Goal: Task Accomplishment & Management: Manage account settings

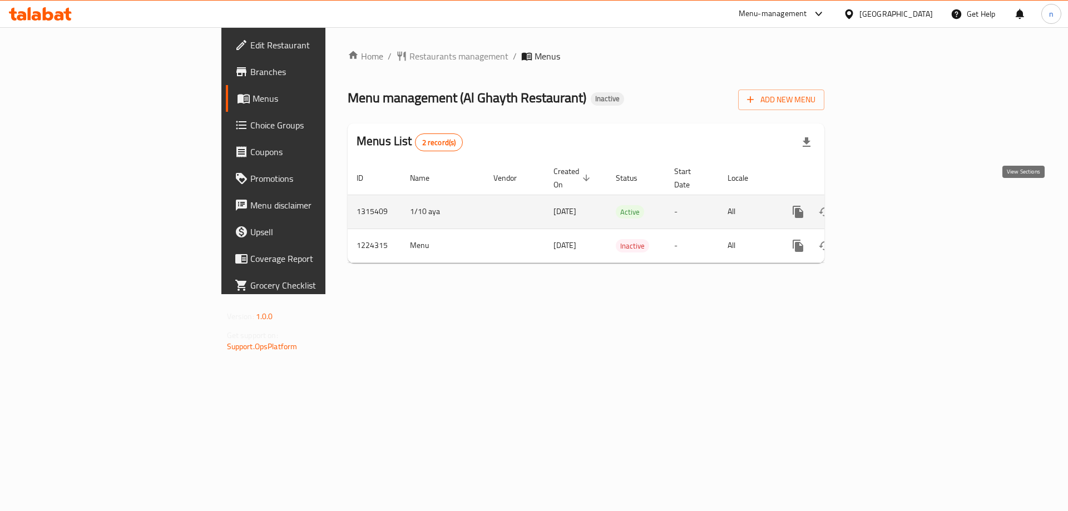
click at [885, 205] on icon "enhanced table" at bounding box center [877, 211] width 13 height 13
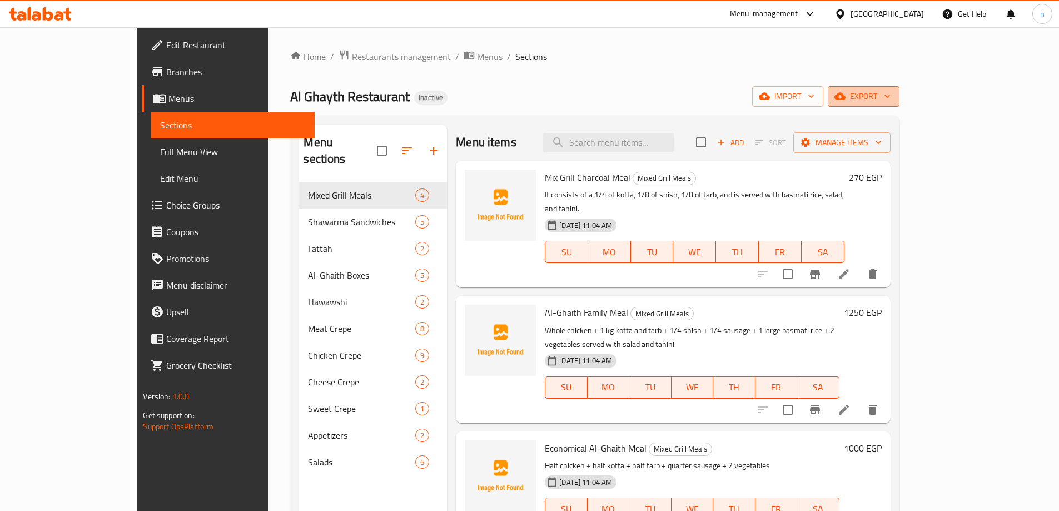
click at [891, 91] on span "export" at bounding box center [864, 97] width 54 height 14
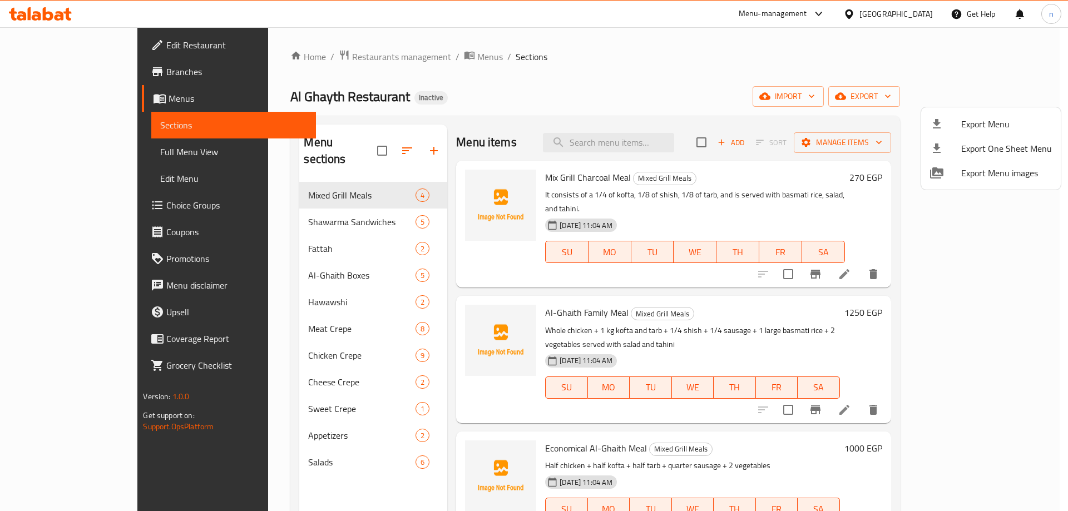
click at [747, 96] on div at bounding box center [534, 255] width 1068 height 511
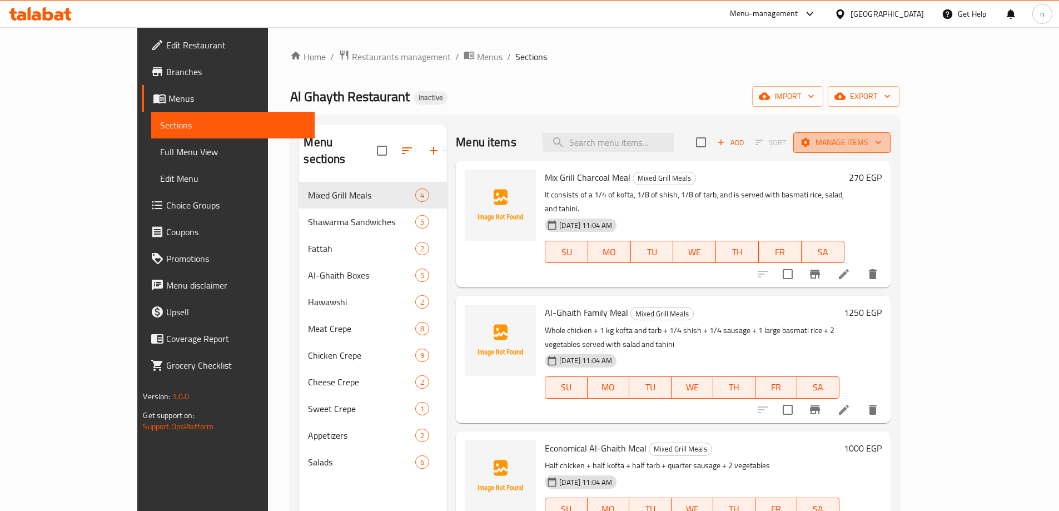
click at [882, 138] on span "Manage items" at bounding box center [842, 143] width 80 height 14
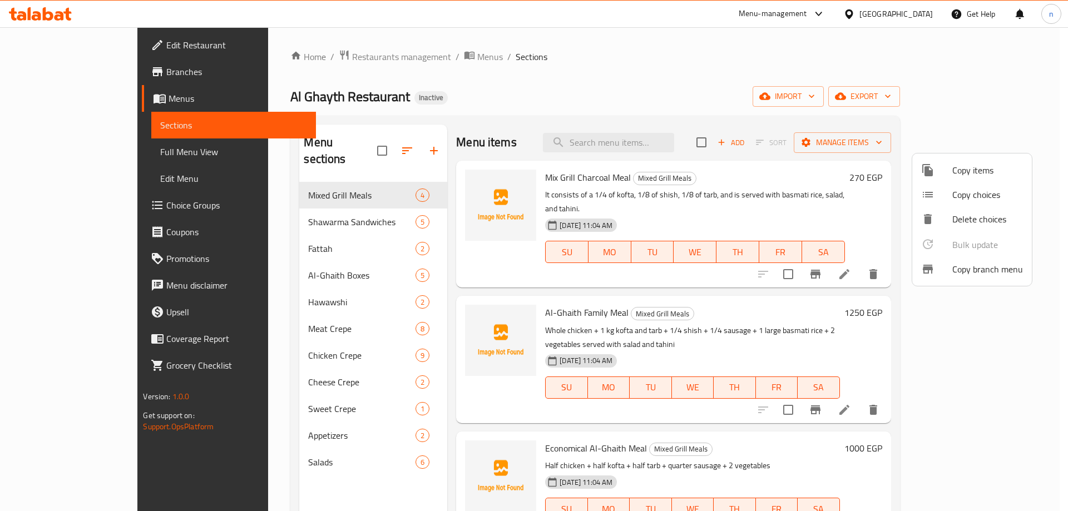
click at [786, 73] on div at bounding box center [534, 255] width 1068 height 511
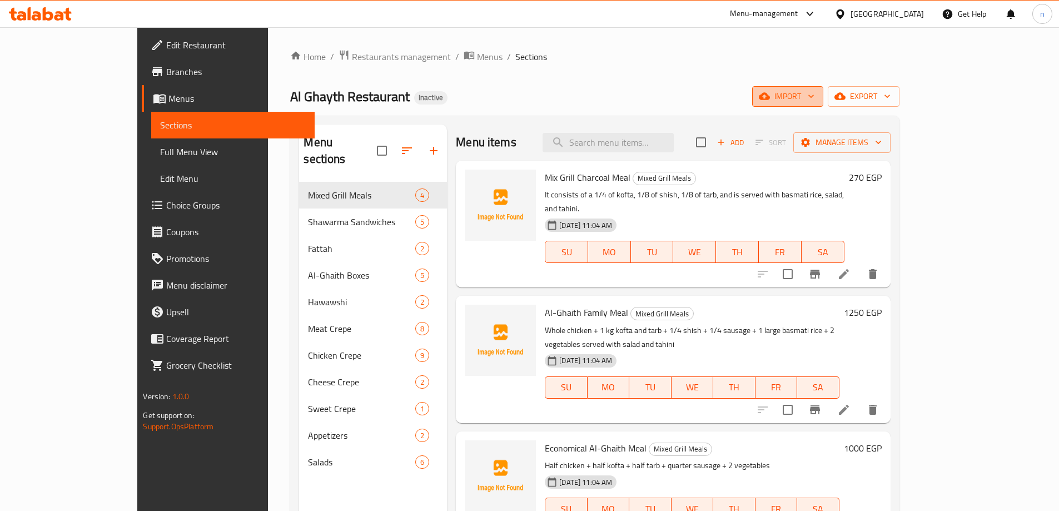
click at [815, 95] on span "import" at bounding box center [787, 97] width 53 height 14
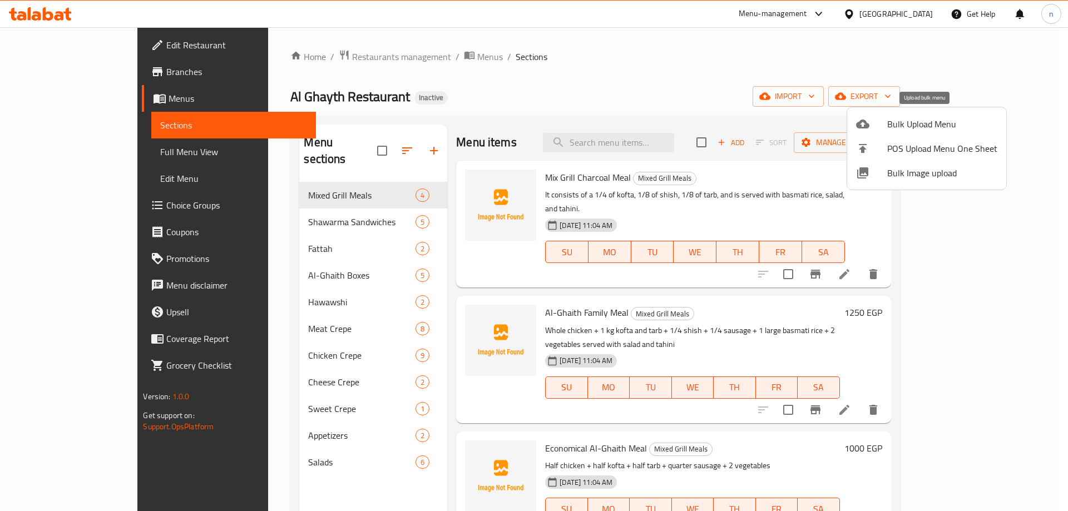
click at [875, 122] on div at bounding box center [871, 123] width 31 height 13
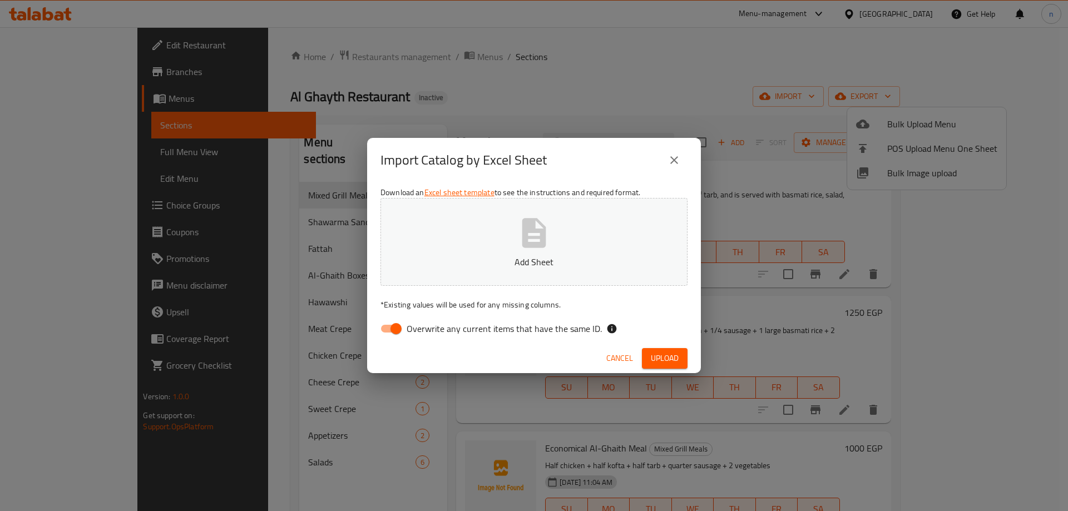
click at [393, 325] on input "Overwrite any current items that have the same ID." at bounding box center [395, 328] width 63 height 21
checkbox input "false"
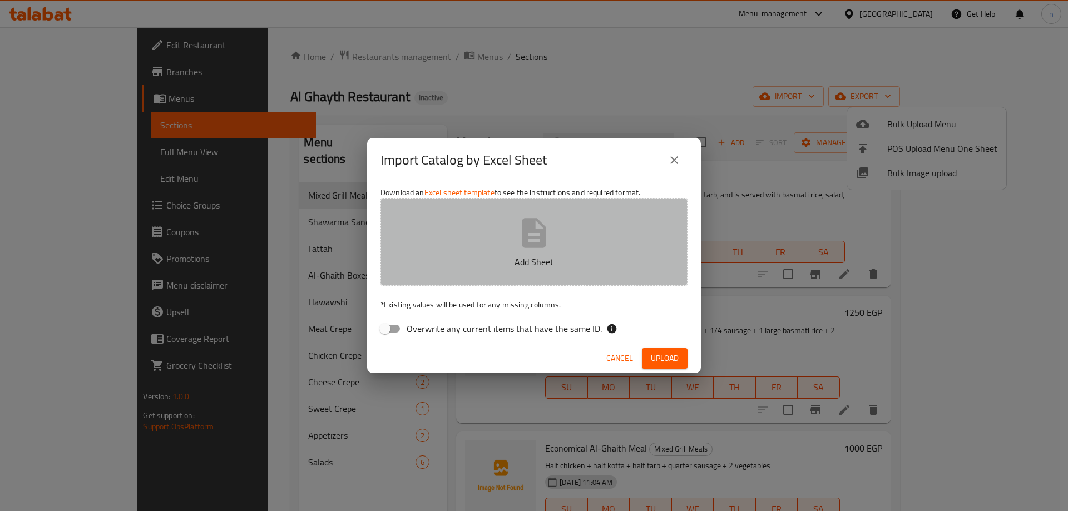
click at [422, 281] on button "Add Sheet" at bounding box center [533, 242] width 307 height 88
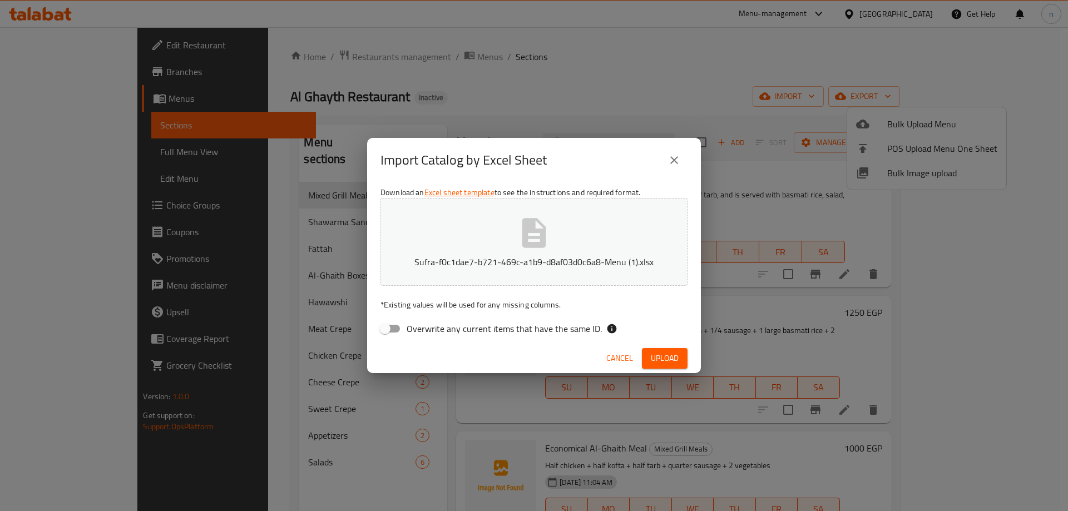
click at [656, 352] on span "Upload" at bounding box center [665, 358] width 28 height 14
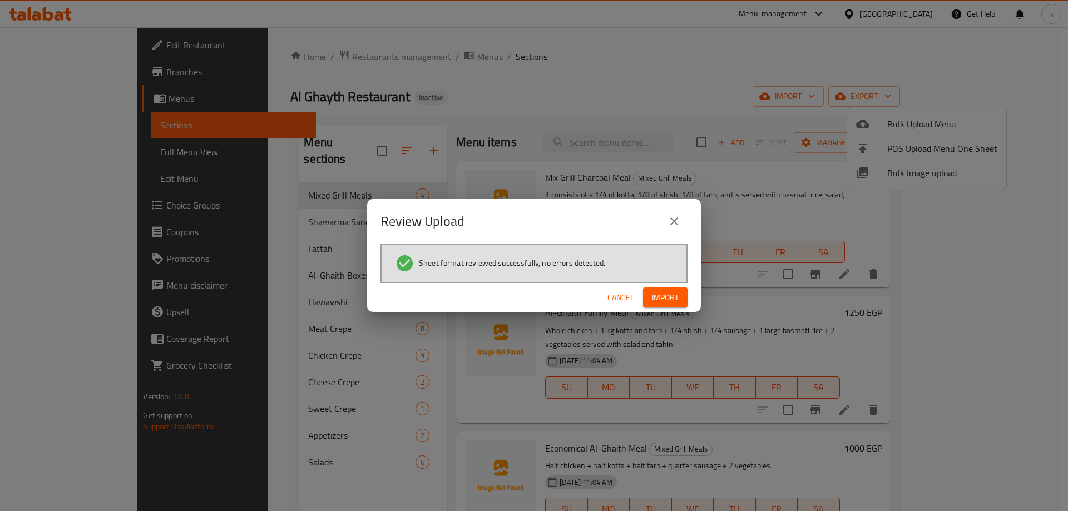
click at [678, 299] on button "Import" at bounding box center [665, 297] width 44 height 21
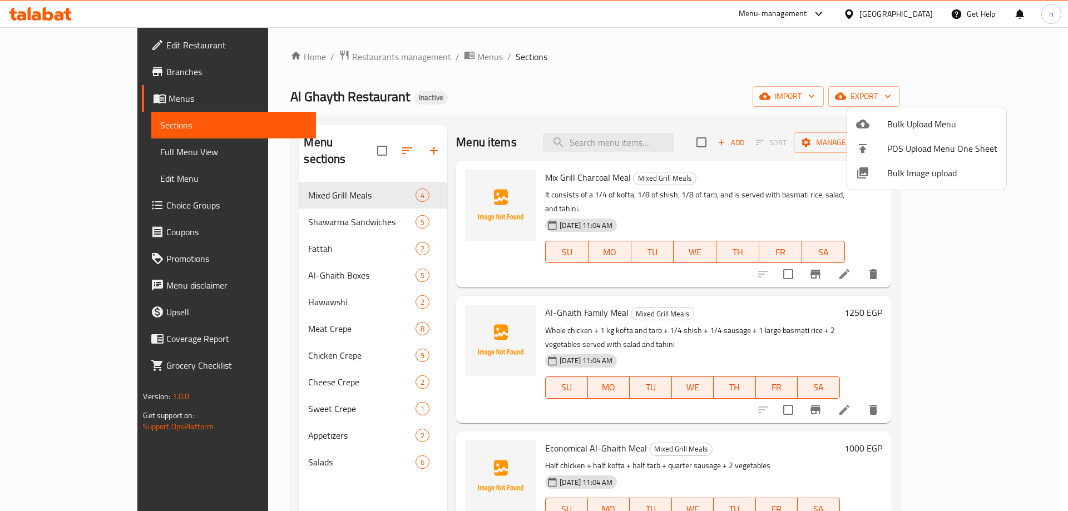
click at [76, 151] on div at bounding box center [534, 255] width 1068 height 511
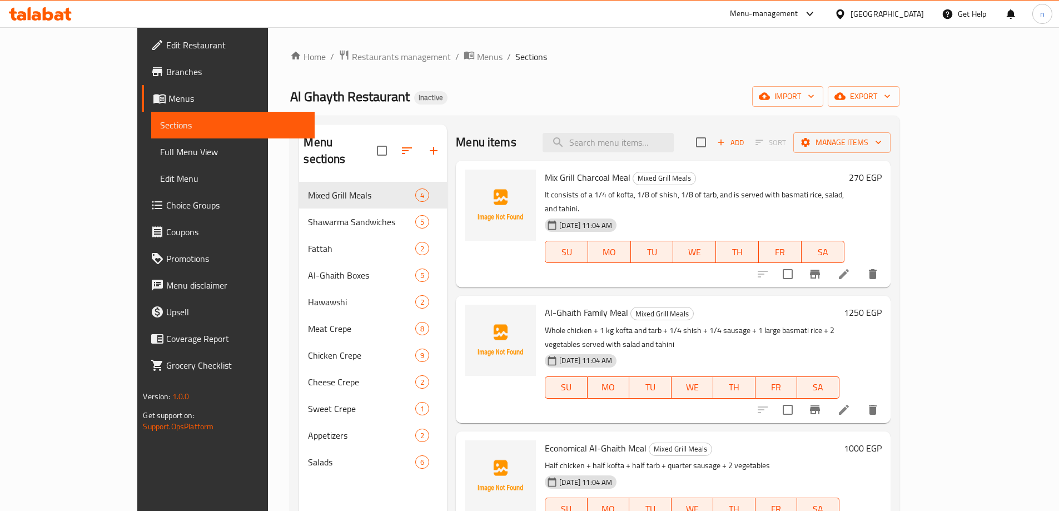
click at [160, 153] on span "Full Menu View" at bounding box center [232, 151] width 145 height 13
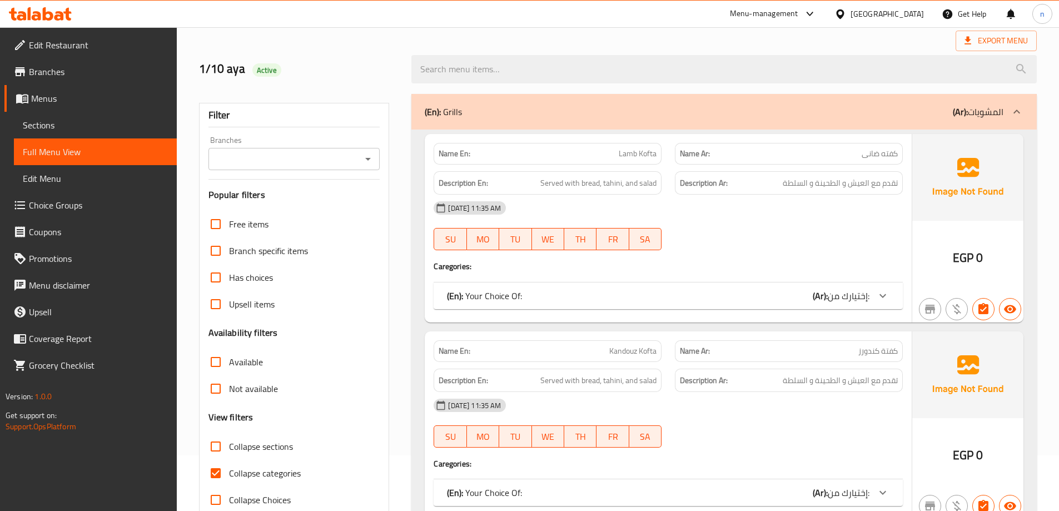
scroll to position [111, 0]
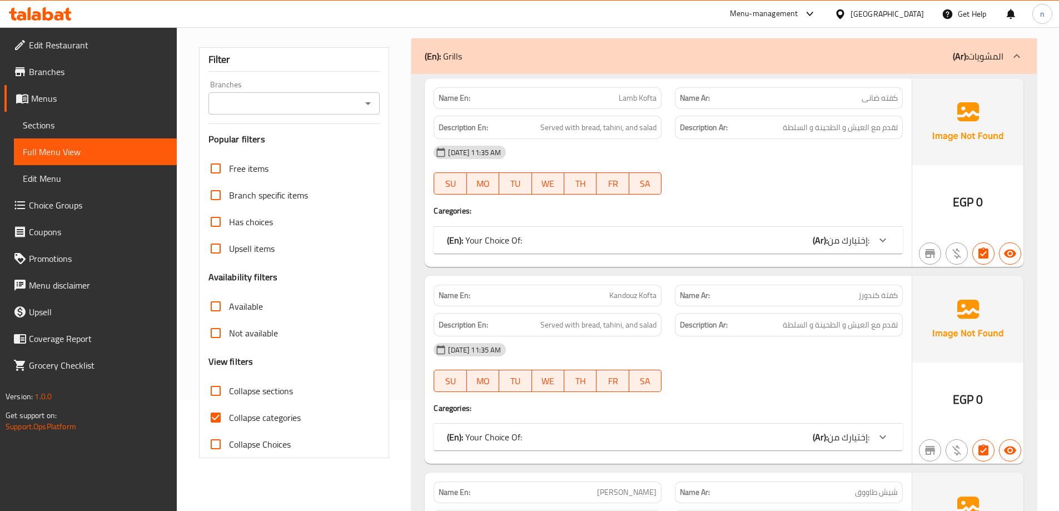
click at [215, 386] on input "Collapse sections" at bounding box center [215, 391] width 27 height 27
checkbox input "true"
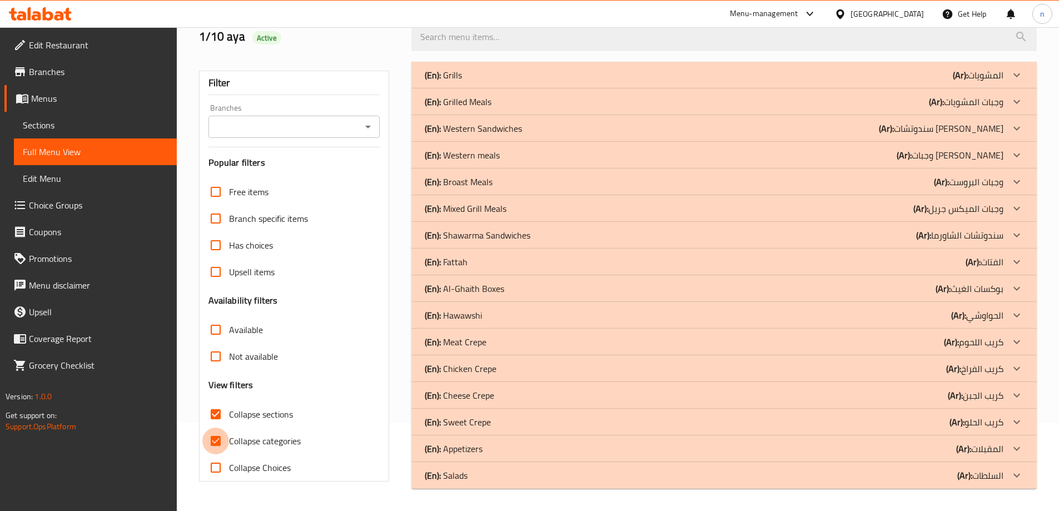
click at [217, 428] on input "Collapse categories" at bounding box center [215, 441] width 27 height 27
checkbox input "false"
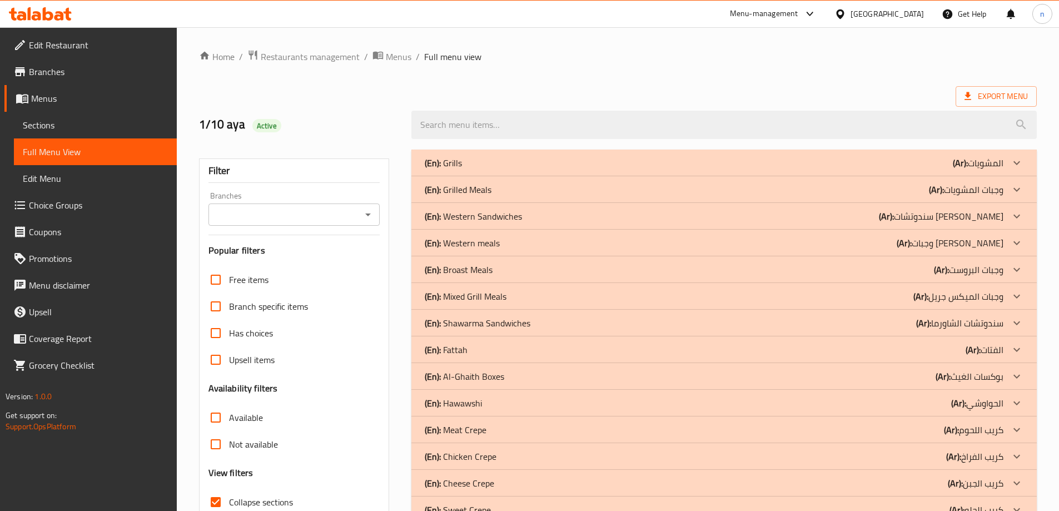
click at [543, 161] on div "(En): Grills (Ar): المشويات" at bounding box center [714, 162] width 579 height 13
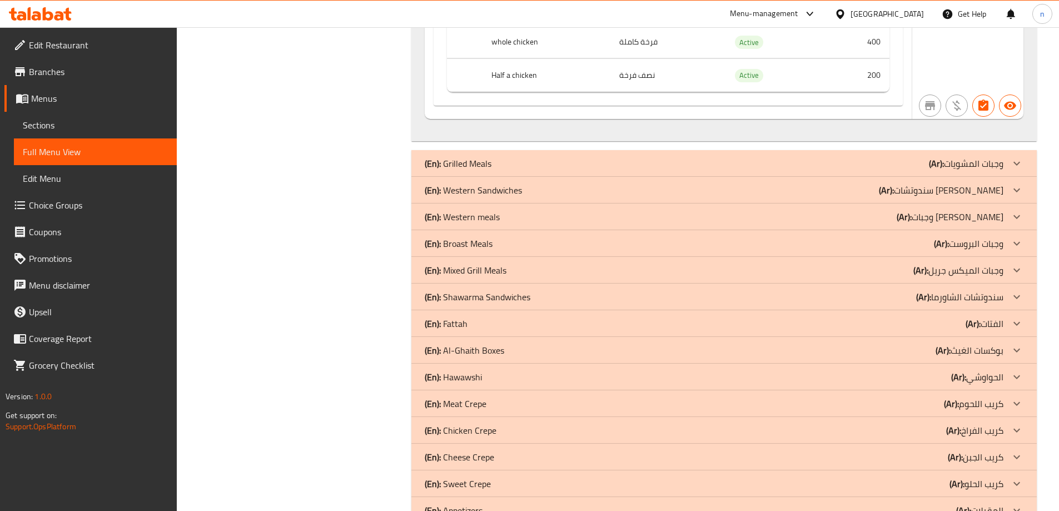
scroll to position [2508, 0]
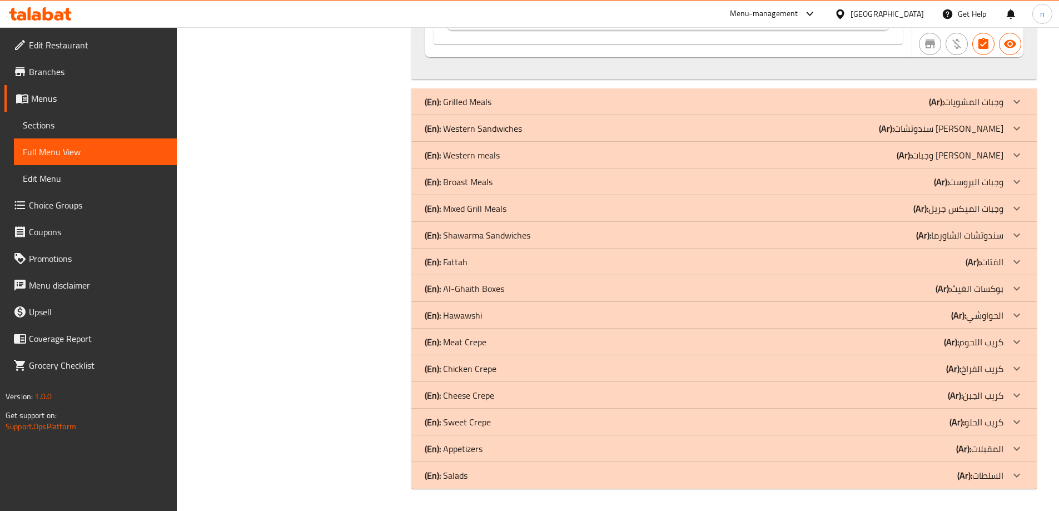
click at [532, 100] on div "(En): Grilled Meals (Ar): وجبات المشويات" at bounding box center [714, 101] width 579 height 13
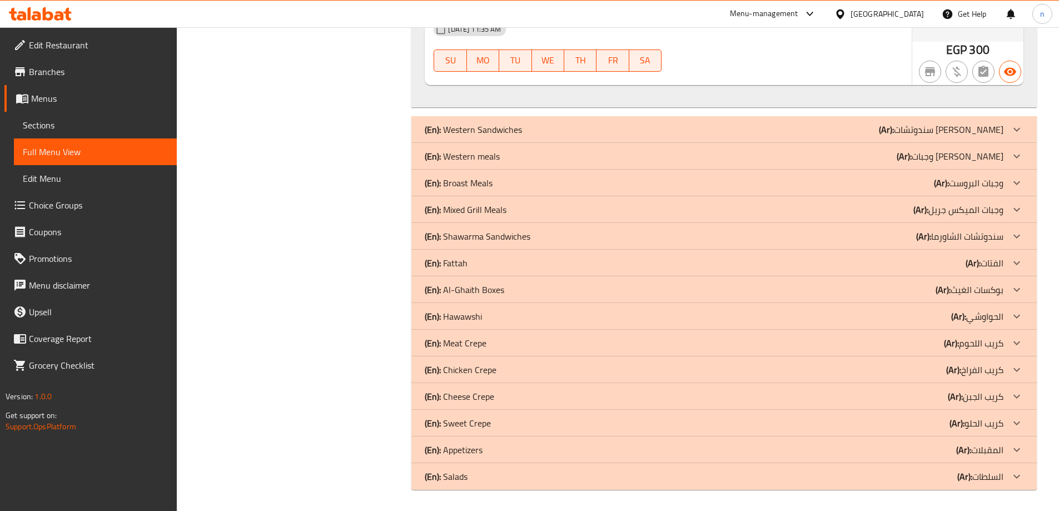
scroll to position [3518, 0]
click at [570, 130] on div "(En): Western Sandwiches (Ar): سندوتشات [PERSON_NAME]" at bounding box center [714, 128] width 579 height 13
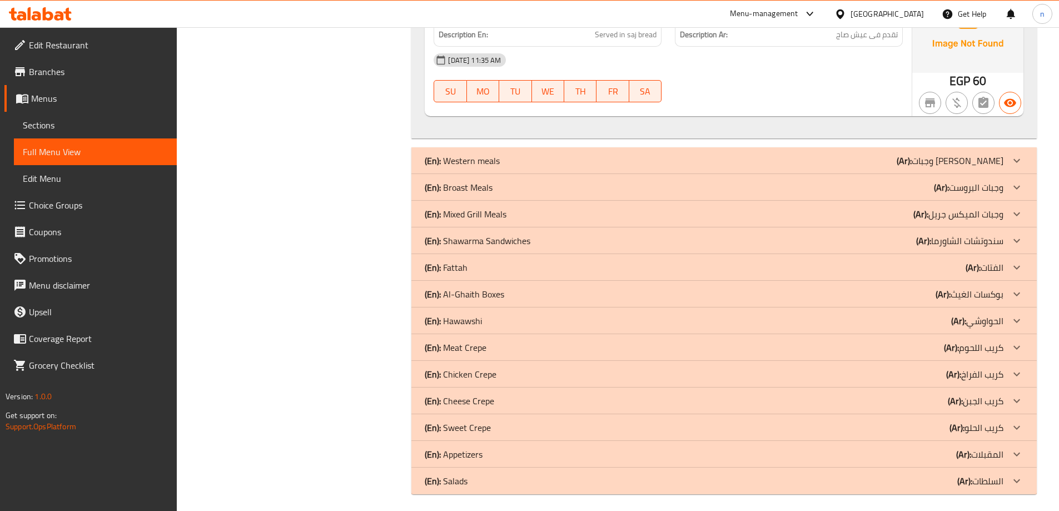
scroll to position [4946, 0]
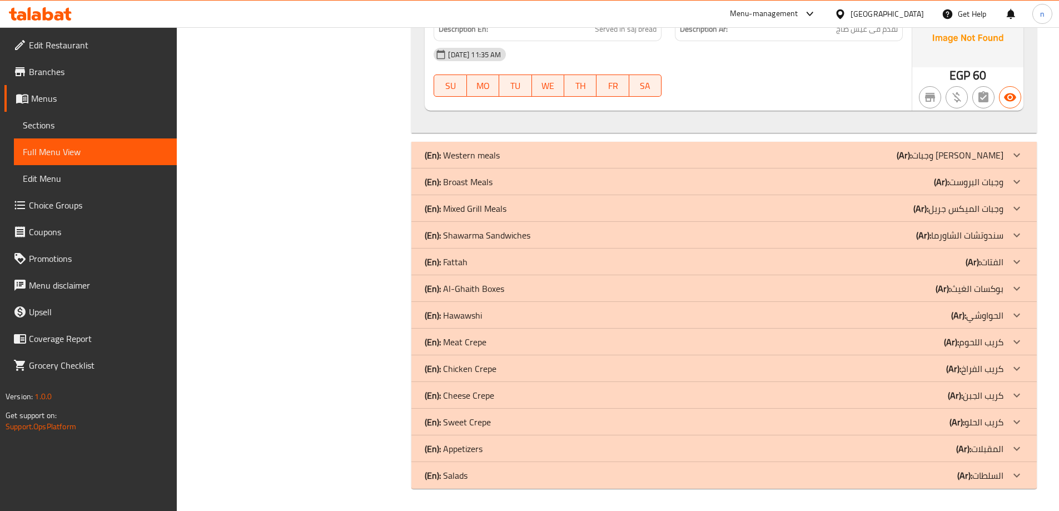
click at [577, 161] on div "(En): Western meals (Ar): وجبات [PERSON_NAME]" at bounding box center [714, 154] width 579 height 13
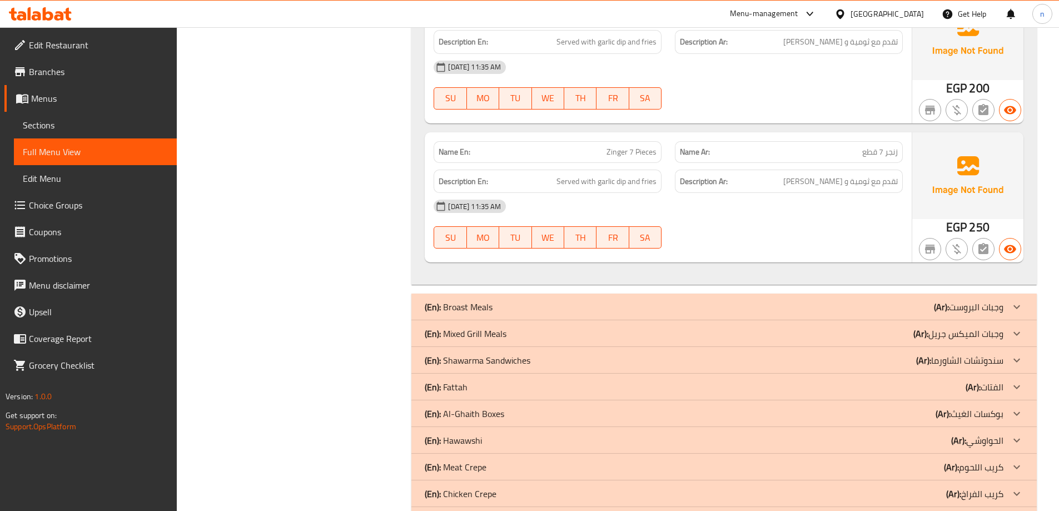
scroll to position [5817, 0]
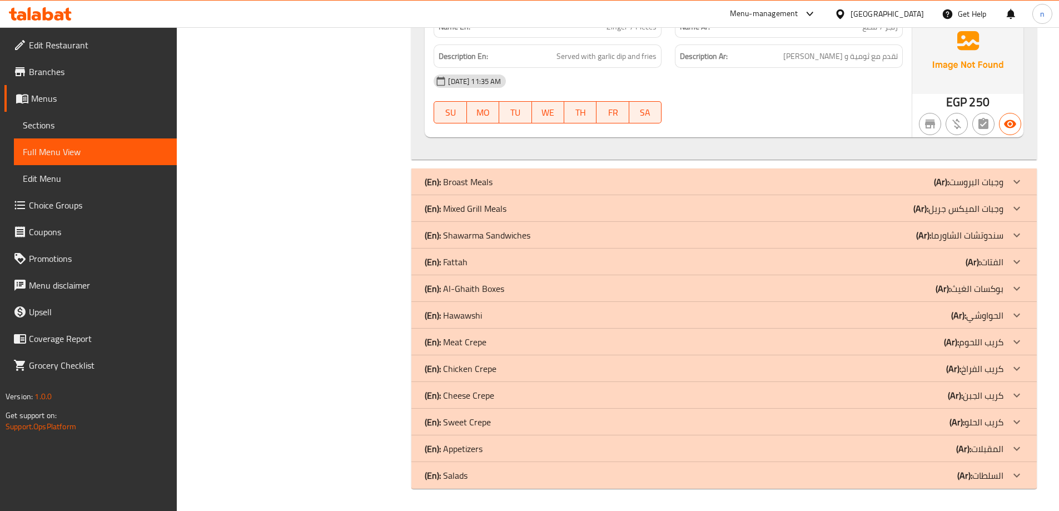
click at [581, 180] on div "(En): Broast Meals (Ar): وجبات البروست" at bounding box center [714, 181] width 579 height 13
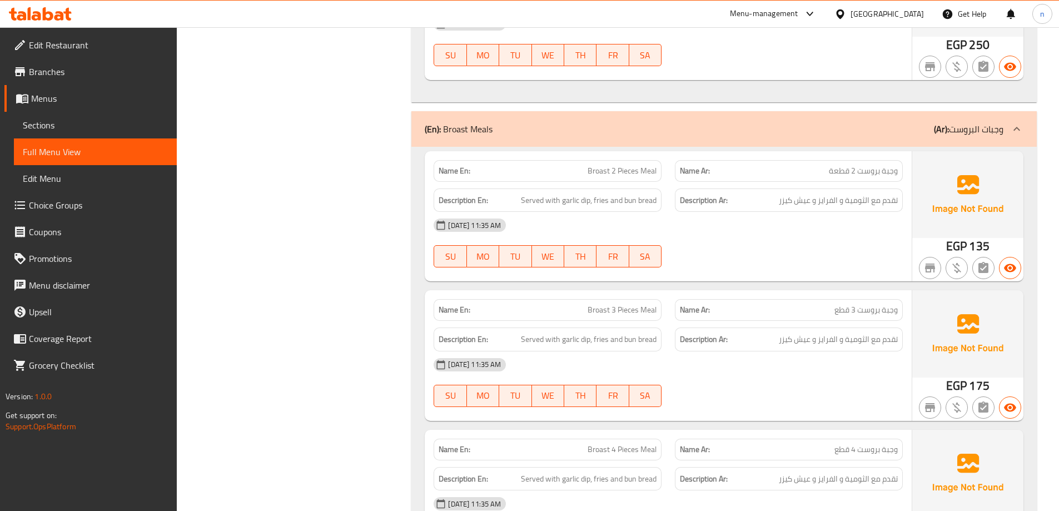
scroll to position [5894, 0]
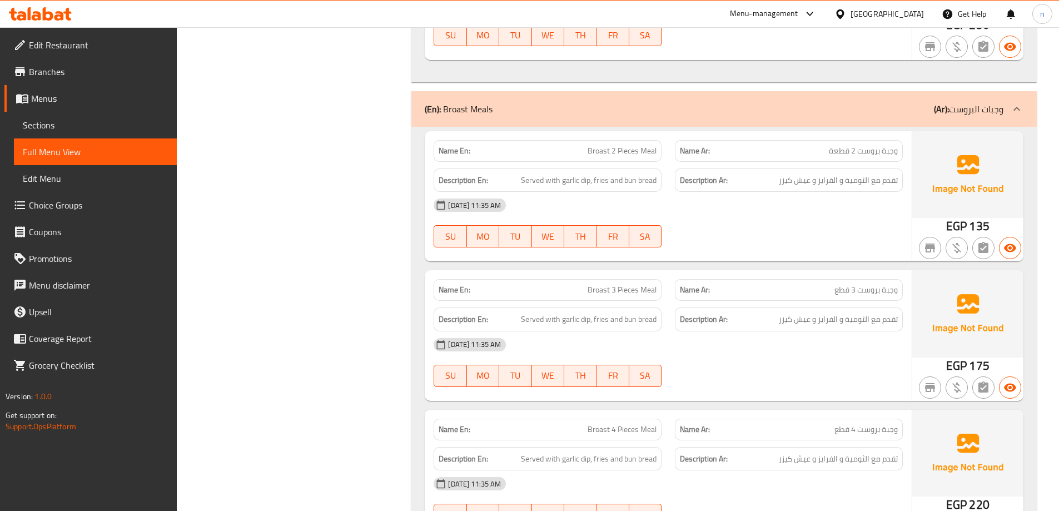
click at [866, 150] on span "وجبة بروست 2 قطعة" at bounding box center [863, 151] width 69 height 12
copy span "بروست"
click at [877, 41] on div at bounding box center [788, 45] width 241 height 13
click at [826, 245] on div at bounding box center [788, 247] width 241 height 13
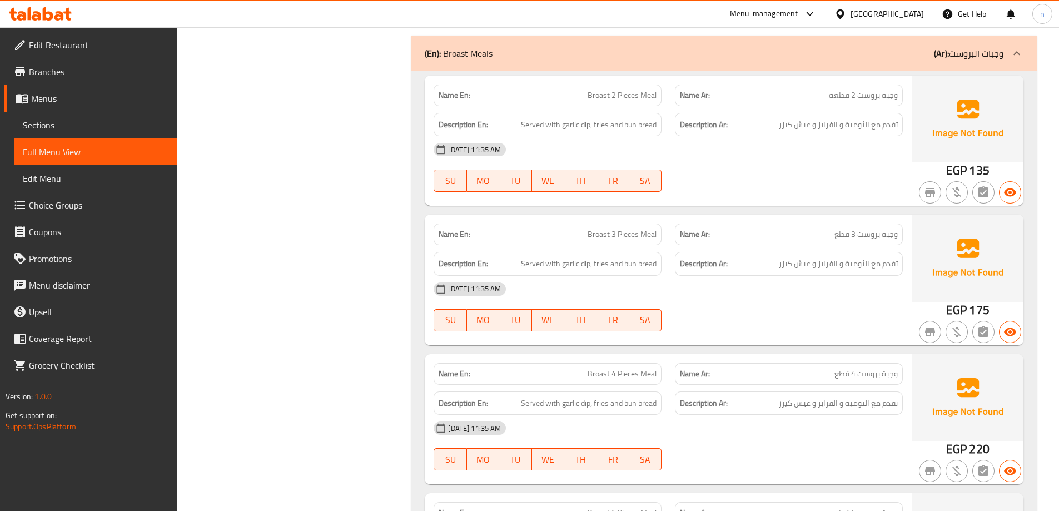
scroll to position [6005, 0]
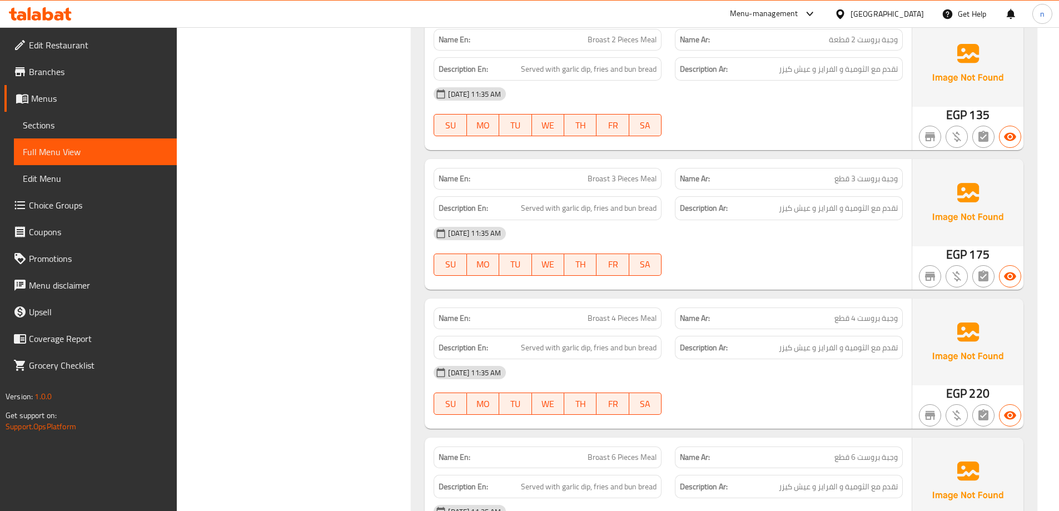
click at [618, 185] on span "Broast 3 Pieces Meal" at bounding box center [622, 179] width 69 height 12
copy span "Broast 3 Pieces Meal"
click at [803, 239] on div "[DATE] 11:35 AM" at bounding box center [668, 233] width 483 height 27
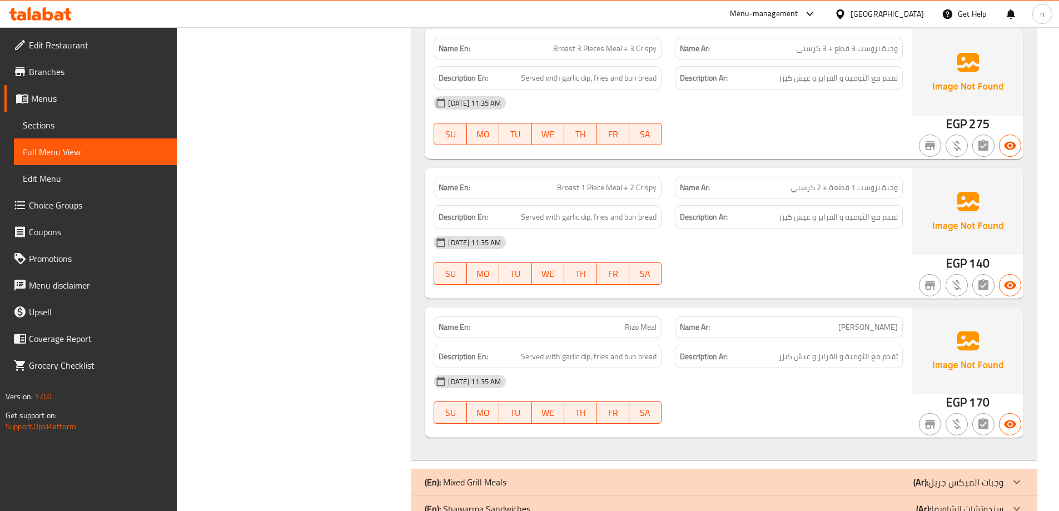
scroll to position [7284, 0]
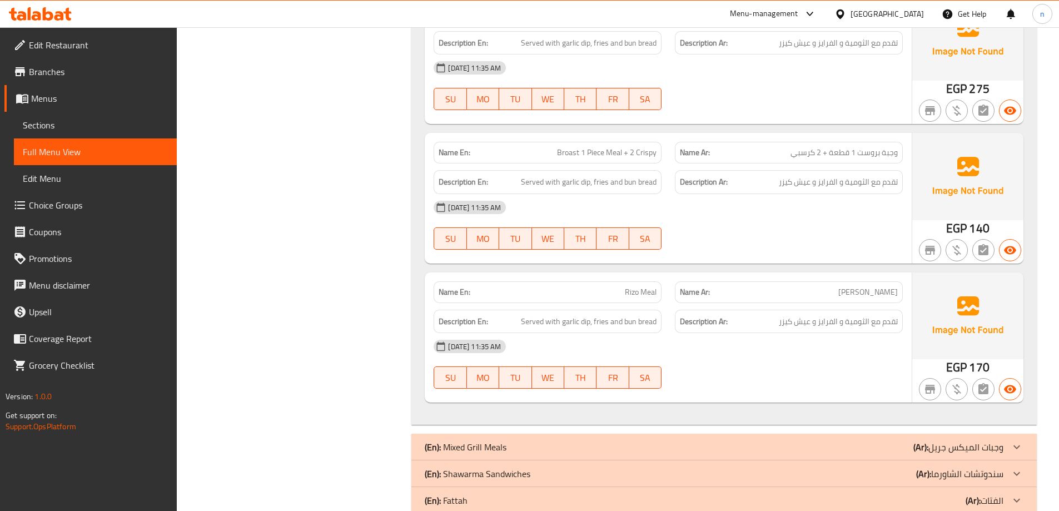
click at [876, 292] on span "[PERSON_NAME]" at bounding box center [868, 292] width 59 height 12
copy span "ريزو"
drag, startPoint x: 707, startPoint y: 328, endPoint x: 752, endPoint y: 369, distance: 61.0
click at [707, 328] on strong "Description Ar:" at bounding box center [704, 322] width 48 height 14
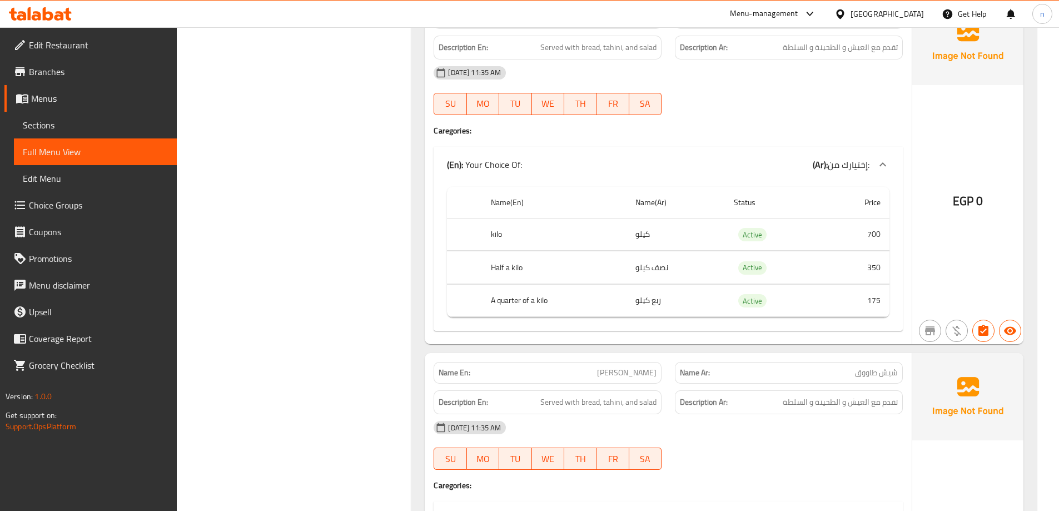
scroll to position [0, 0]
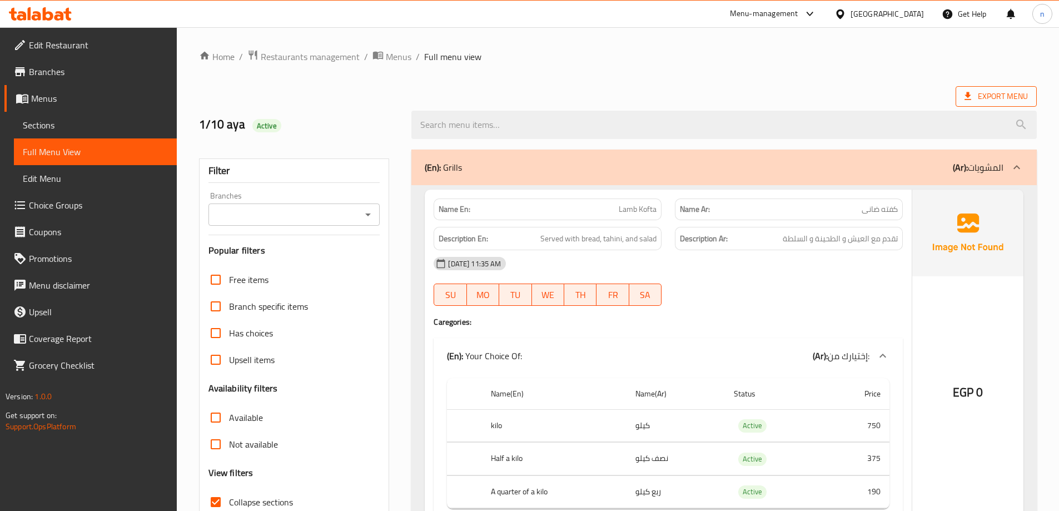
click at [977, 91] on span "Export Menu" at bounding box center [996, 97] width 63 height 14
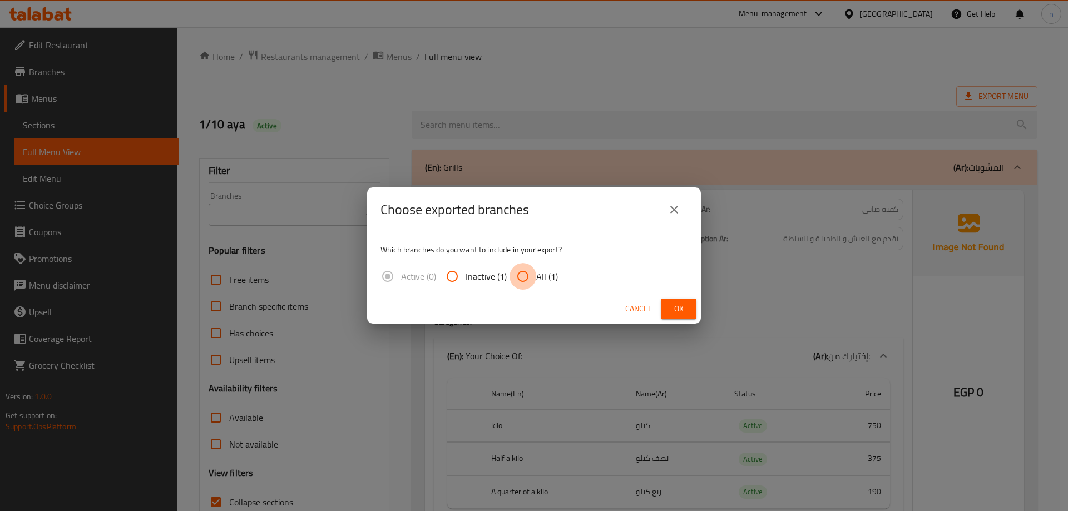
click at [527, 272] on input "All (1)" at bounding box center [522, 276] width 27 height 27
radio input "true"
click at [661, 304] on button "Ok" at bounding box center [679, 309] width 36 height 21
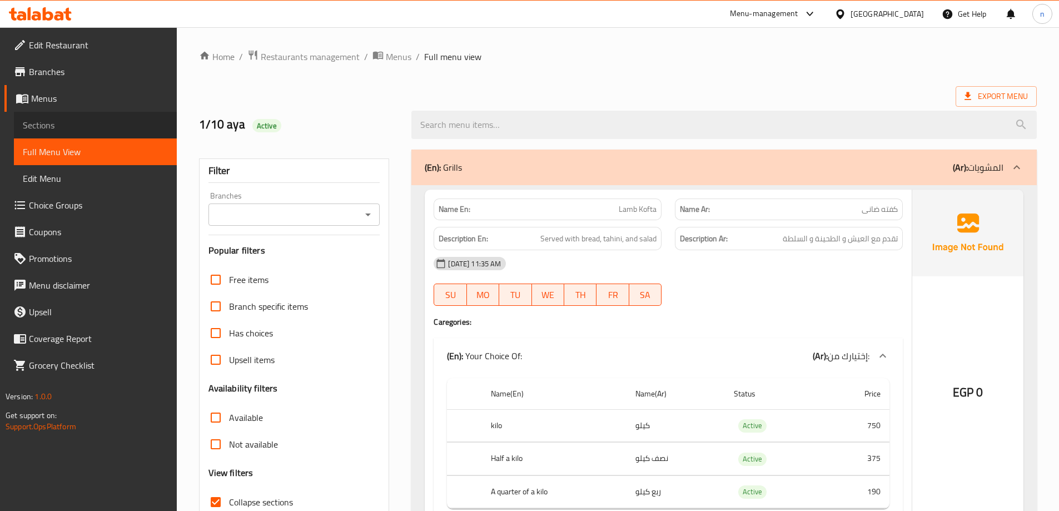
click at [97, 121] on span "Sections" at bounding box center [95, 124] width 145 height 13
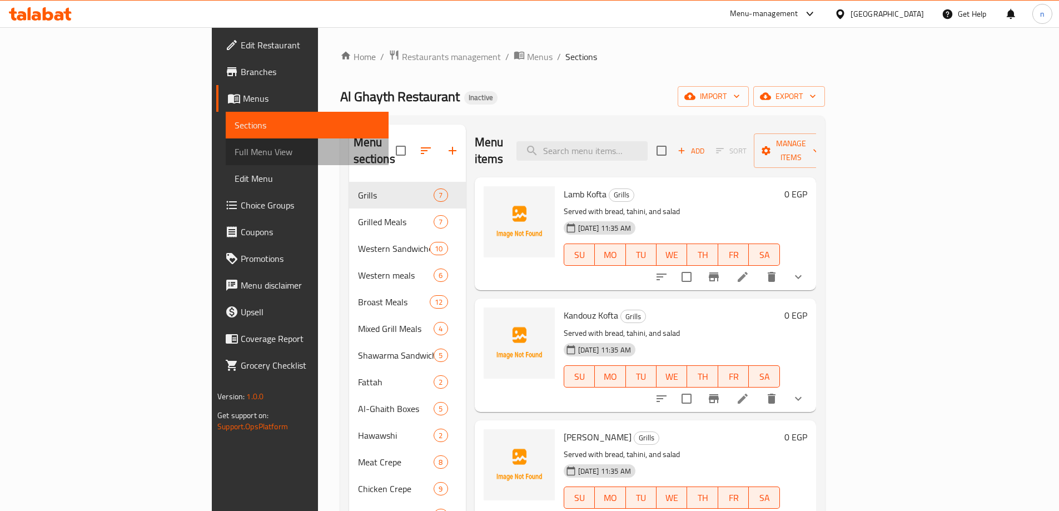
click at [235, 150] on span "Full Menu View" at bounding box center [307, 151] width 145 height 13
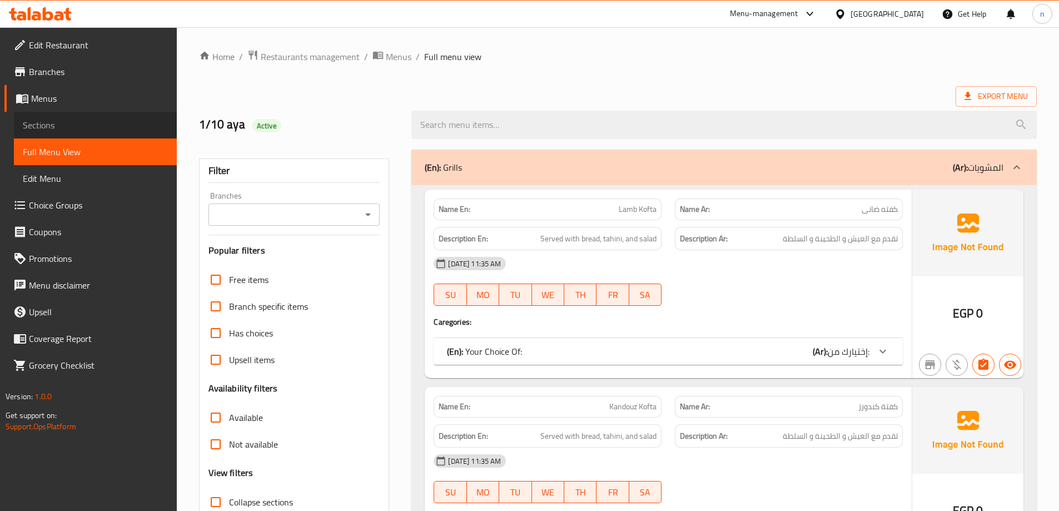
click at [120, 120] on span "Sections" at bounding box center [95, 124] width 145 height 13
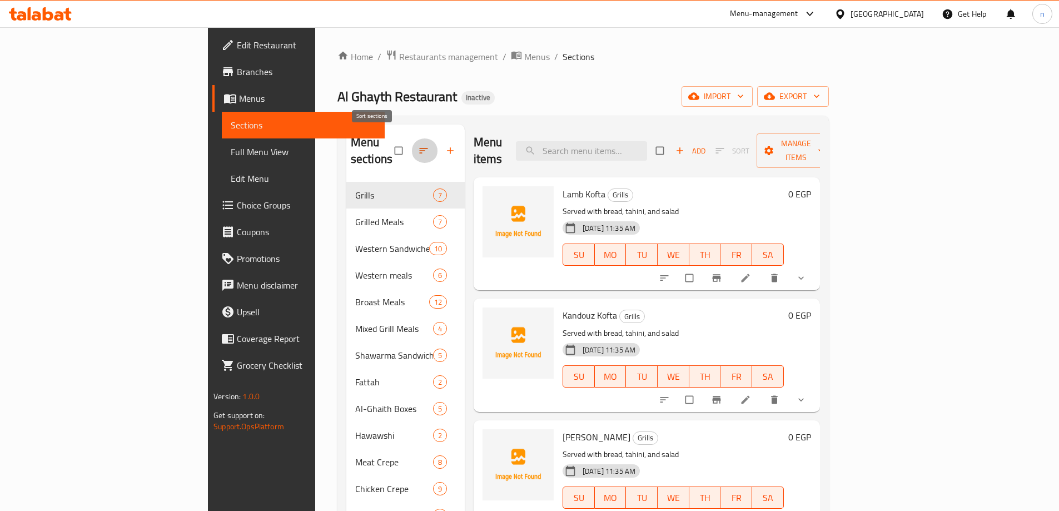
click at [418, 145] on icon "button" at bounding box center [423, 150] width 11 height 11
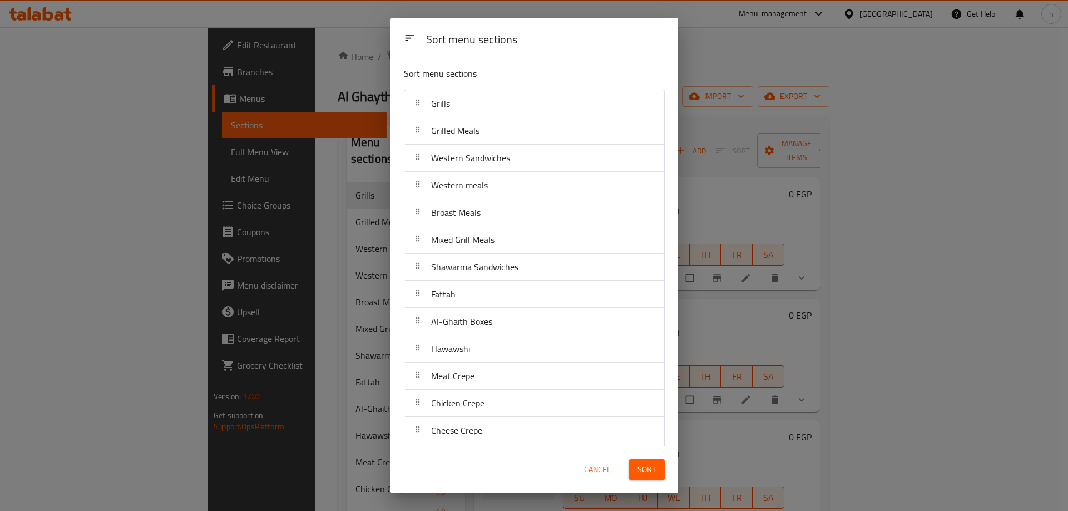
click at [641, 471] on span "Sort" at bounding box center [646, 470] width 18 height 14
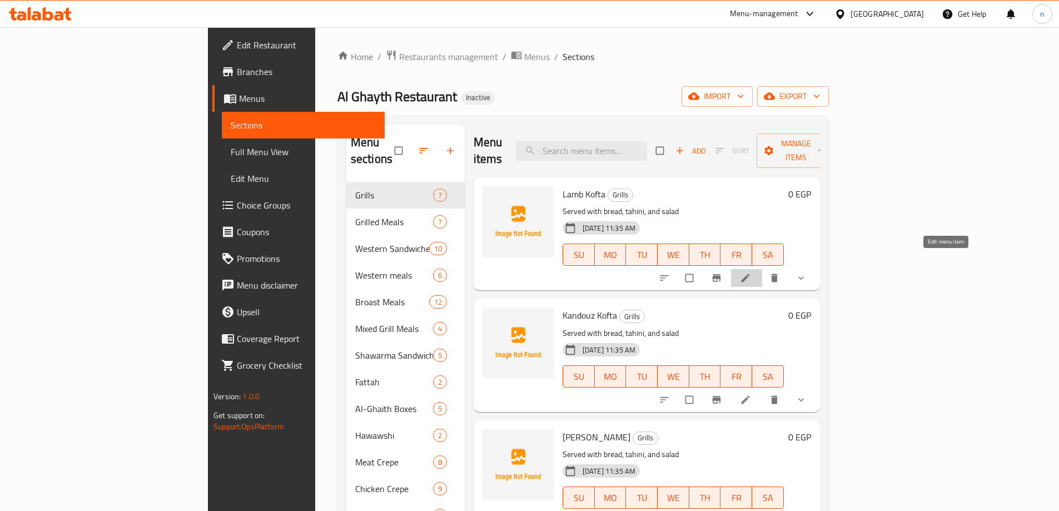
click at [751, 272] on icon at bounding box center [745, 277] width 11 height 11
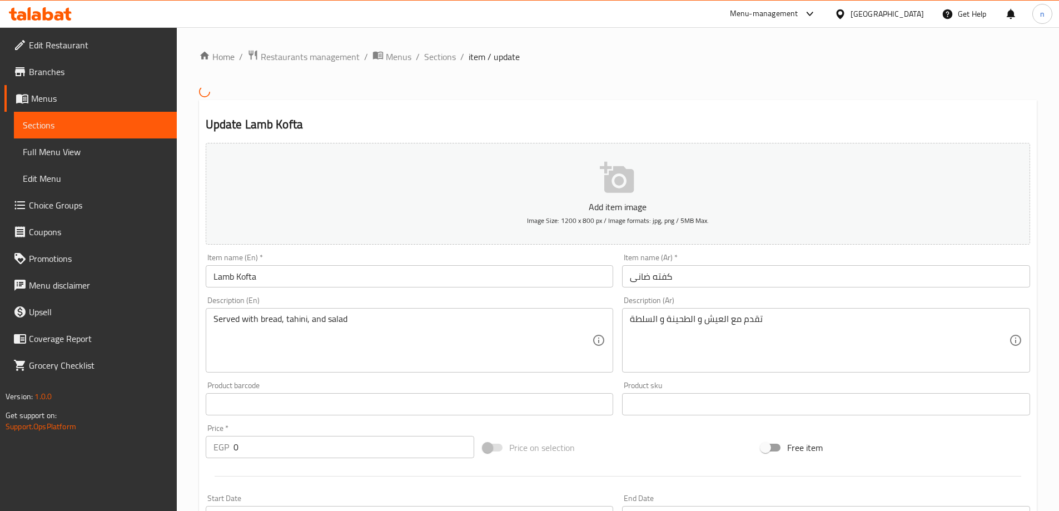
click at [325, 286] on input "Lamb Kofta" at bounding box center [410, 276] width 408 height 22
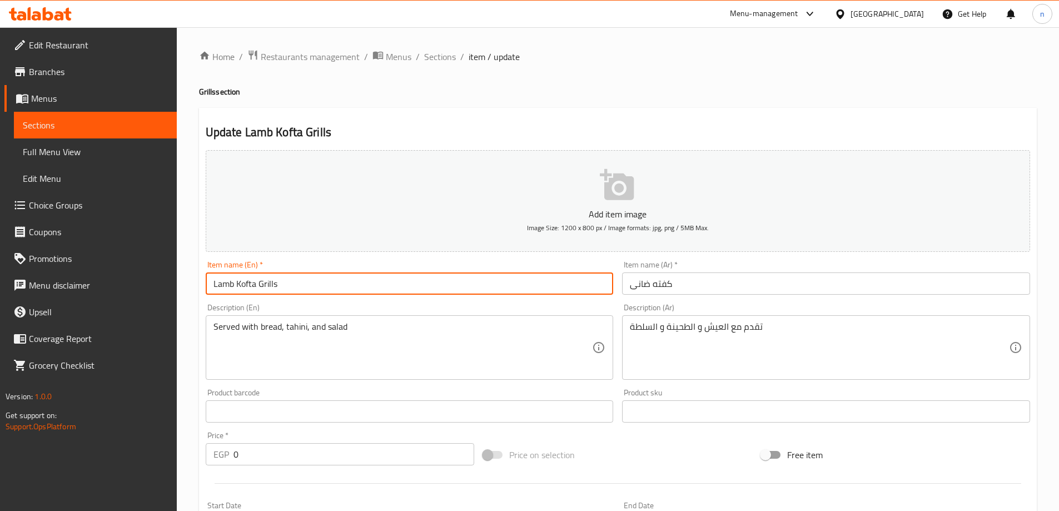
type input "Lamb Kofta Grills"
click at [652, 281] on input "كفته ضانى" at bounding box center [826, 283] width 408 height 22
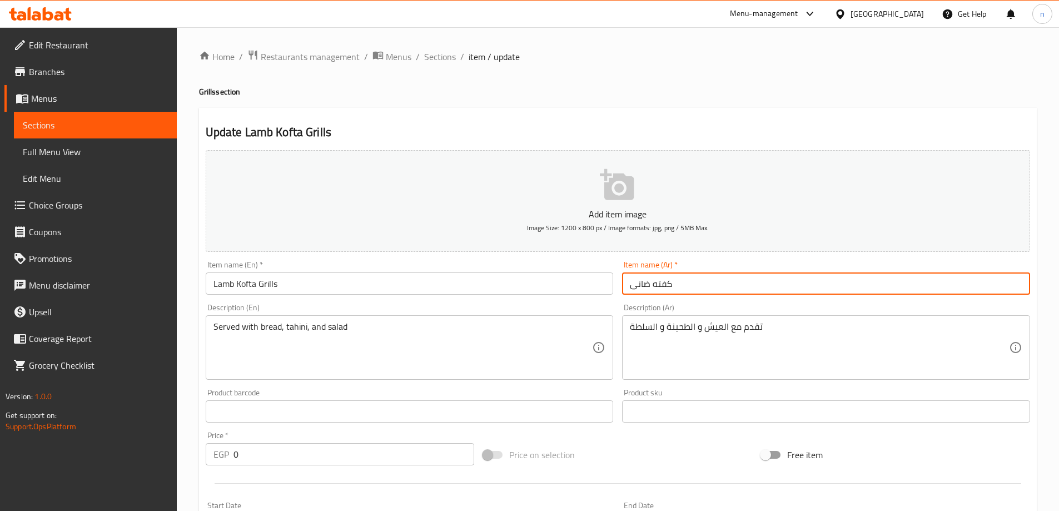
click at [652, 281] on input "كفته ضانى" at bounding box center [826, 283] width 408 height 22
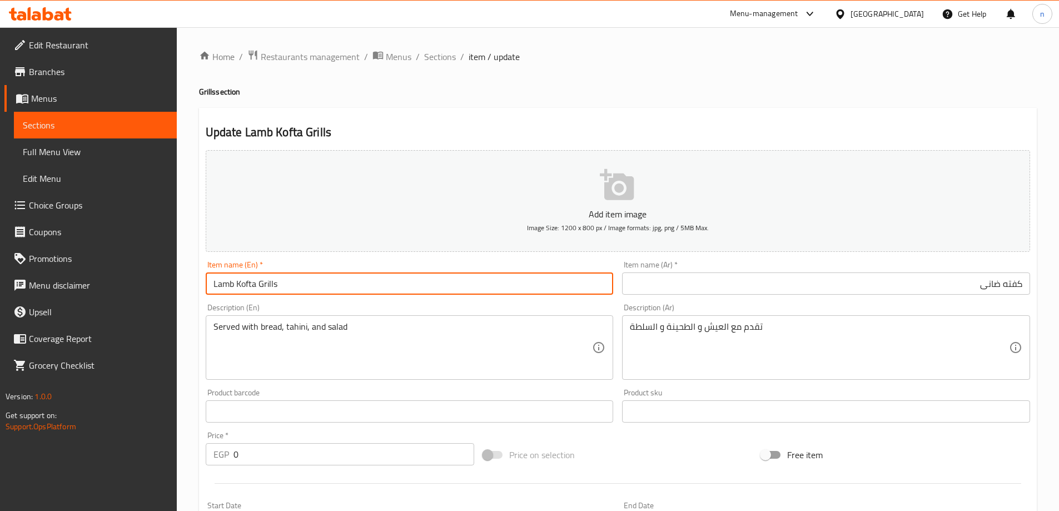
click at [274, 282] on input "Lamb Kofta Grills" at bounding box center [410, 283] width 408 height 22
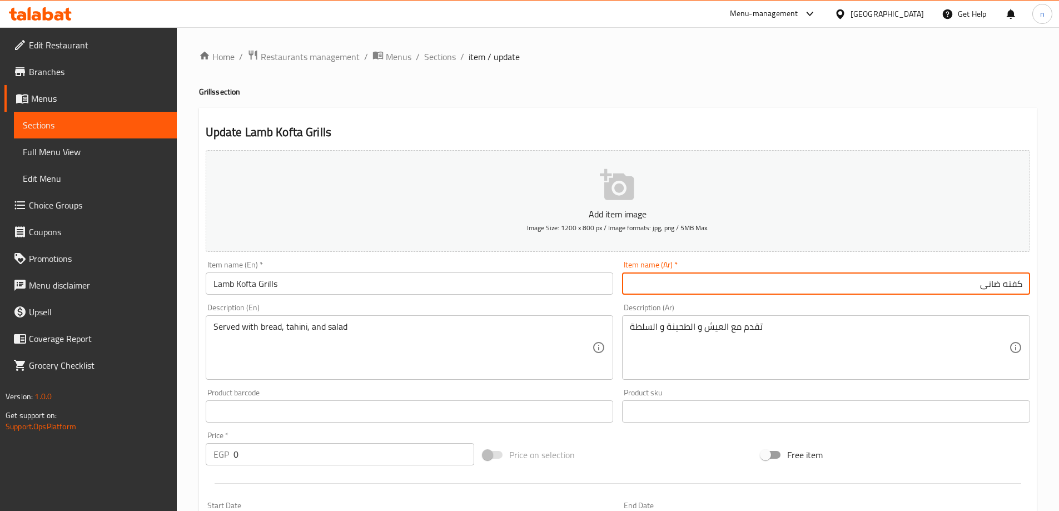
click at [968, 289] on input "كفته ضانى" at bounding box center [826, 283] width 408 height 22
paste input "مشوي"
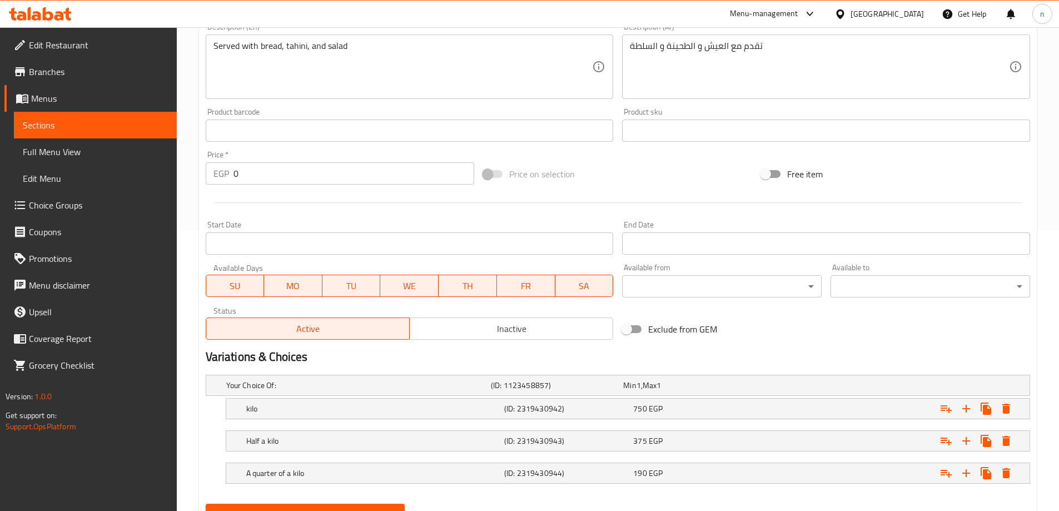
scroll to position [332, 0]
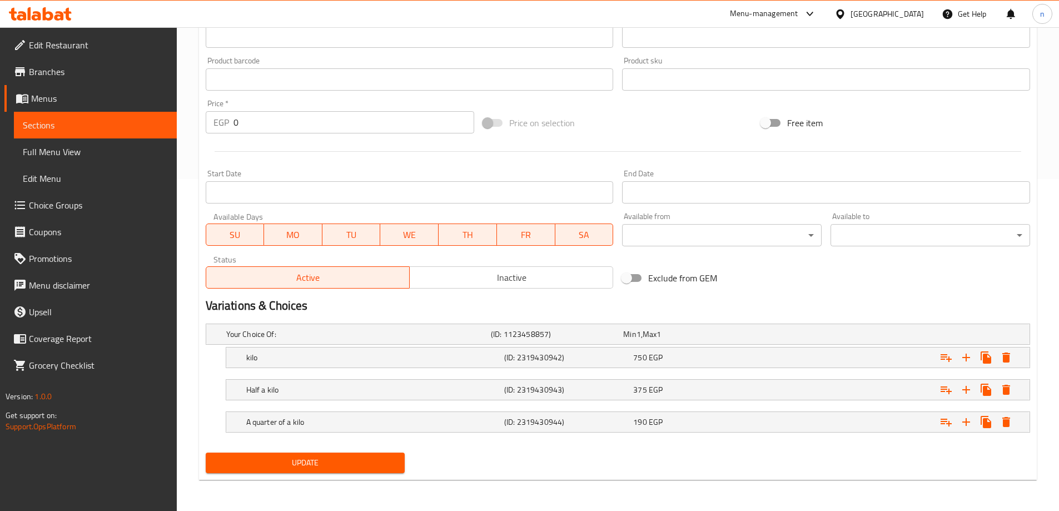
type input "كفته ضانى مشوية"
click at [352, 460] on span "Update" at bounding box center [306, 463] width 182 height 14
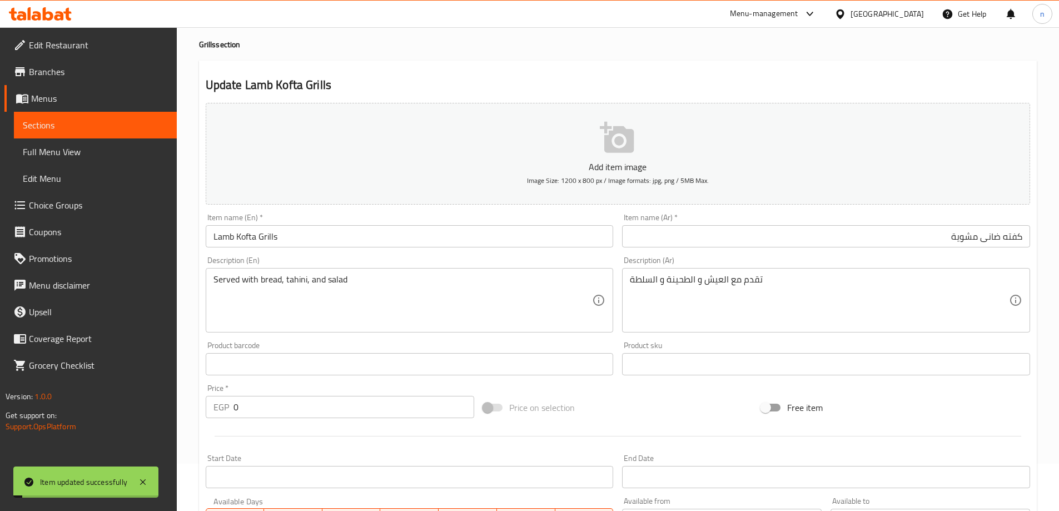
scroll to position [0, 0]
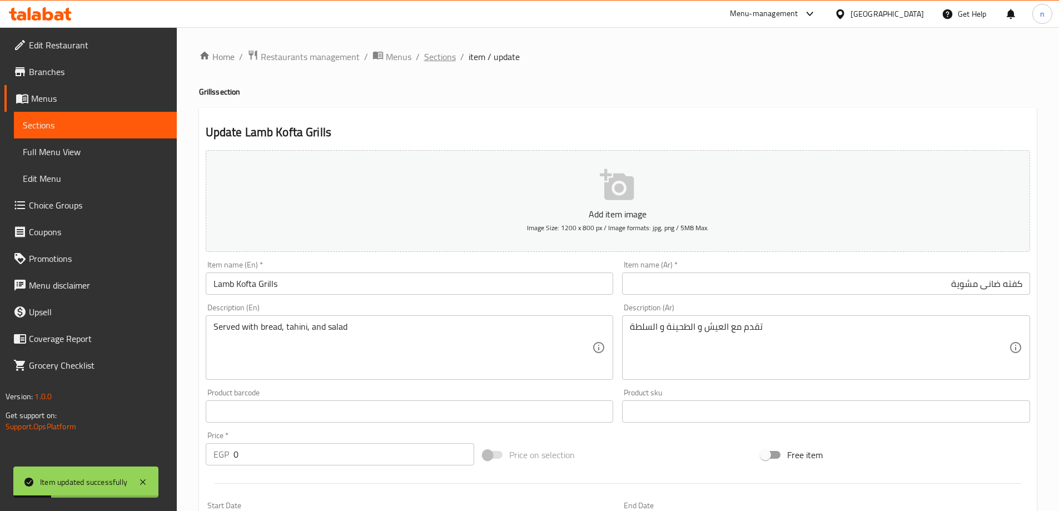
click at [439, 57] on span "Sections" at bounding box center [440, 56] width 32 height 13
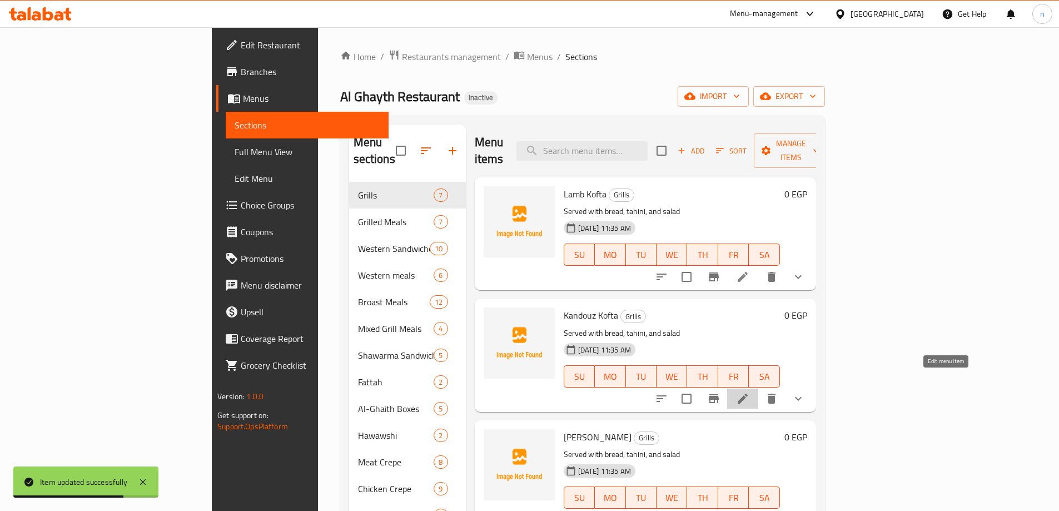
click at [750, 392] on icon at bounding box center [742, 398] width 13 height 13
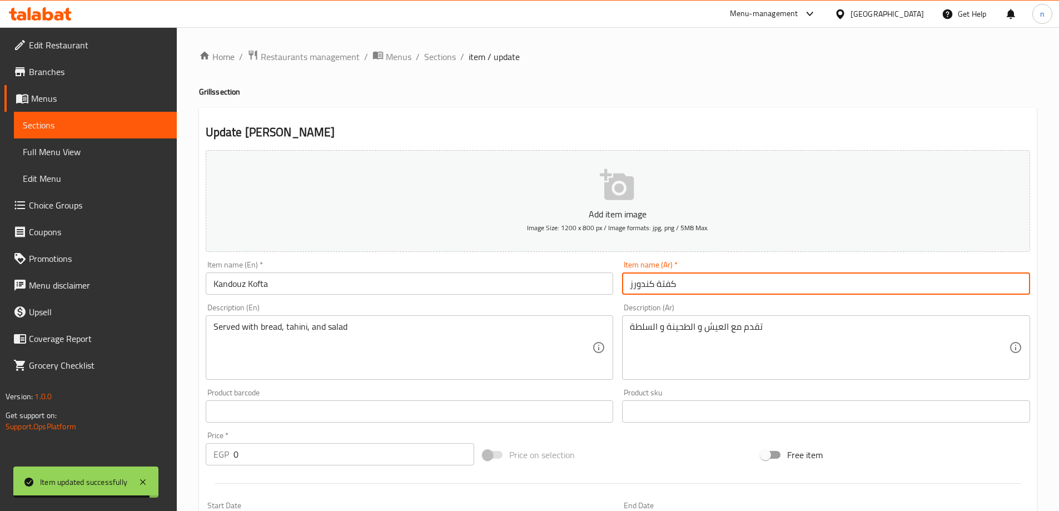
click at [659, 289] on input "كفتة كندورز" at bounding box center [826, 283] width 408 height 22
click at [876, 285] on input "كفتة كندورز" at bounding box center [826, 283] width 408 height 22
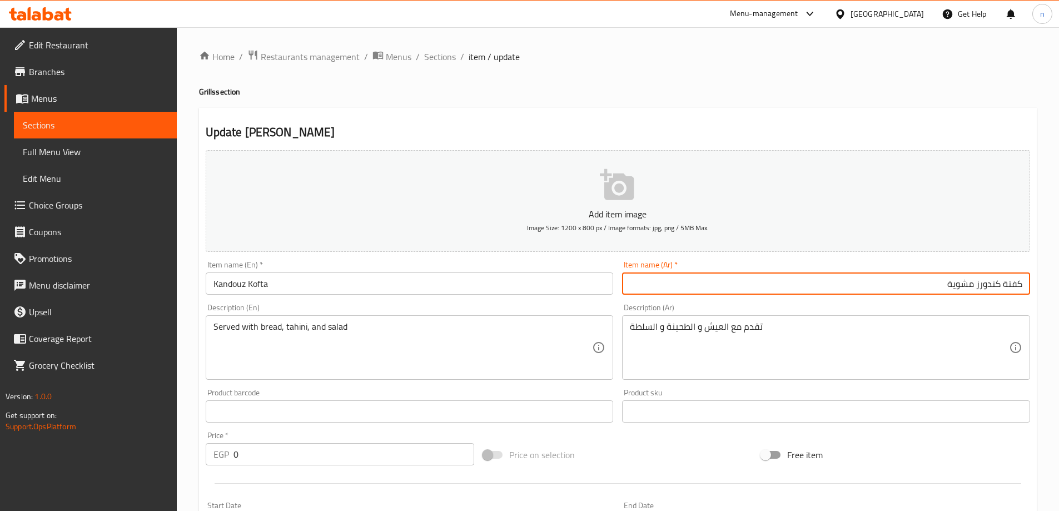
type input "كفتة كندورز مشوية"
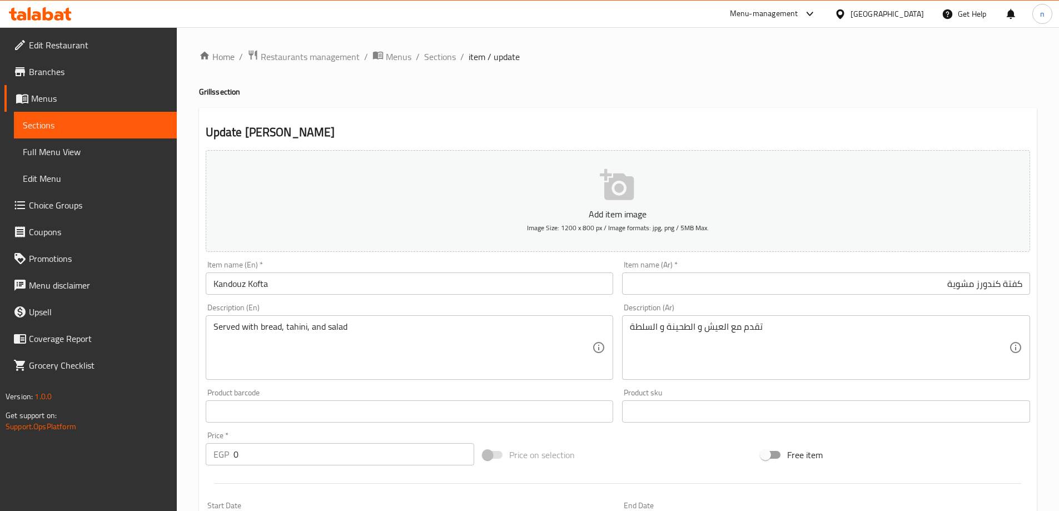
click at [316, 281] on input "Kandouz Kofta" at bounding box center [410, 283] width 408 height 22
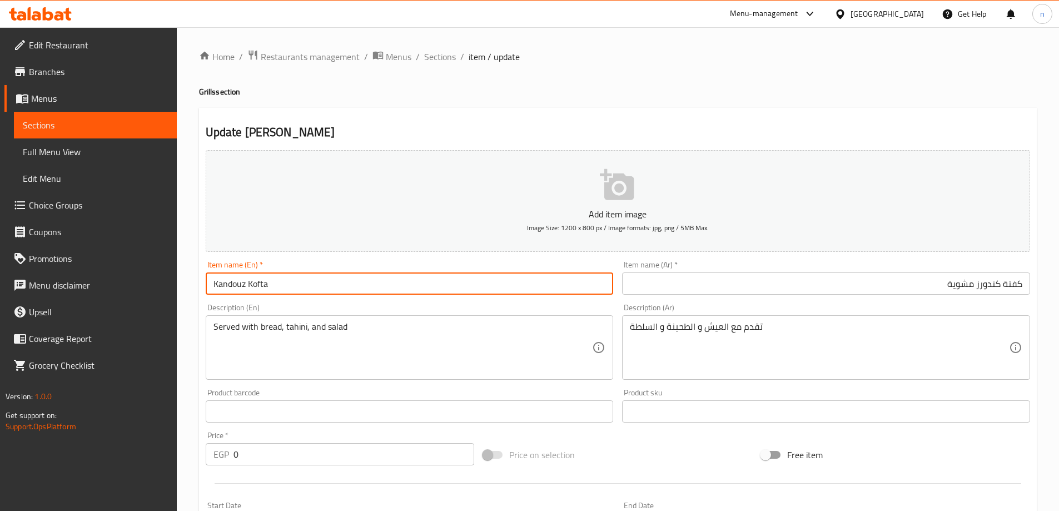
paste input "Grills"
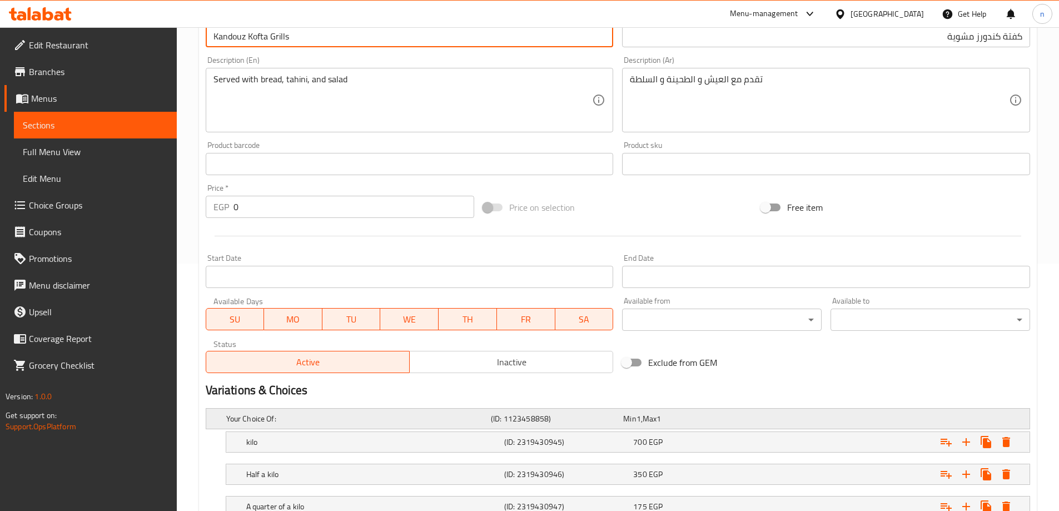
scroll to position [332, 0]
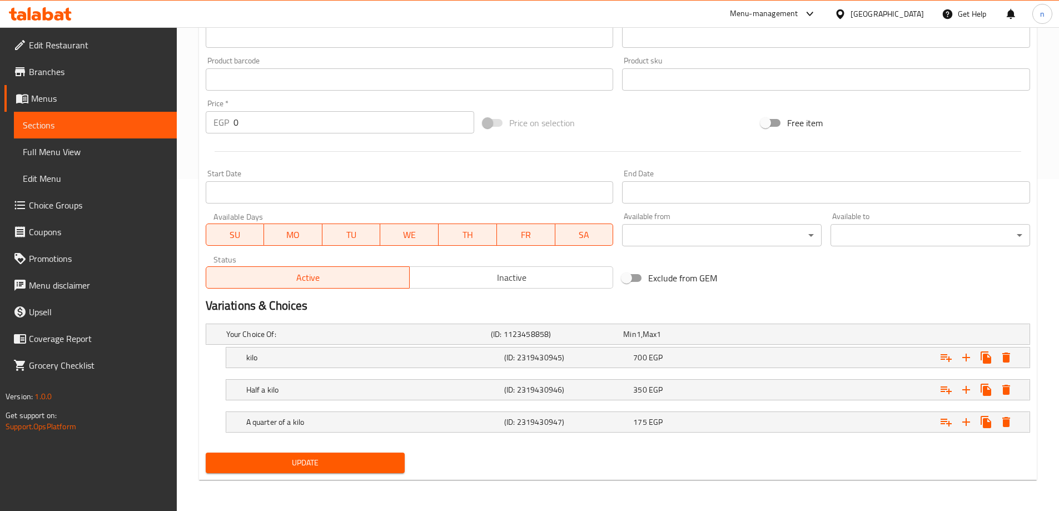
type input "Kandouz Kofta Grills"
click at [330, 463] on span "Update" at bounding box center [306, 463] width 182 height 14
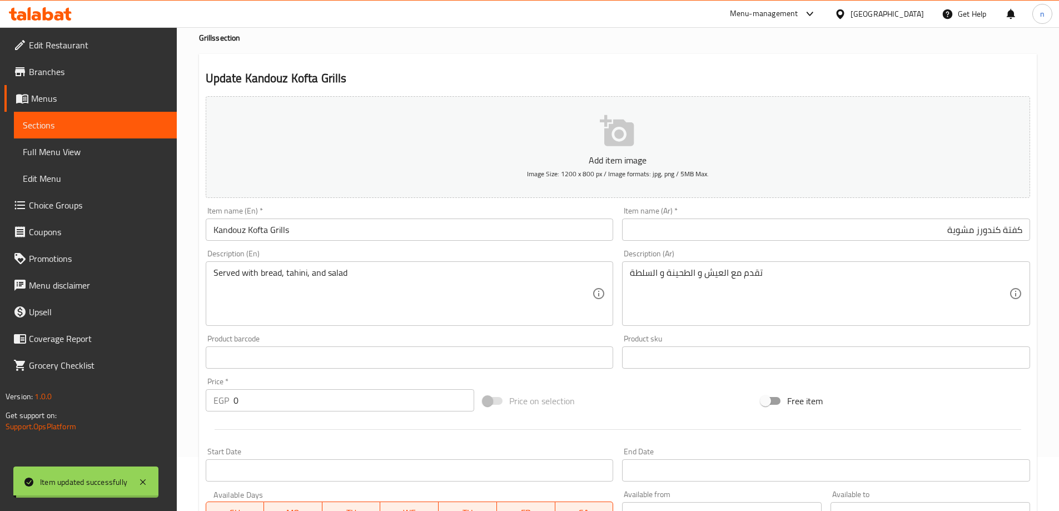
scroll to position [0, 0]
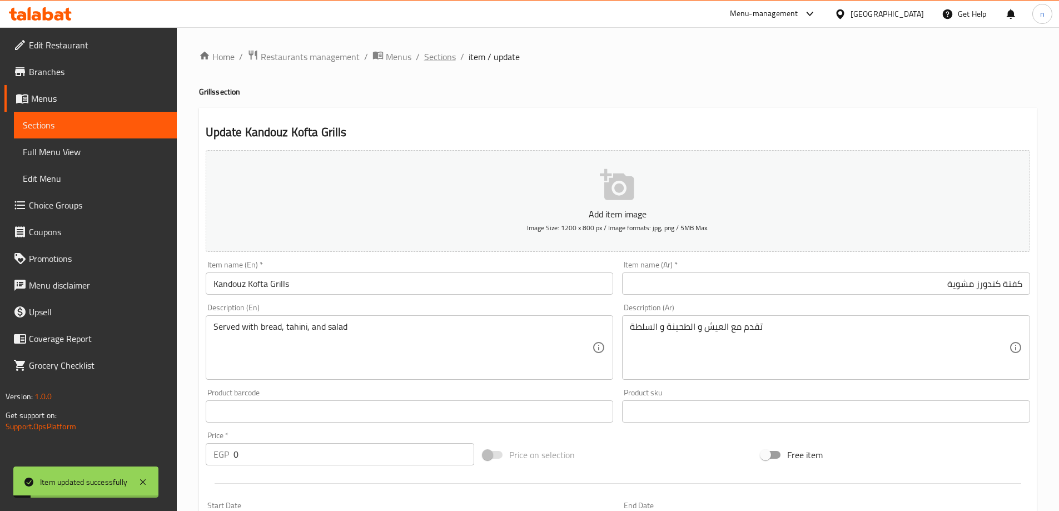
click at [433, 57] on span "Sections" at bounding box center [440, 56] width 32 height 13
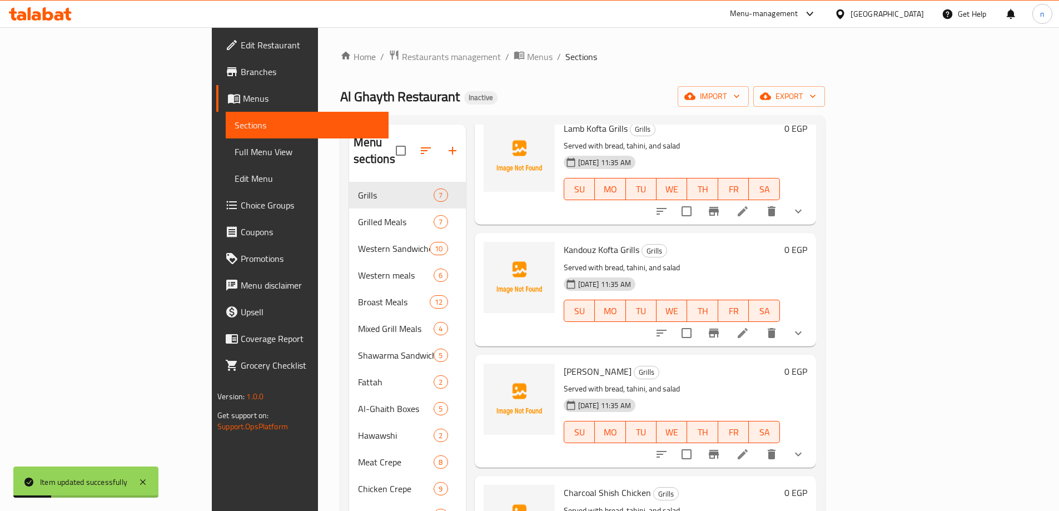
scroll to position [167, 0]
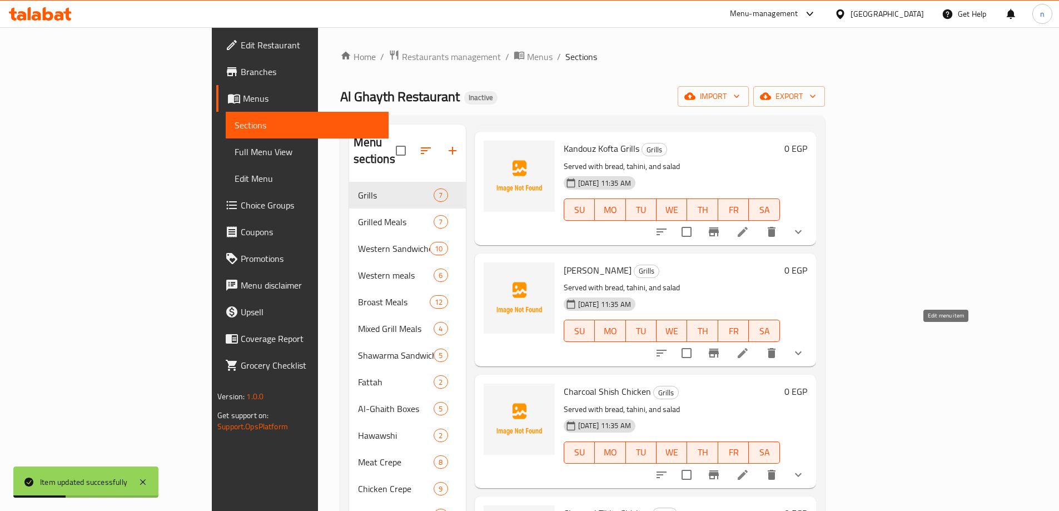
click at [750, 346] on icon at bounding box center [742, 352] width 13 height 13
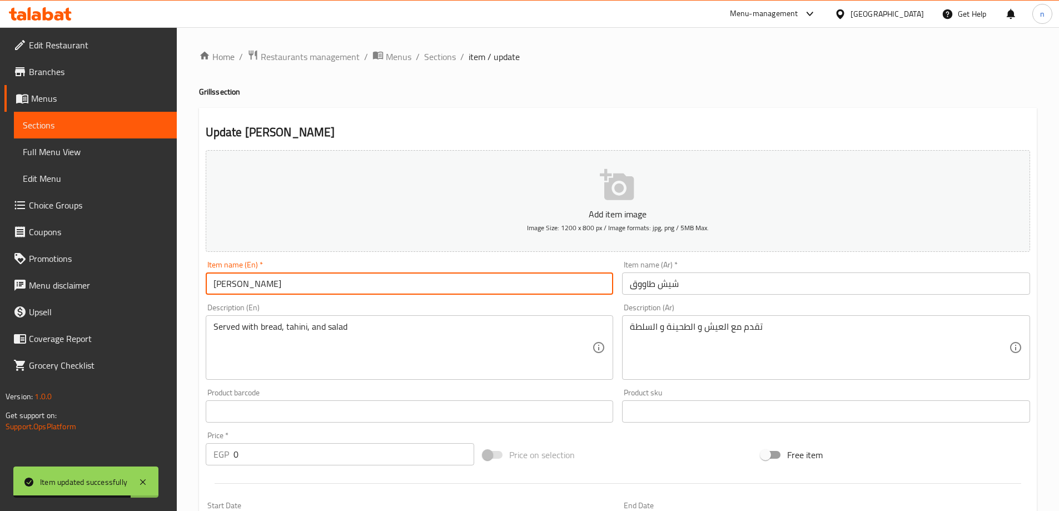
click at [306, 282] on input "[PERSON_NAME]" at bounding box center [410, 283] width 408 height 22
click at [281, 285] on input "[PERSON_NAME]" at bounding box center [410, 283] width 408 height 22
paste input "Grills"
type input "Shish Tawook Grills"
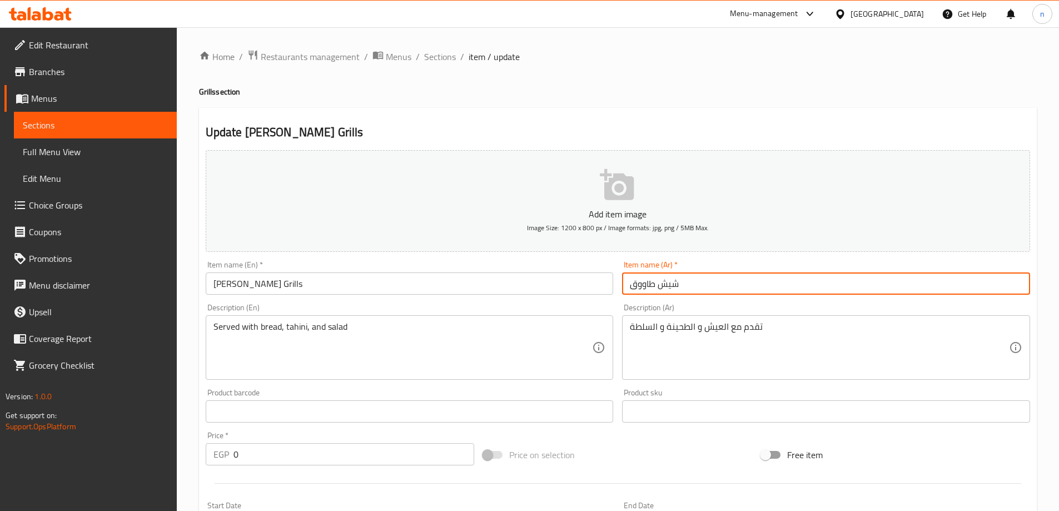
click at [668, 287] on input "شيش طاووق" at bounding box center [826, 283] width 408 height 22
click at [878, 286] on input "شيش طاووق" at bounding box center [826, 283] width 408 height 22
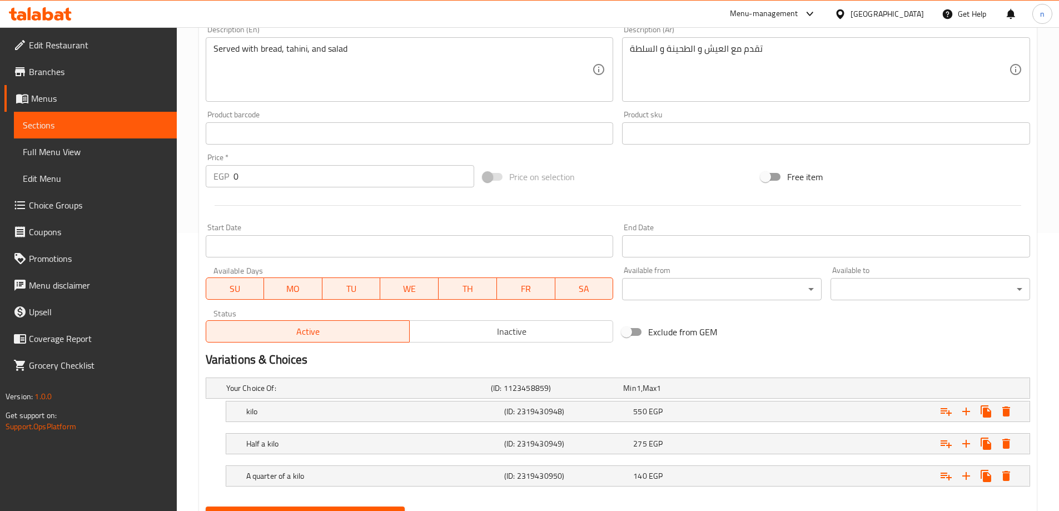
scroll to position [332, 0]
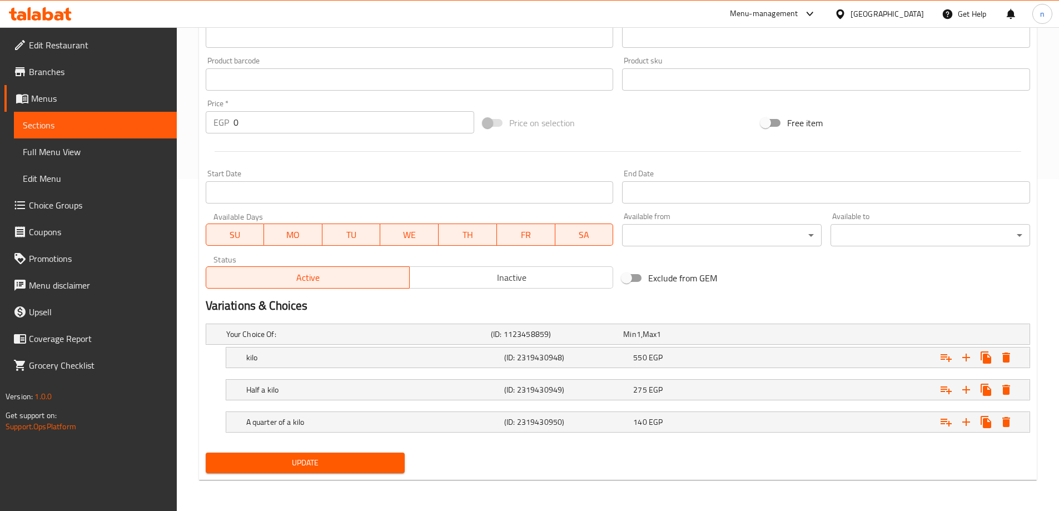
type input "شيش طاووق مشوي"
click at [350, 456] on span "Update" at bounding box center [306, 463] width 182 height 14
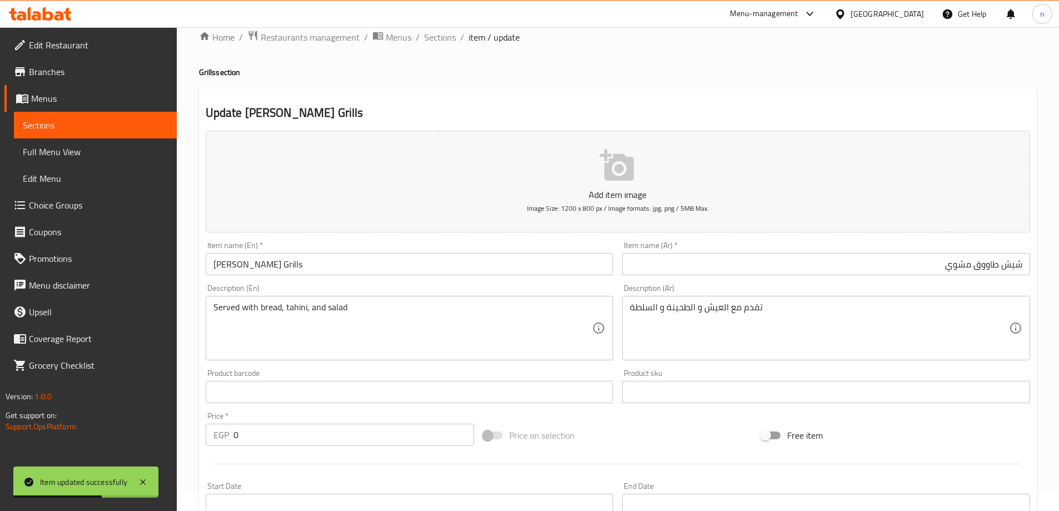
scroll to position [0, 0]
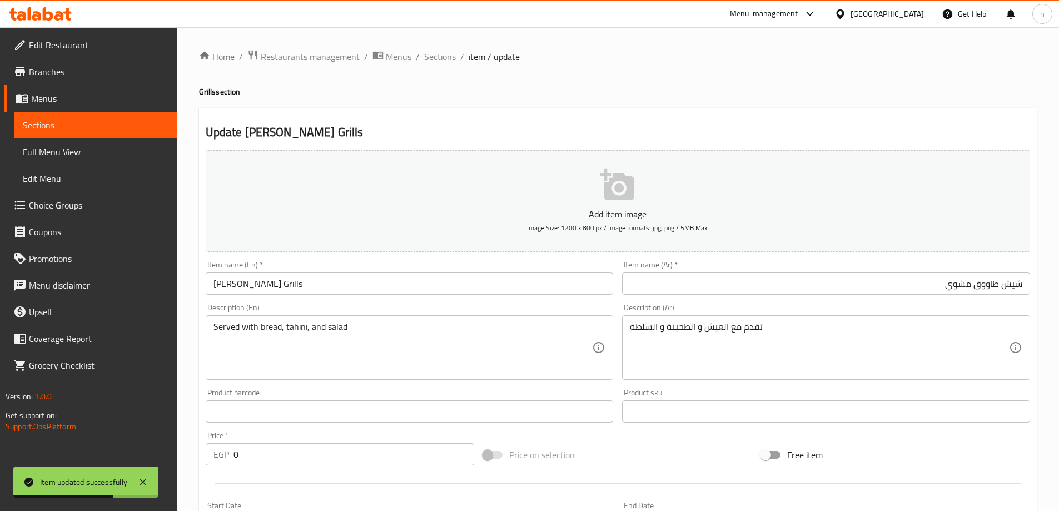
click at [439, 58] on span "Sections" at bounding box center [440, 56] width 32 height 13
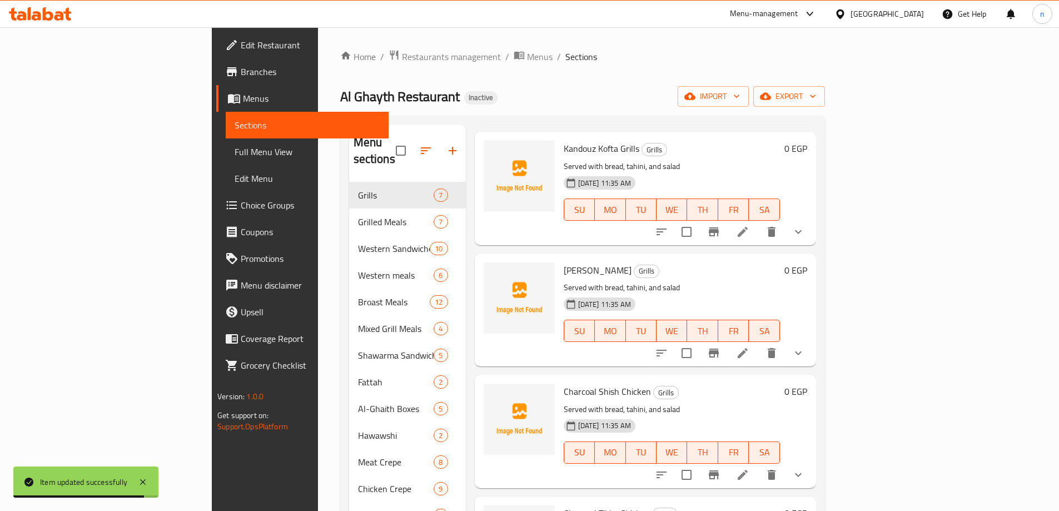
scroll to position [222, 0]
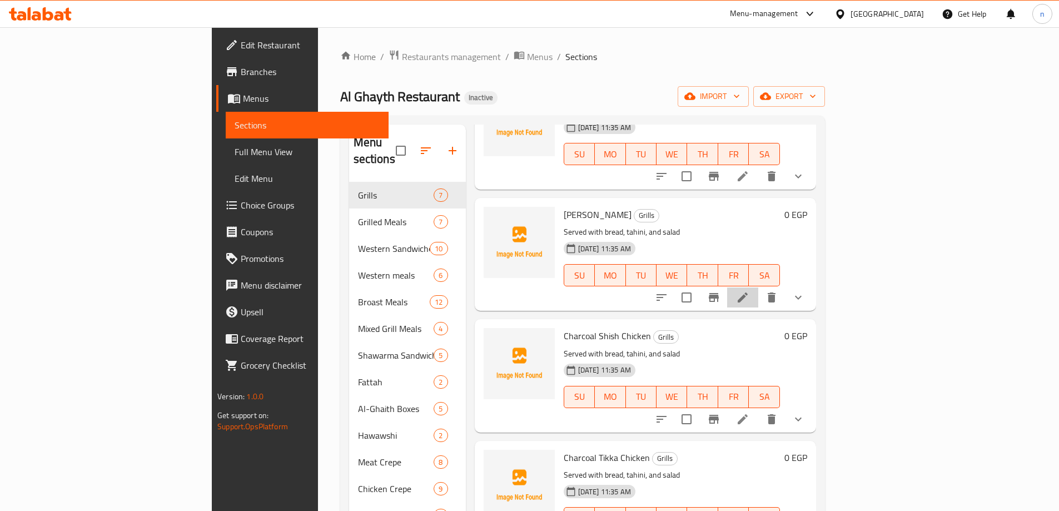
click at [758, 287] on li at bounding box center [742, 297] width 31 height 20
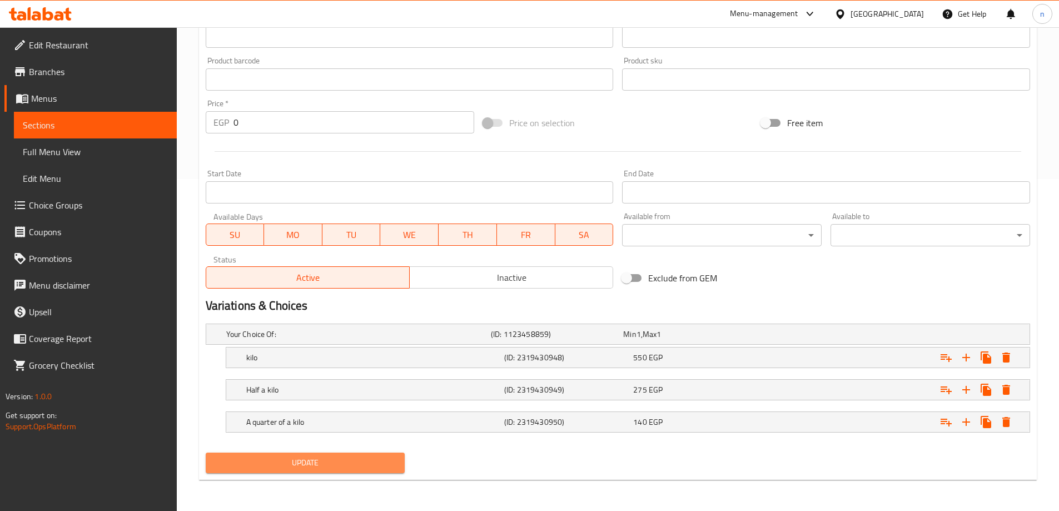
click at [359, 458] on span "Update" at bounding box center [306, 463] width 182 height 14
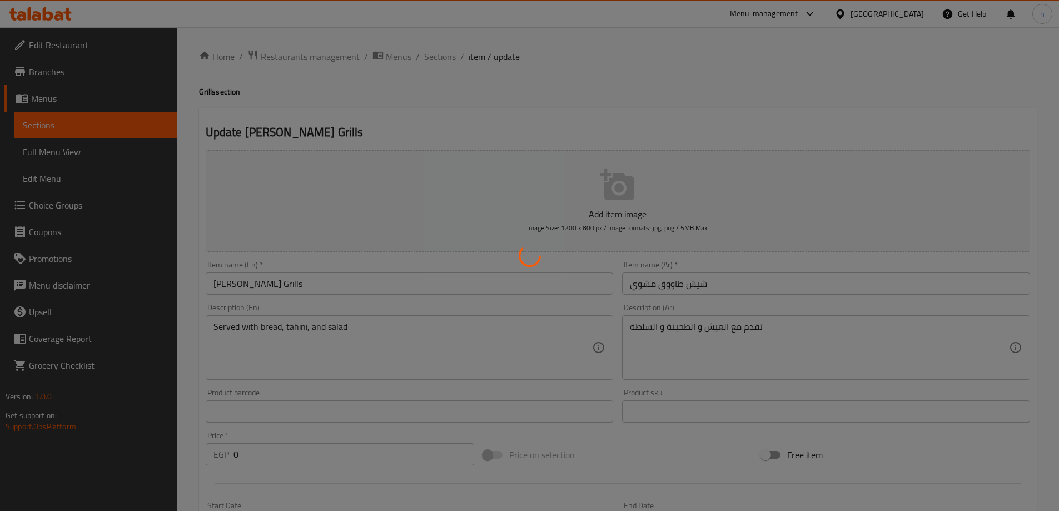
click at [443, 54] on div at bounding box center [529, 255] width 1059 height 511
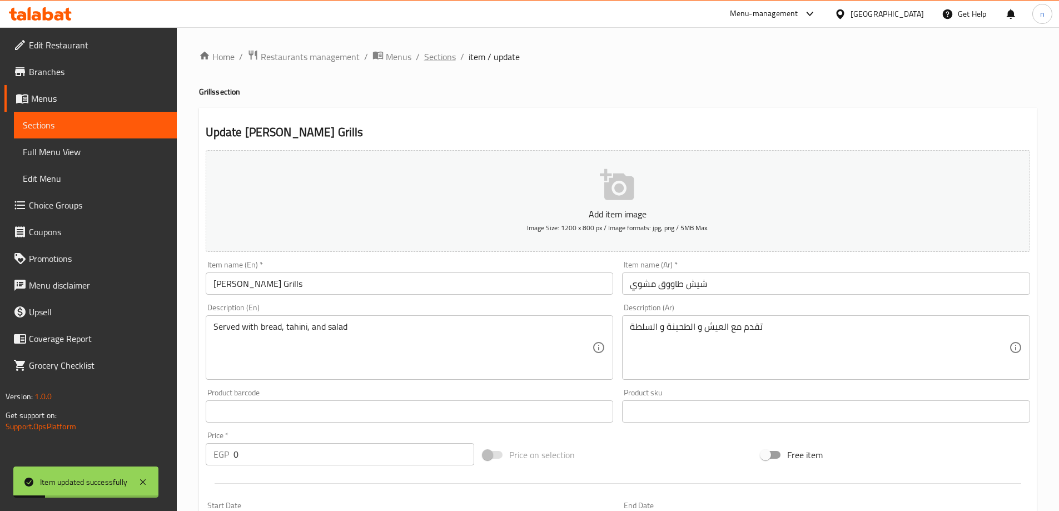
click at [440, 60] on span "Sections" at bounding box center [440, 56] width 32 height 13
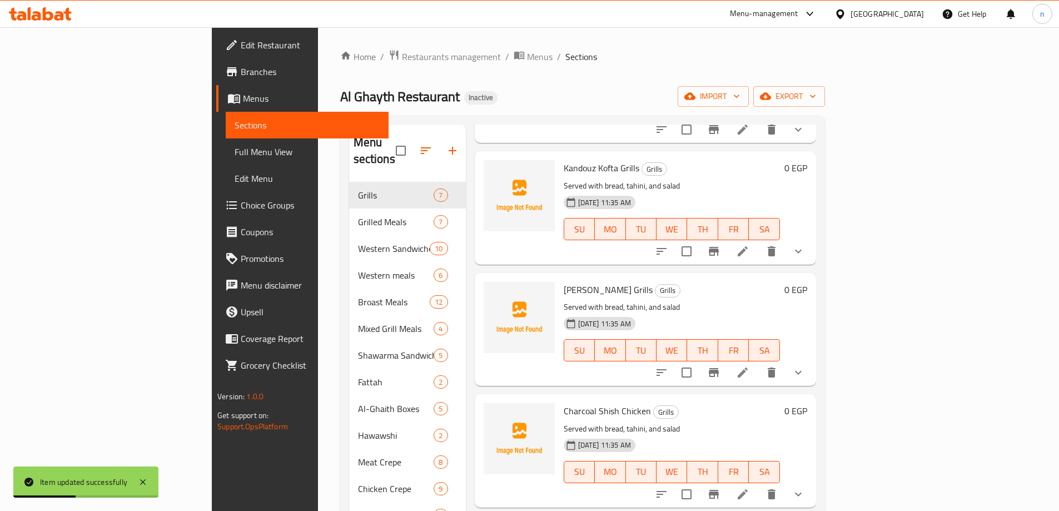
scroll to position [167, 0]
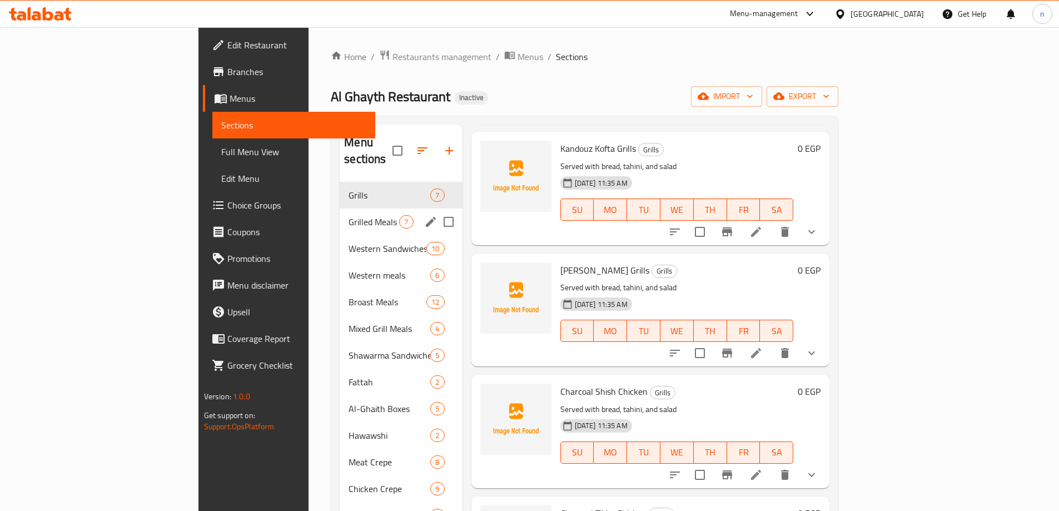
click at [340, 212] on div "Grilled Meals 7" at bounding box center [401, 222] width 122 height 27
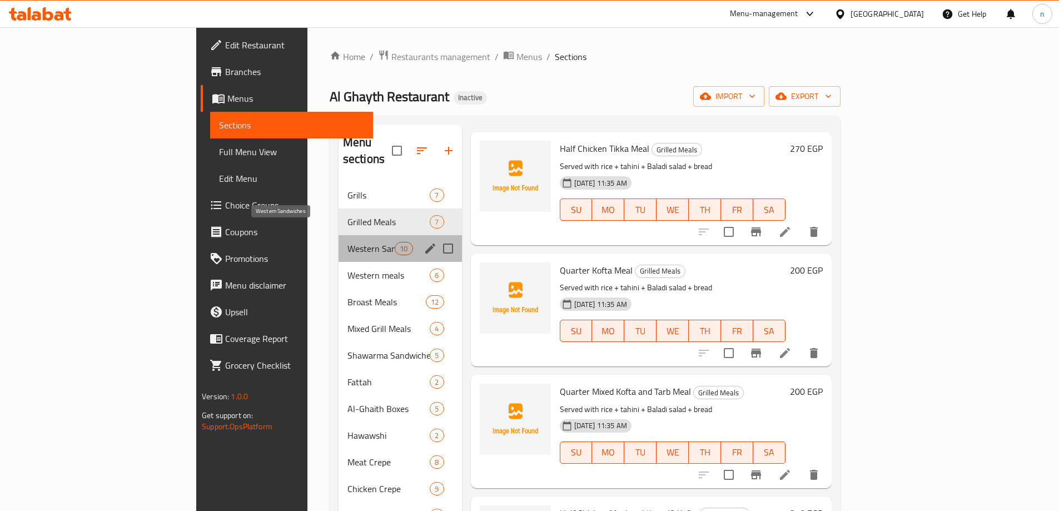
click at [348, 242] on span "Western Sandwiches" at bounding box center [371, 248] width 47 height 13
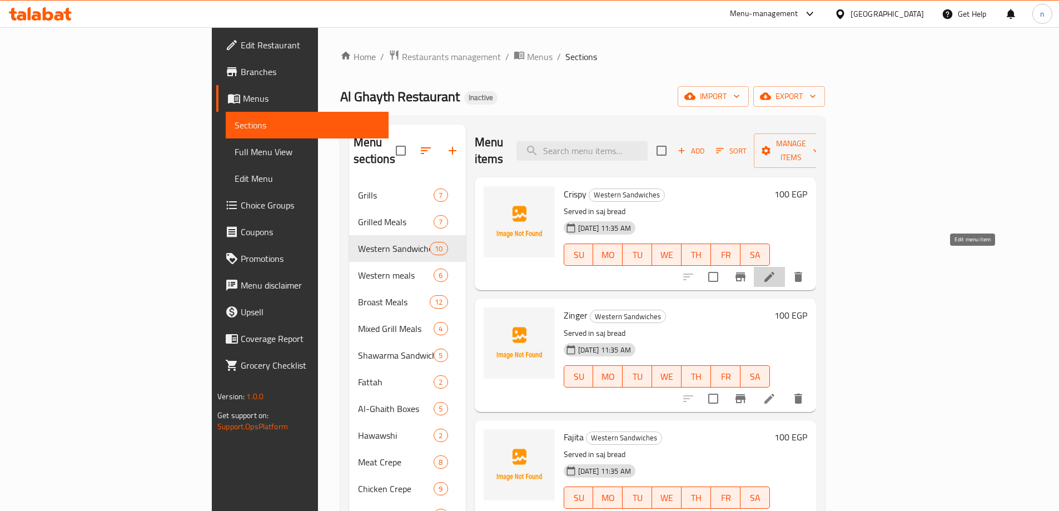
click at [776, 270] on icon at bounding box center [769, 276] width 13 height 13
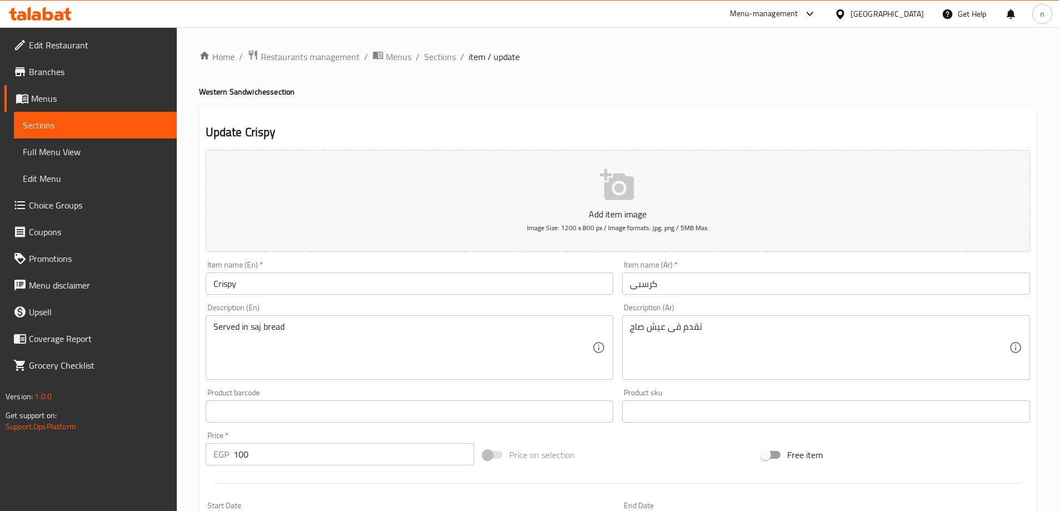
click at [342, 279] on input "Crispy" at bounding box center [410, 283] width 408 height 22
click at [307, 292] on input "Crispy" at bounding box center [410, 283] width 408 height 22
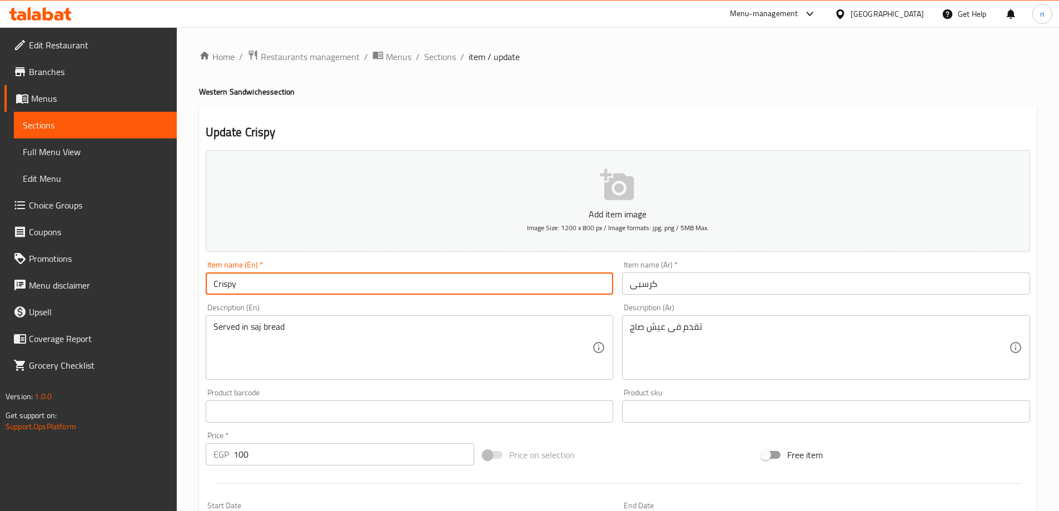
paste input "Western Sandwiche"
click at [241, 280] on input "Crispy Western Sandwiche" at bounding box center [410, 283] width 408 height 22
type input "Crispy Western Sandwiche"
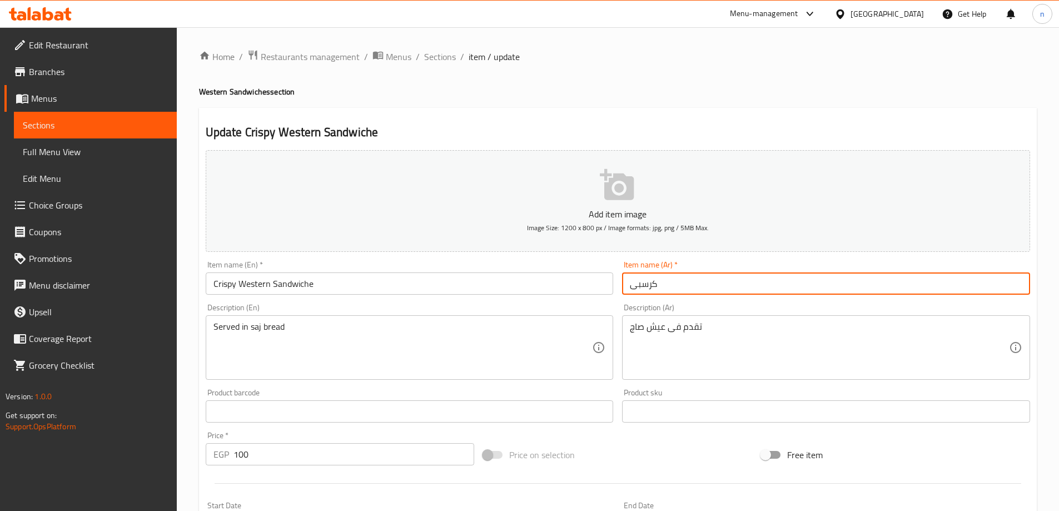
click at [648, 284] on input "كرسبى" at bounding box center [826, 283] width 408 height 22
click at [911, 288] on input "كرسبى" at bounding box center [826, 283] width 408 height 22
type input "كرسبى"
click at [323, 287] on input "Crispy Western Sandwiche" at bounding box center [410, 283] width 408 height 22
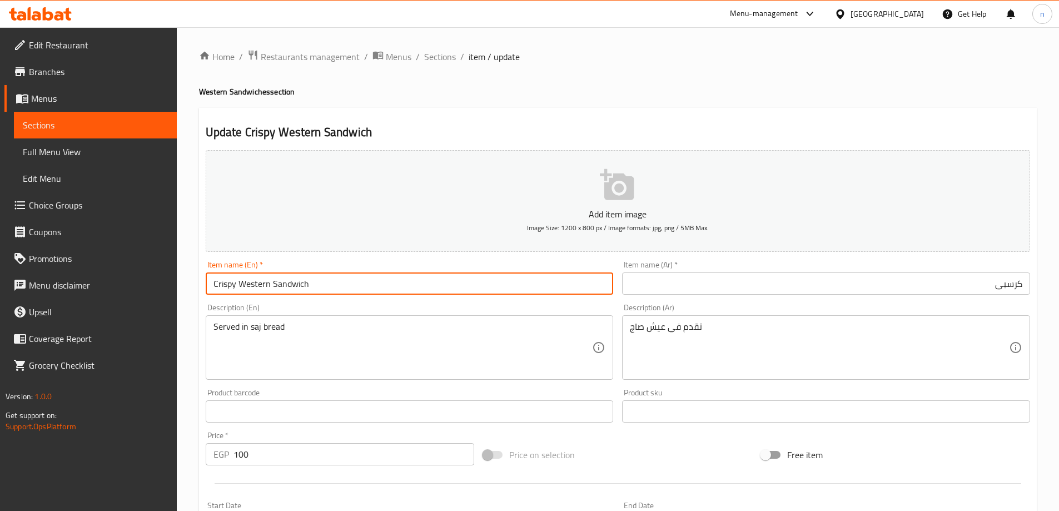
drag, startPoint x: 237, startPoint y: 283, endPoint x: 319, endPoint y: 297, distance: 82.9
click at [319, 297] on div "Item name (En)   * Crispy Western Sandwich Item name (En) *" at bounding box center [409, 277] width 417 height 43
type input "Crispy Western Sandwich"
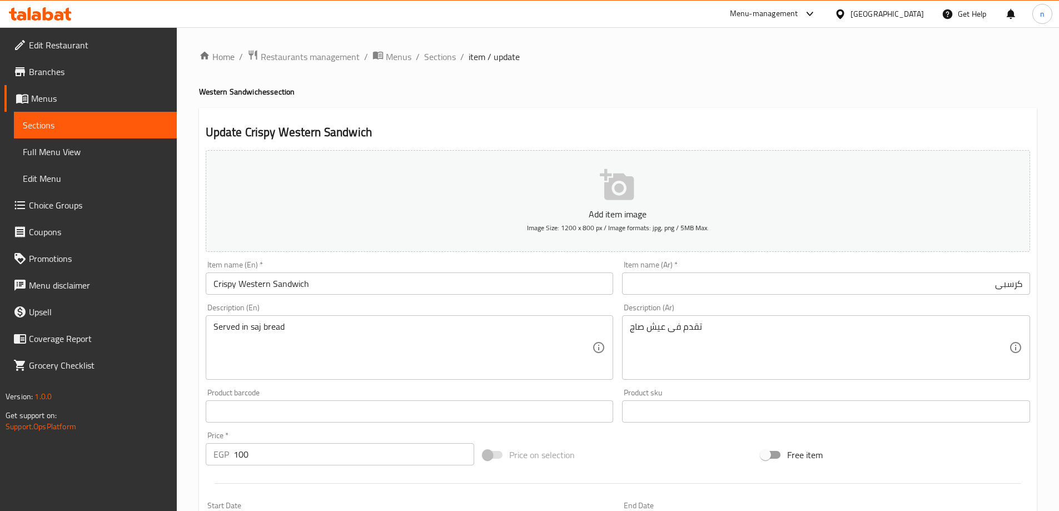
click at [920, 290] on input "كرسبى" at bounding box center [826, 283] width 408 height 22
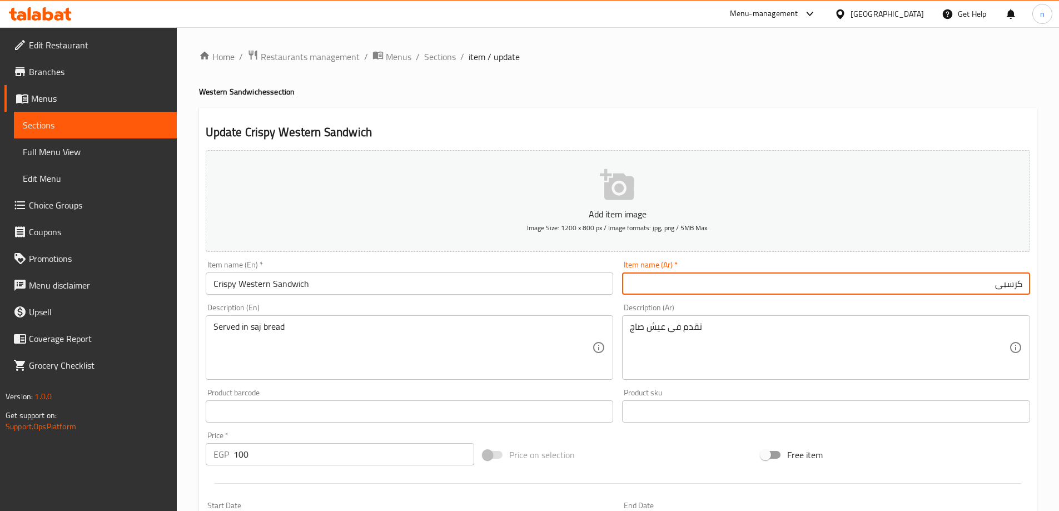
paste input "ساندويتش غربي"
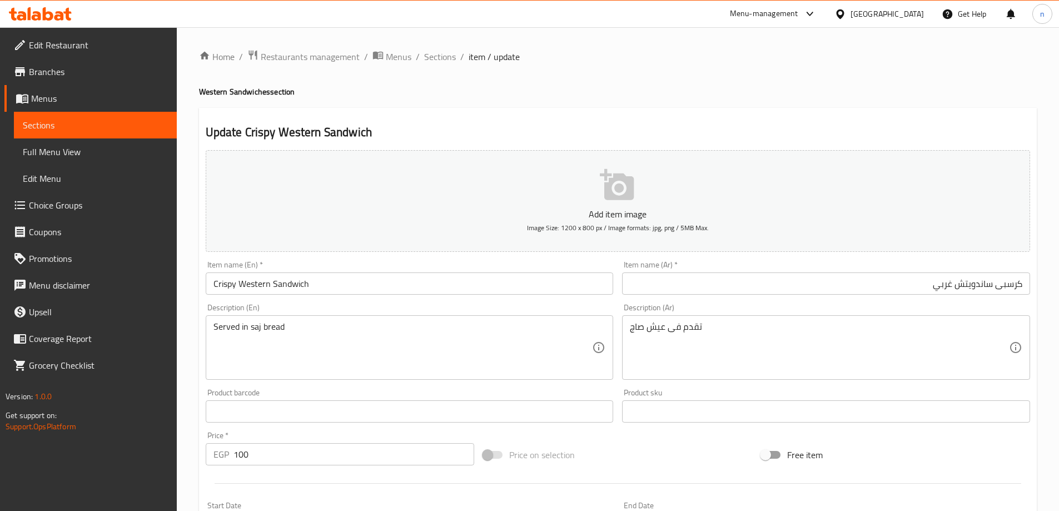
click at [292, 285] on input "Crispy Western Sandwich" at bounding box center [410, 283] width 408 height 22
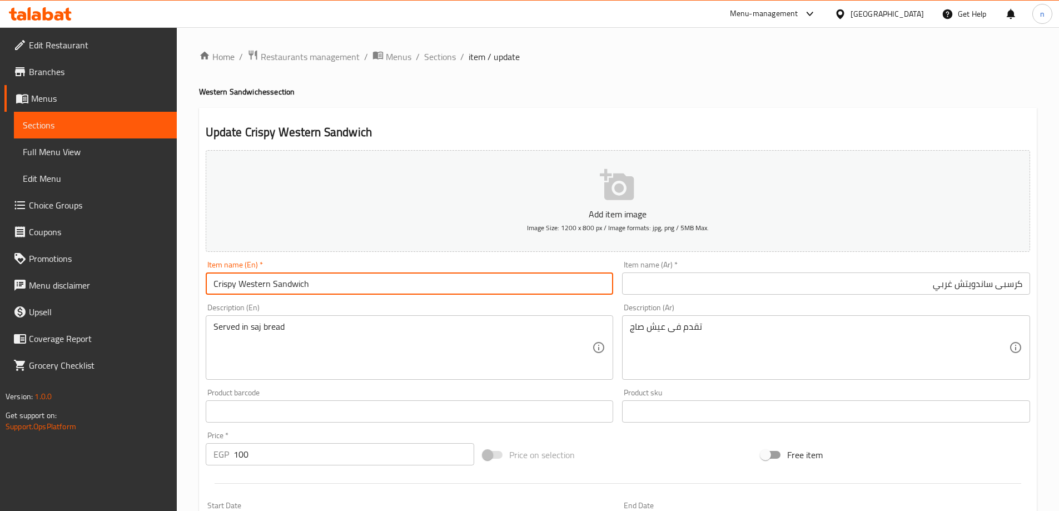
click at [292, 285] on input "Crispy Western Sandwich" at bounding box center [410, 283] width 408 height 22
click at [982, 283] on input "كرسبى ساندويتش غربي" at bounding box center [826, 283] width 408 height 22
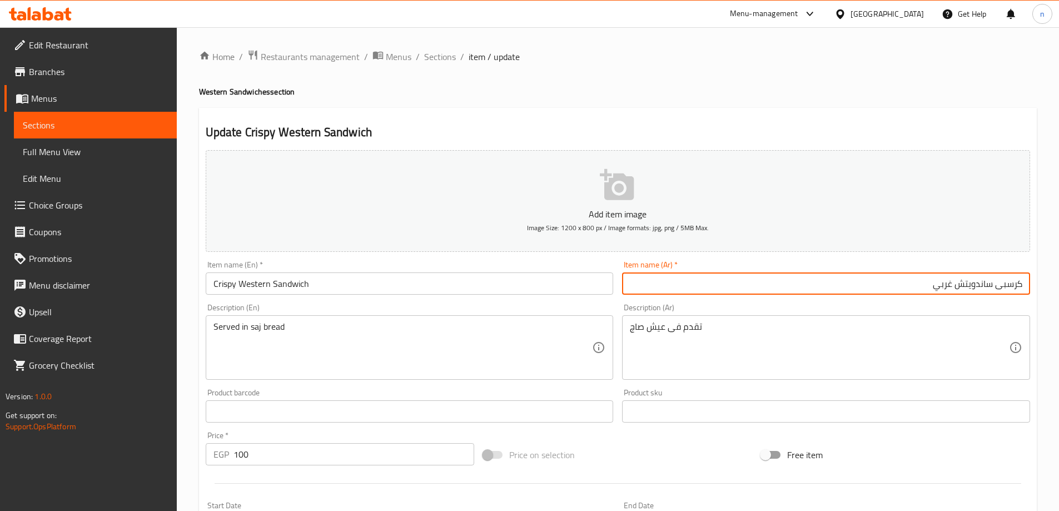
click at [982, 283] on input "كرسبى ساندويتش غربي" at bounding box center [826, 283] width 408 height 22
paste input "text"
type input "كرسبى سندويتش غربي"
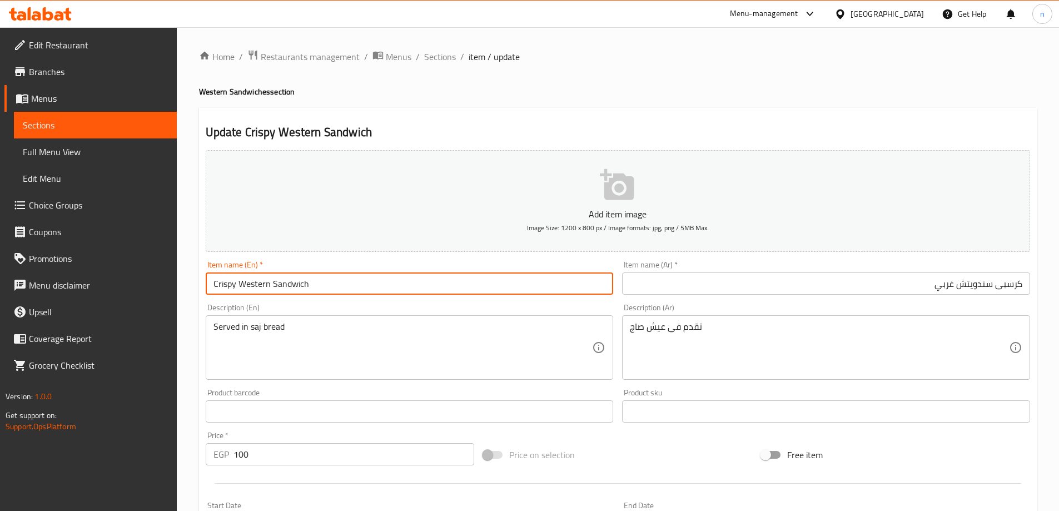
drag, startPoint x: 239, startPoint y: 285, endPoint x: 326, endPoint y: 289, distance: 86.8
click at [326, 289] on input "Crispy Western Sandwich" at bounding box center [410, 283] width 408 height 22
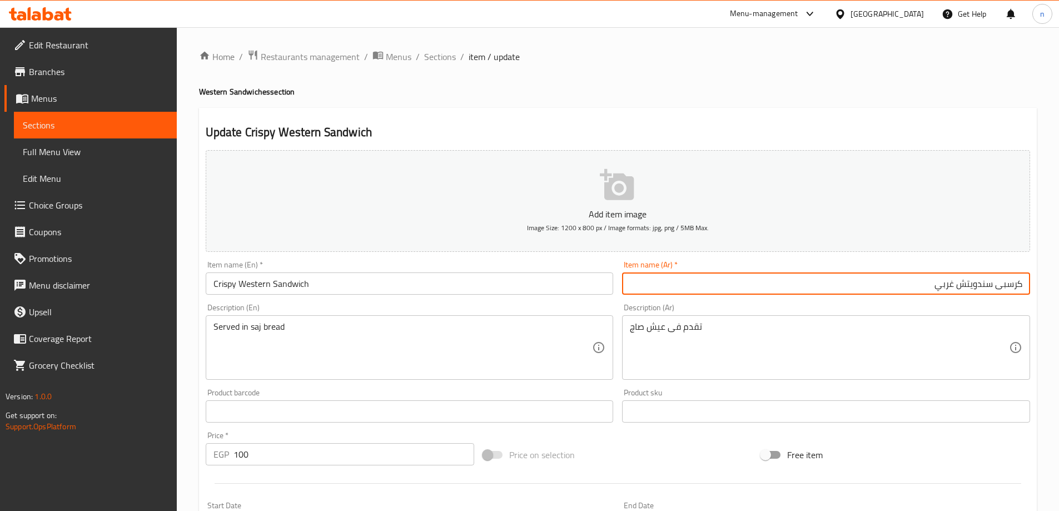
drag, startPoint x: 933, startPoint y: 289, endPoint x: 993, endPoint y: 301, distance: 60.9
click at [993, 301] on div "Add item image Image Size: 1200 x 800 px / Image formats: jpg, png / 5MB Max. I…" at bounding box center [618, 385] width 834 height 479
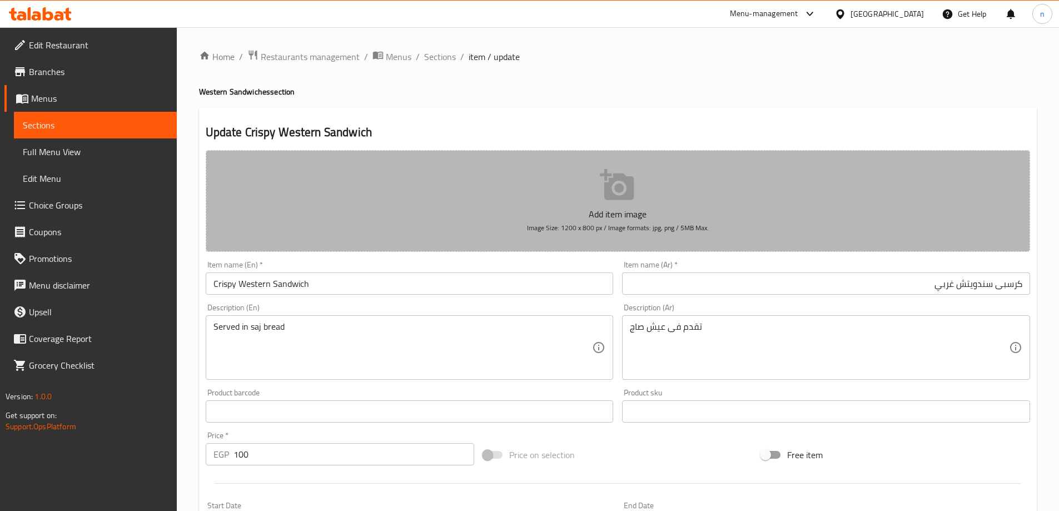
click at [446, 175] on button "Add item image Image Size: 1200 x 800 px / Image formats: jpg, png / 5MB Max." at bounding box center [618, 201] width 825 height 102
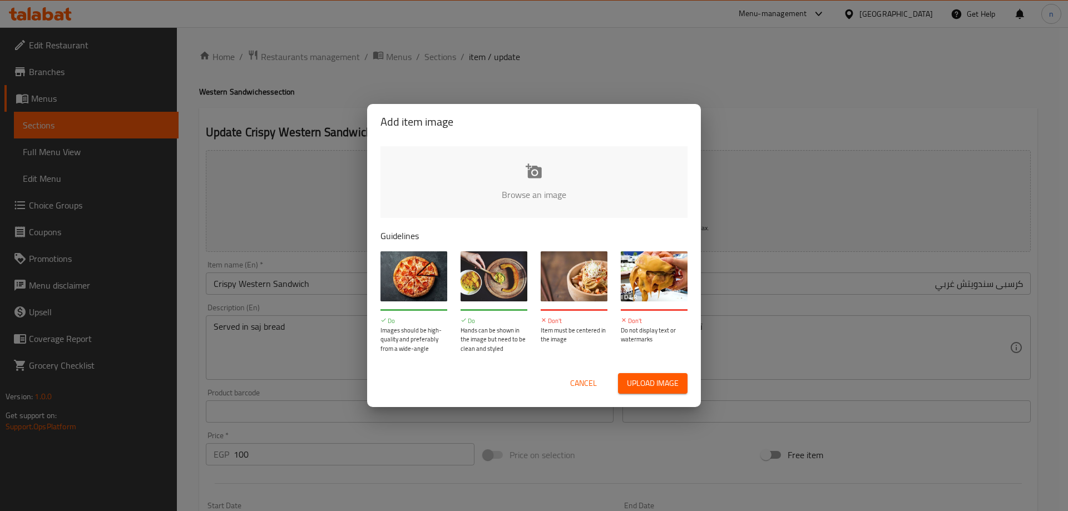
click at [283, 183] on div "Add item image Browse an image Guidelines Do Images should be high-quality and …" at bounding box center [534, 255] width 1068 height 511
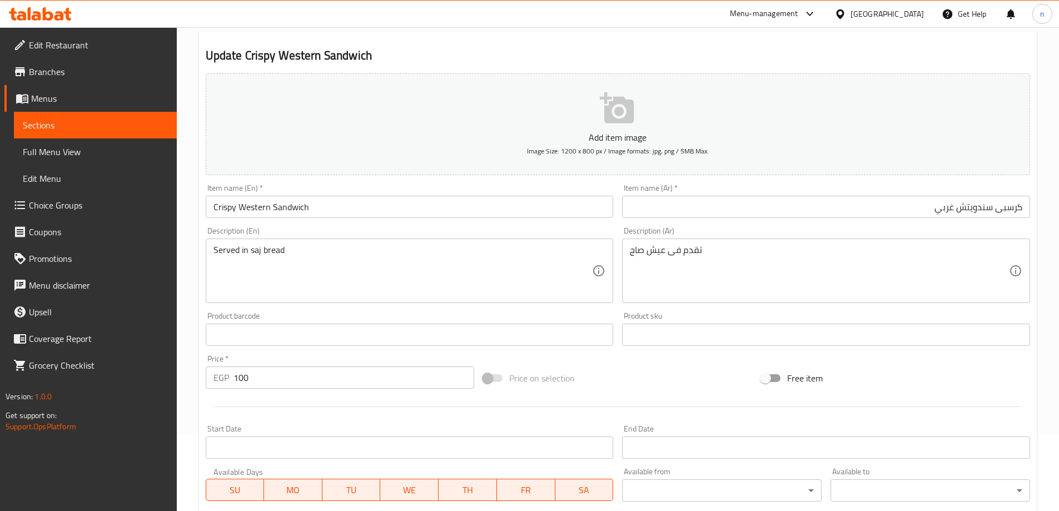
scroll to position [275, 0]
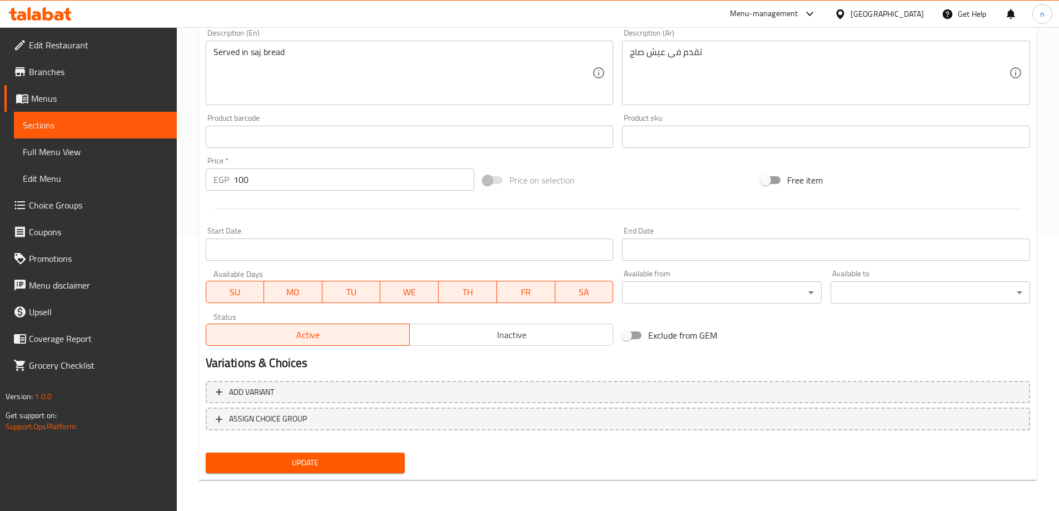
click at [351, 469] on span "Update" at bounding box center [306, 463] width 182 height 14
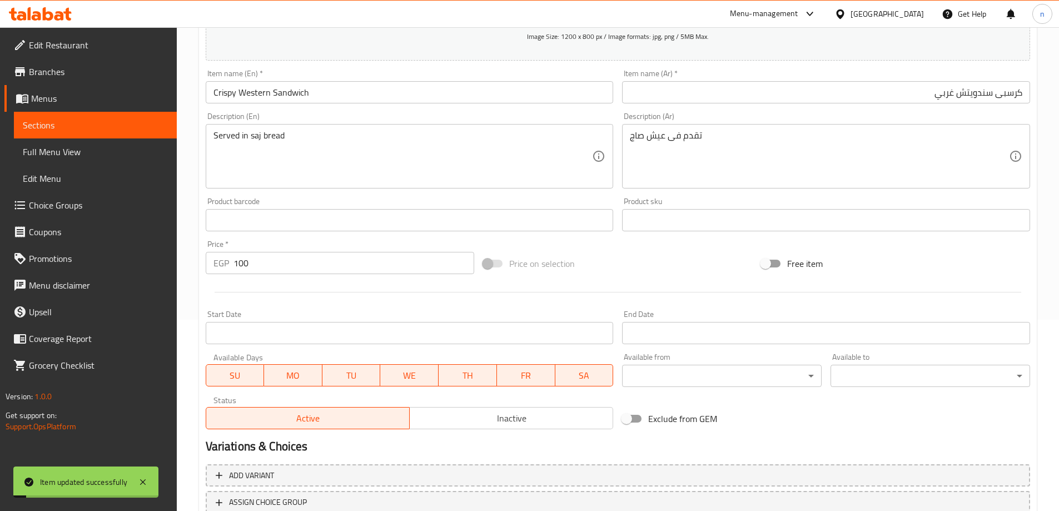
scroll to position [0, 0]
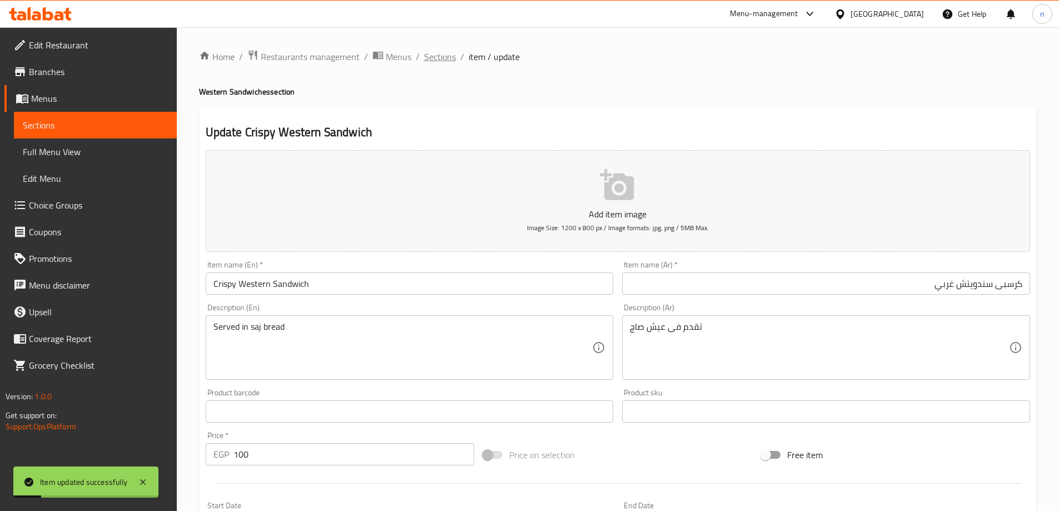
click at [435, 54] on span "Sections" at bounding box center [440, 56] width 32 height 13
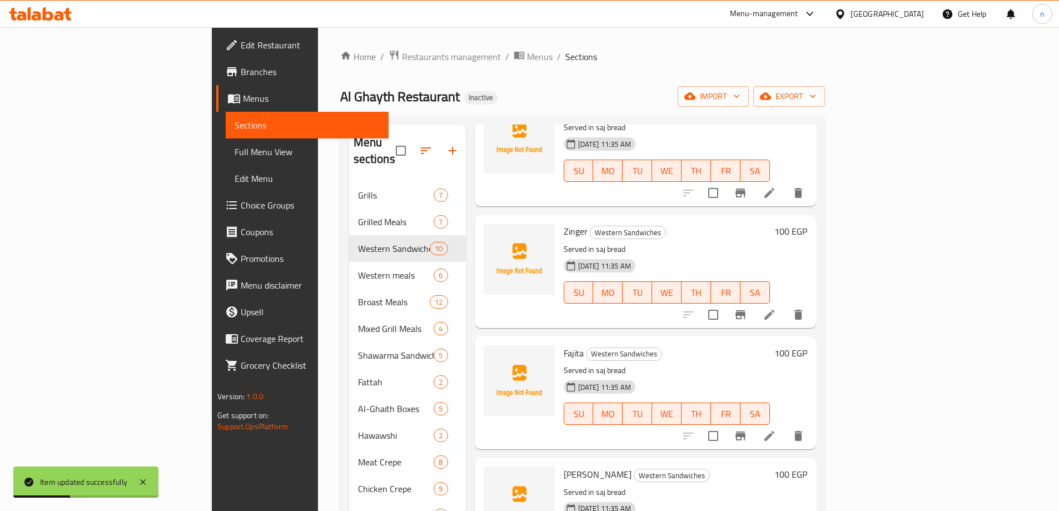
scroll to position [111, 0]
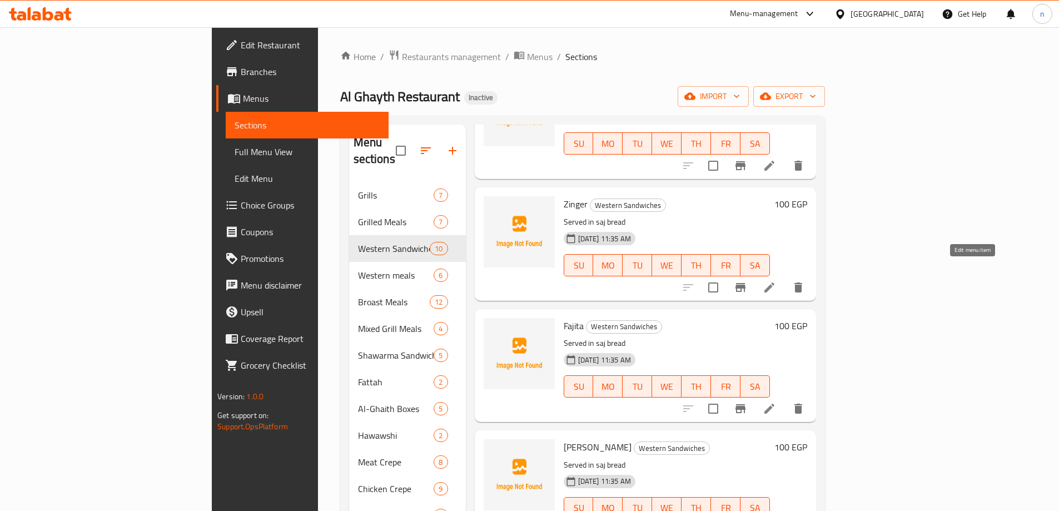
click at [776, 281] on icon at bounding box center [769, 287] width 13 height 13
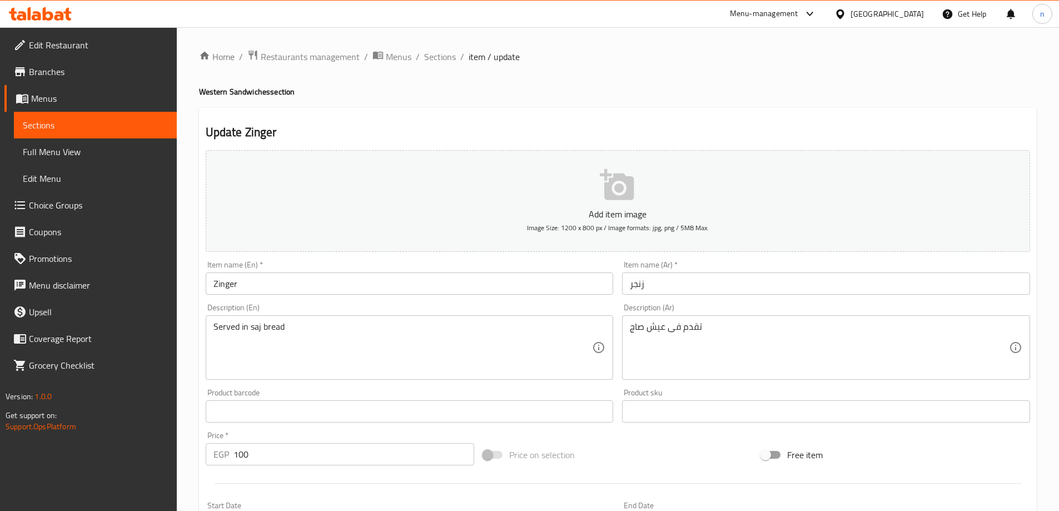
click at [267, 289] on input "Zinger" at bounding box center [410, 283] width 408 height 22
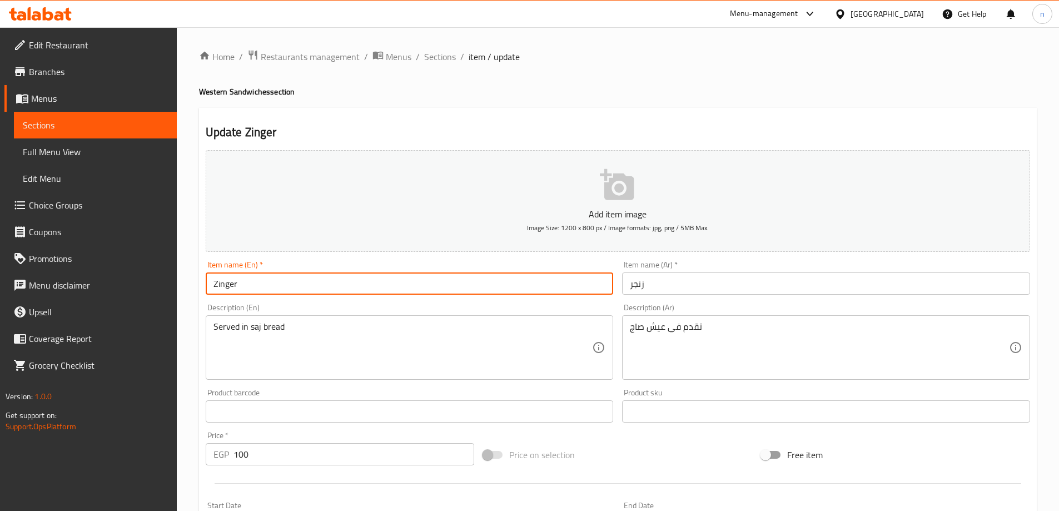
paste input "Western Sandwich"
type input "Zinger Western Sandwich"
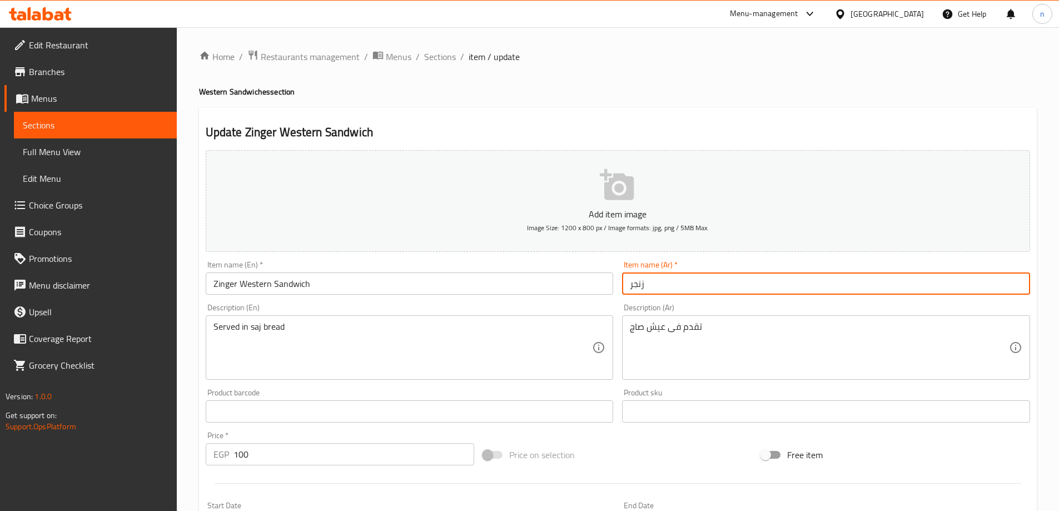
click at [652, 283] on input "زنجر" at bounding box center [826, 283] width 408 height 22
click at [819, 281] on input "زنجر" at bounding box center [826, 283] width 408 height 22
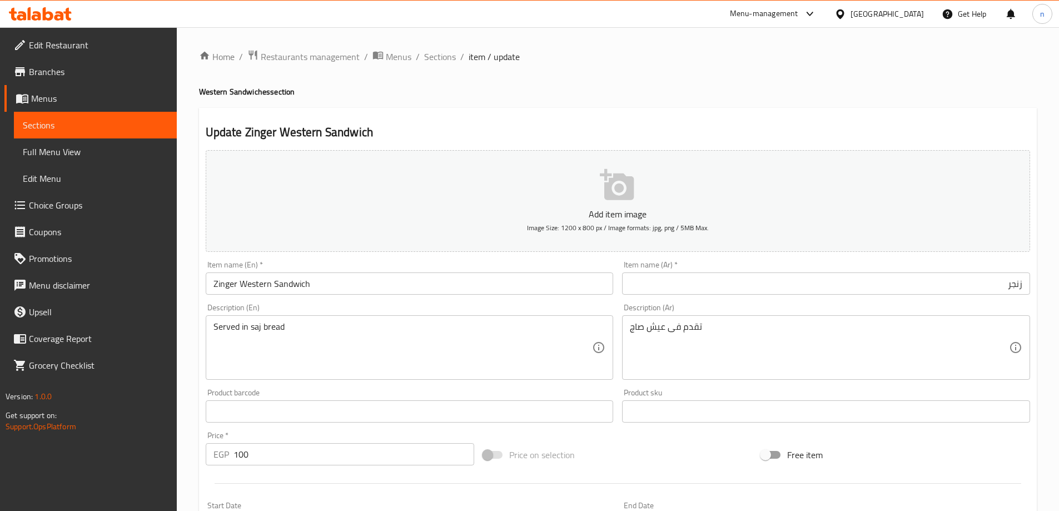
click at [976, 285] on input "زنجر" at bounding box center [826, 283] width 408 height 22
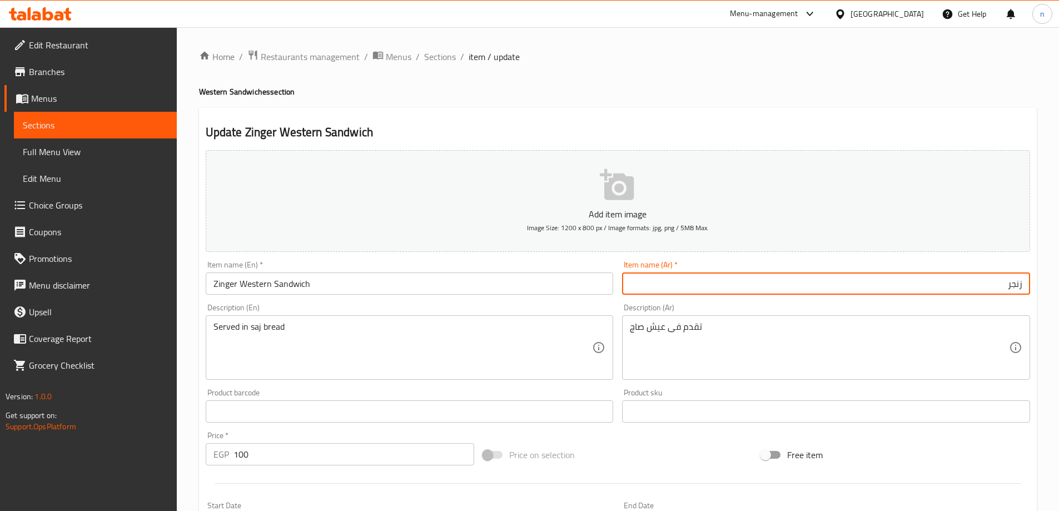
paste input "سندويتش غربي"
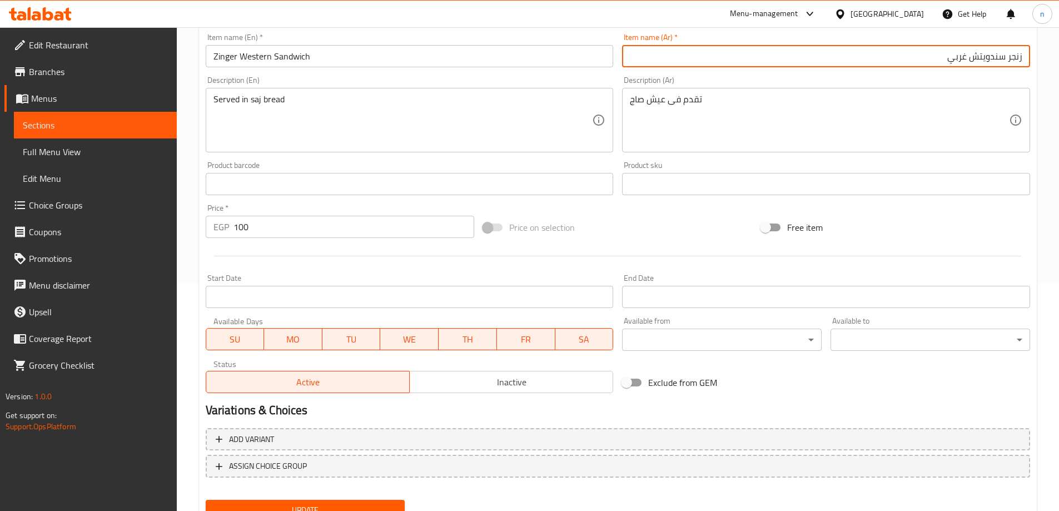
scroll to position [275, 0]
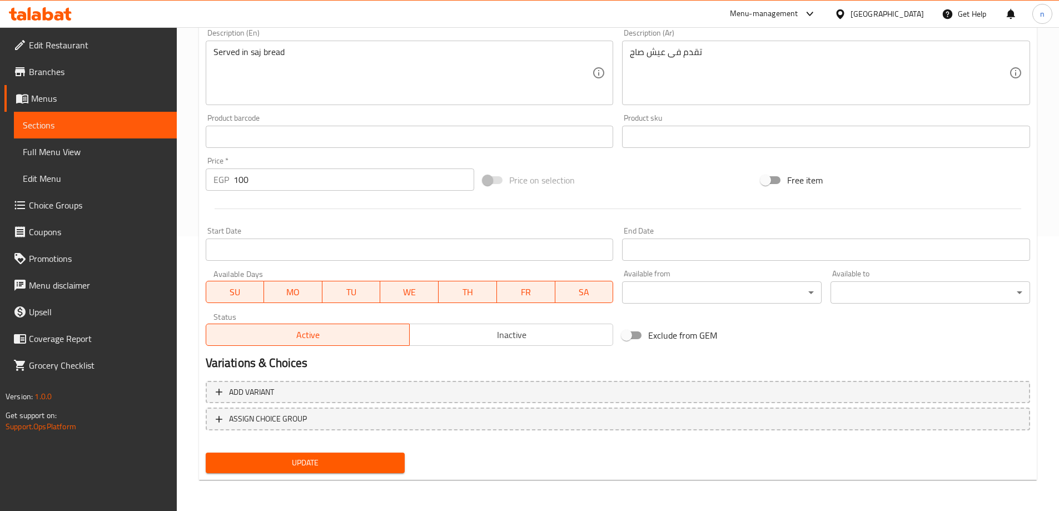
type input "زنجر سندويتش غربي"
click at [374, 460] on span "Update" at bounding box center [306, 463] width 182 height 14
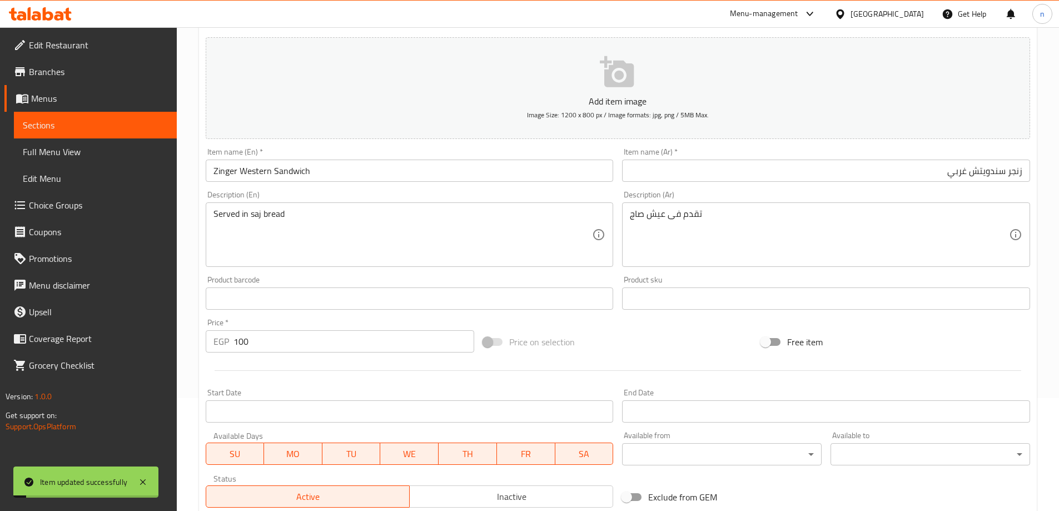
scroll to position [0, 0]
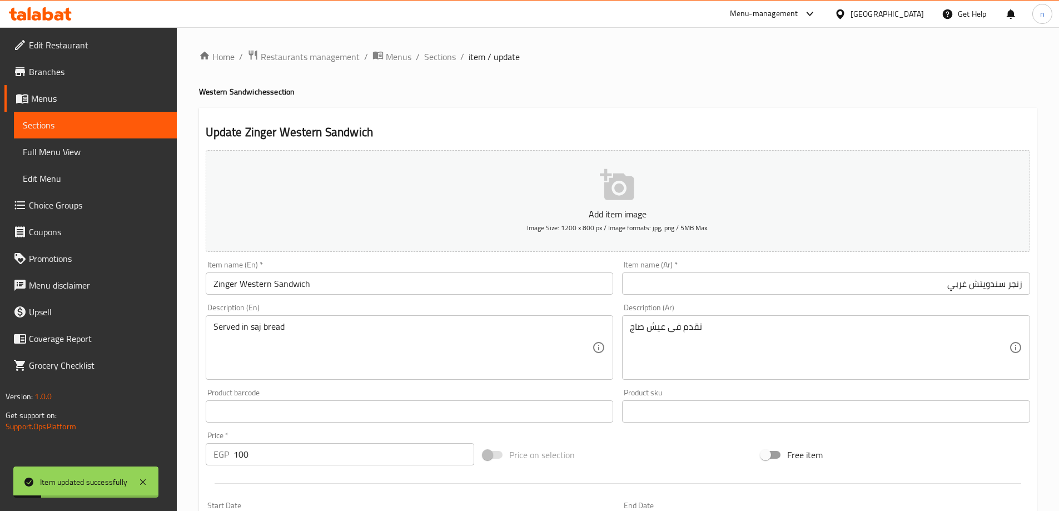
click at [435, 53] on span "Sections" at bounding box center [440, 56] width 32 height 13
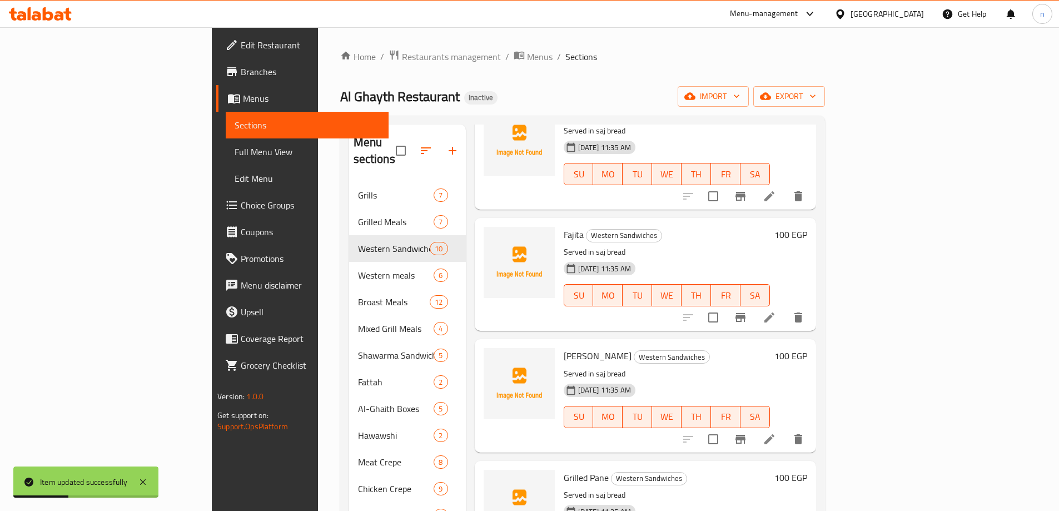
scroll to position [222, 0]
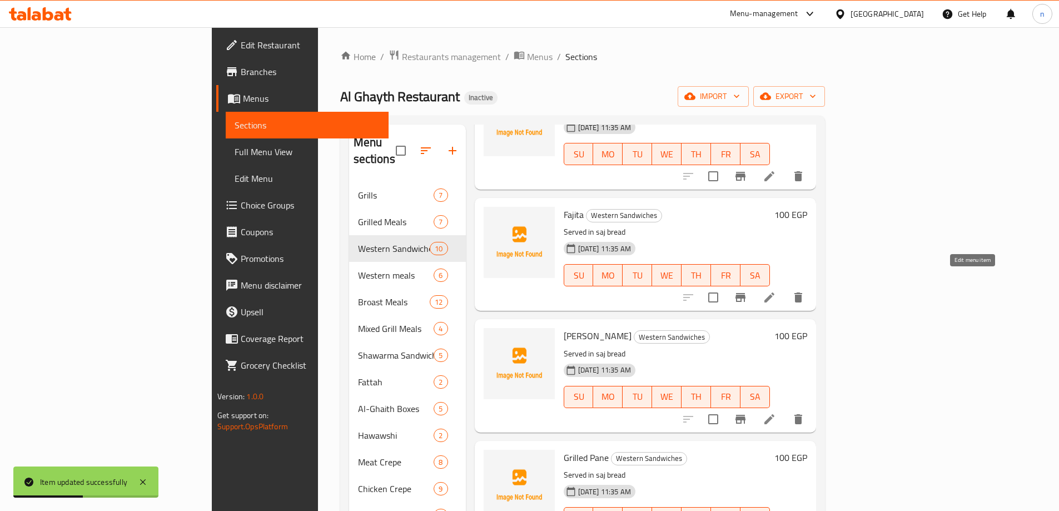
click at [776, 291] on icon at bounding box center [769, 297] width 13 height 13
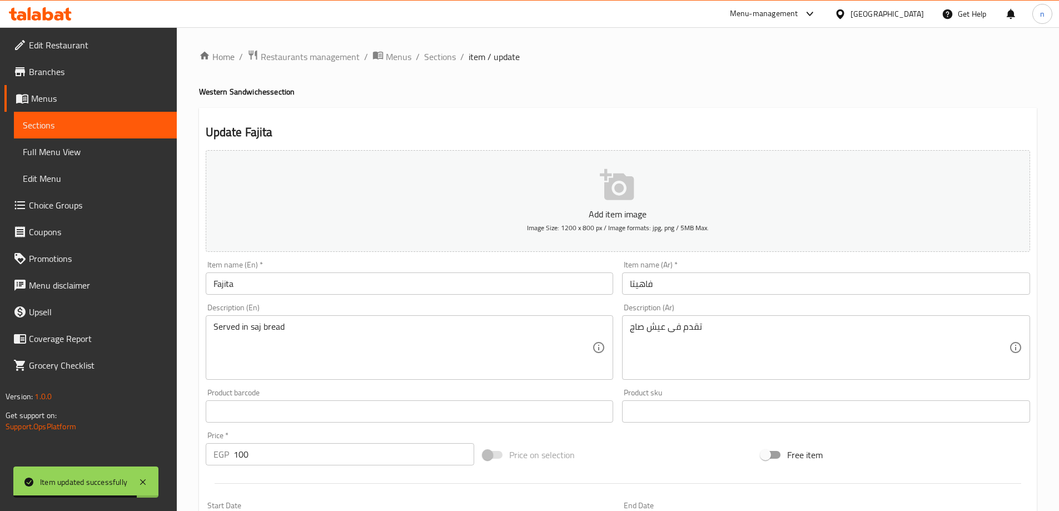
click at [300, 287] on input "Fajita" at bounding box center [410, 283] width 408 height 22
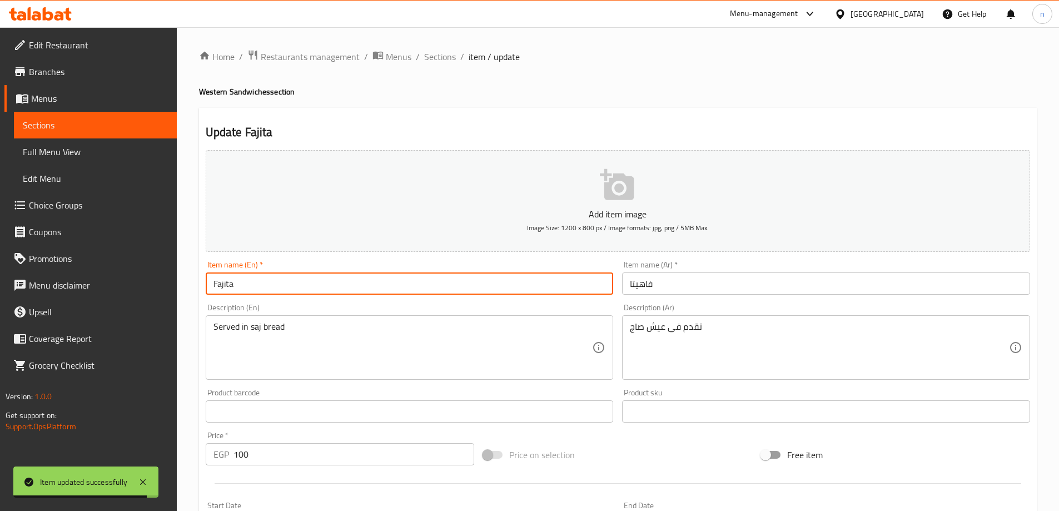
paste input "Western Sandwich"
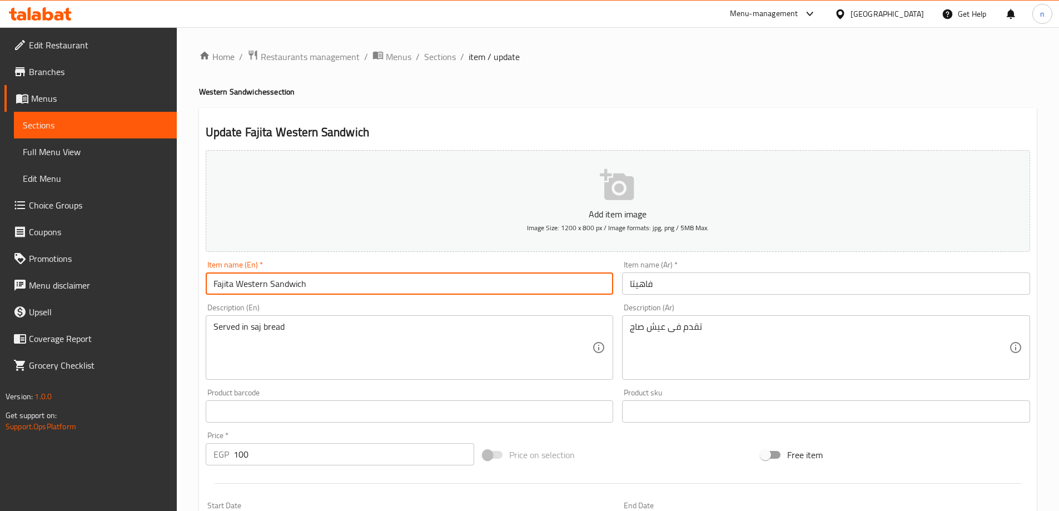
type input "Fajita Western Sandwich"
click at [651, 283] on input "فاهيتا" at bounding box center [826, 283] width 408 height 22
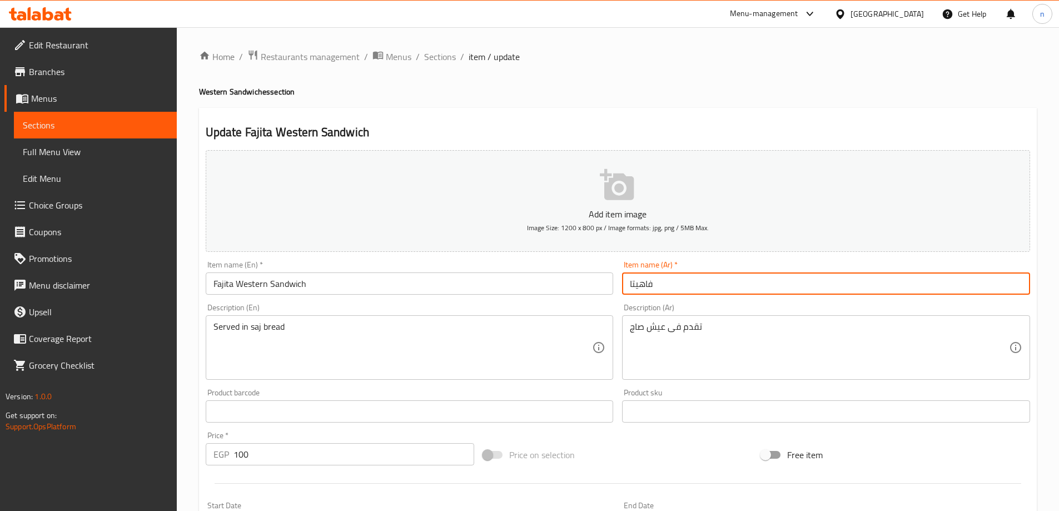
click at [651, 283] on input "فاهيتا" at bounding box center [826, 283] width 408 height 22
click at [859, 278] on input "فاهيتا" at bounding box center [826, 283] width 408 height 22
paste input "Western Sandwich"
type input "فاهيتا"
click at [250, 281] on input "Fajita Western Sandwich" at bounding box center [410, 283] width 408 height 22
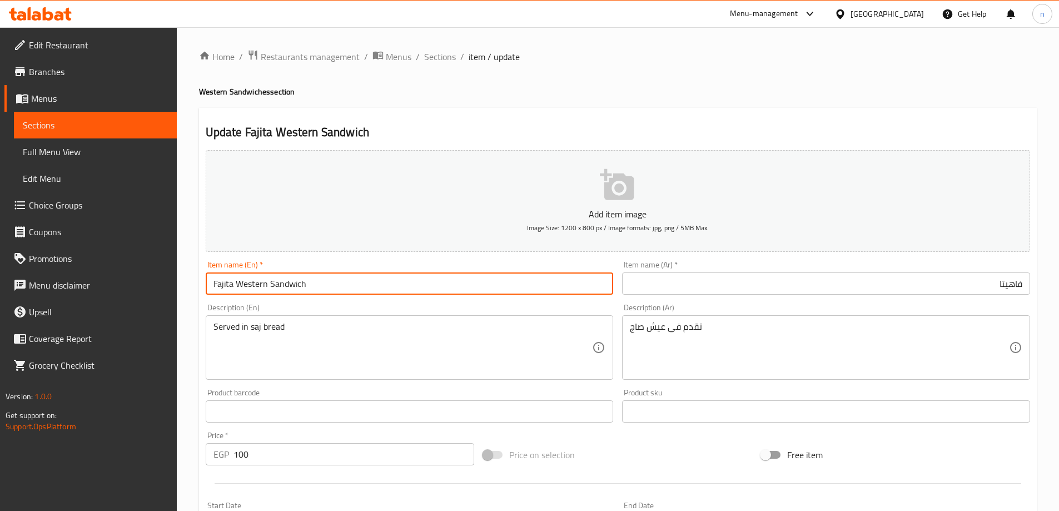
click at [250, 281] on input "Fajita Western Sandwich" at bounding box center [410, 283] width 408 height 22
click at [250, 281] on input "[PERSON_NAME]" at bounding box center [410, 283] width 408 height 22
type input "[PERSON_NAME]"
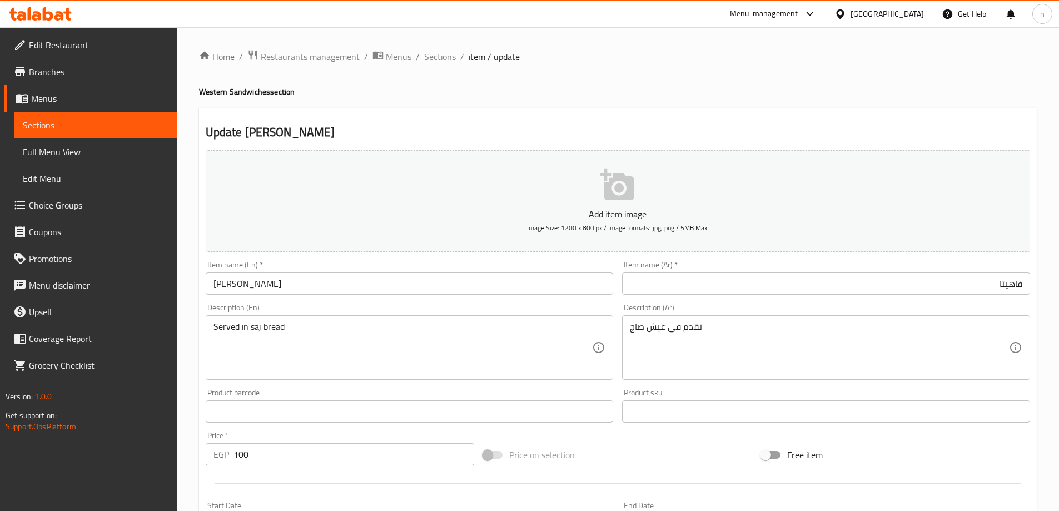
click at [944, 287] on input "فاهيتا" at bounding box center [826, 283] width 408 height 22
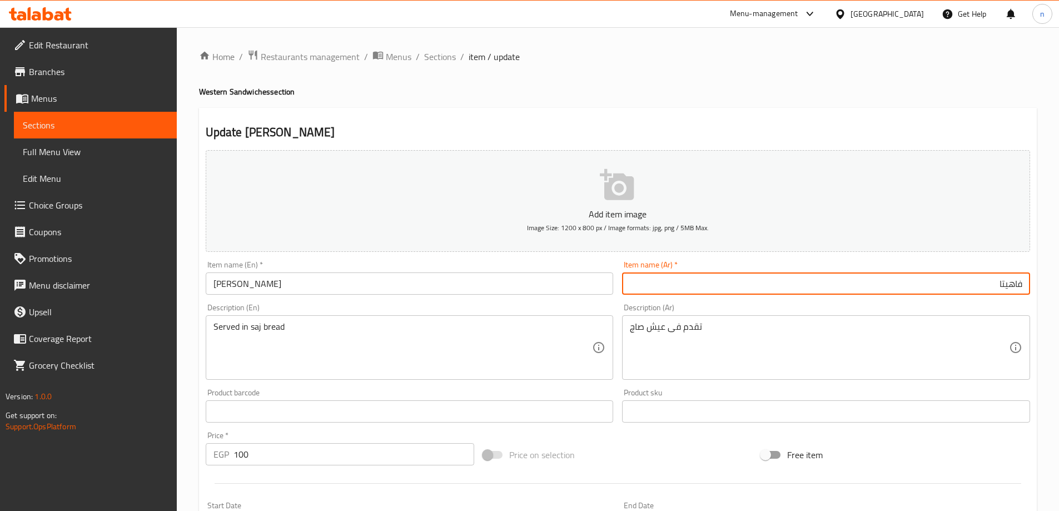
click at [1024, 284] on input "فاهيتا" at bounding box center [826, 283] width 408 height 22
paste input "سندويتش"
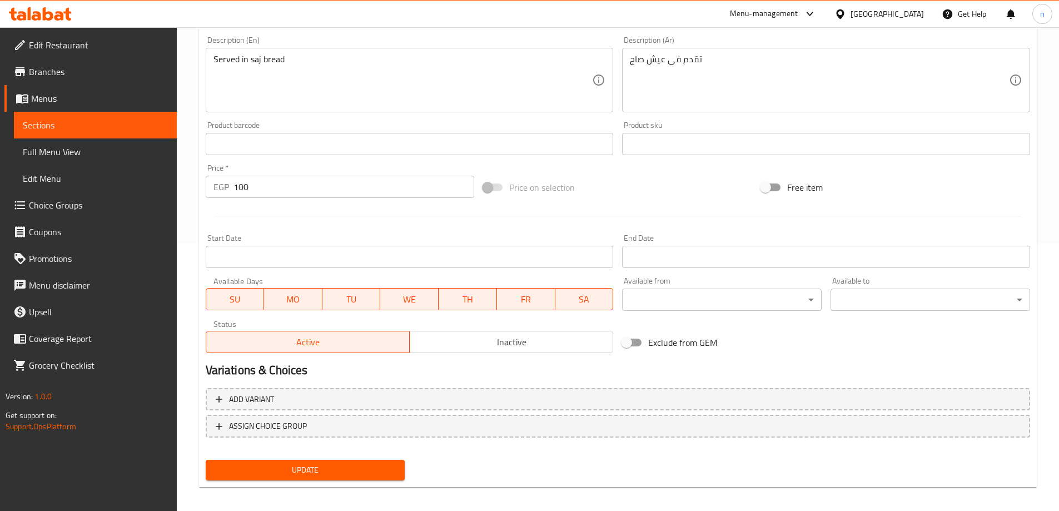
scroll to position [275, 0]
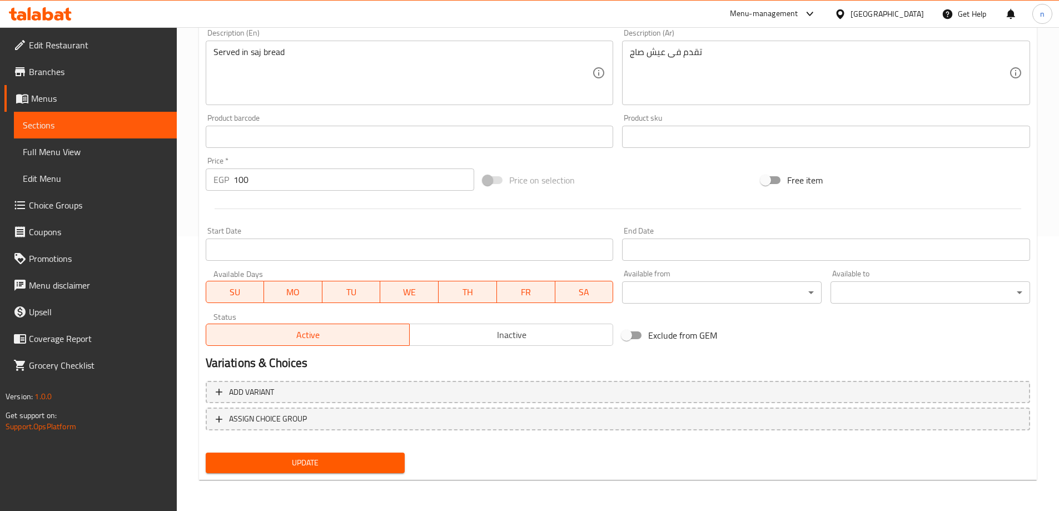
type input "سندويتش فاهيتا"
click at [355, 463] on span "Update" at bounding box center [306, 463] width 182 height 14
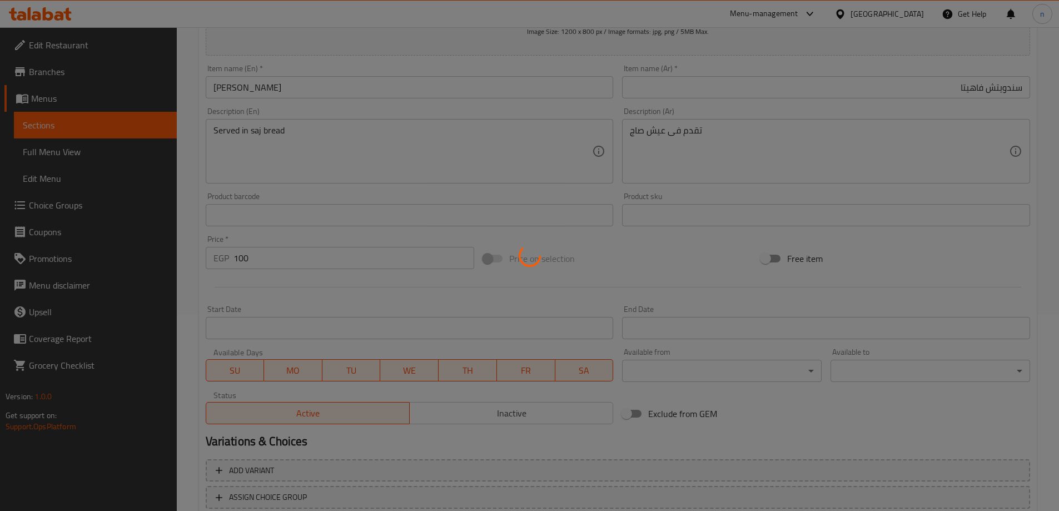
scroll to position [0, 0]
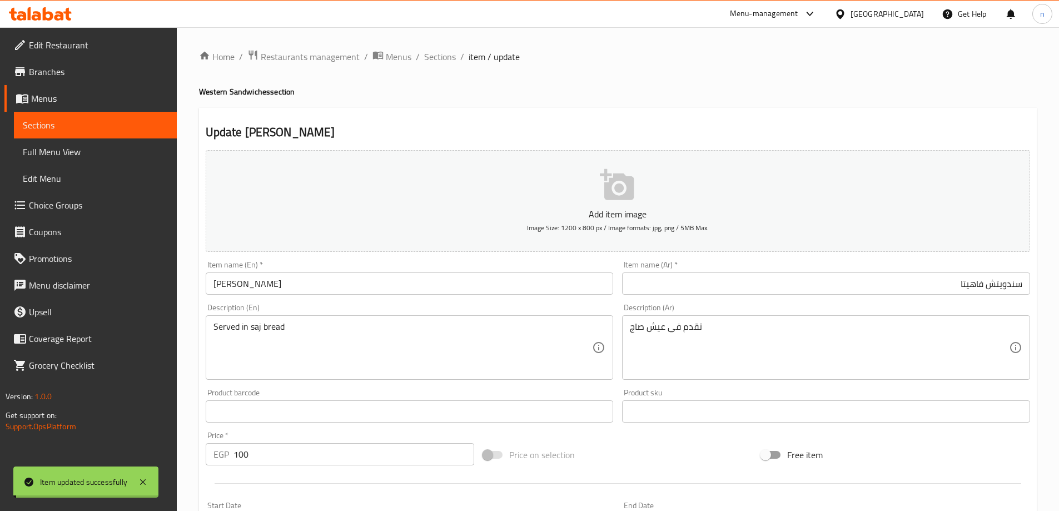
click at [438, 54] on span "Sections" at bounding box center [440, 56] width 32 height 13
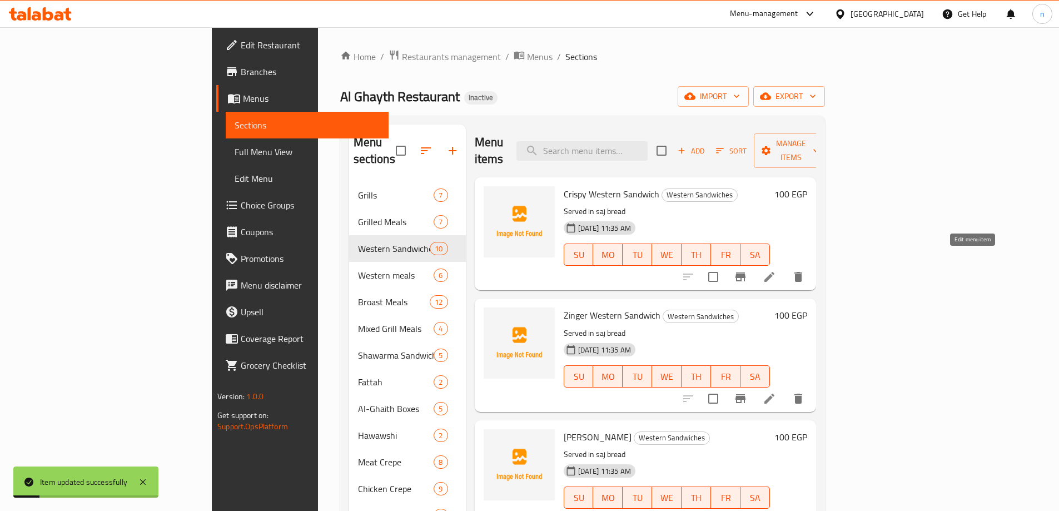
click at [776, 270] on icon at bounding box center [769, 276] width 13 height 13
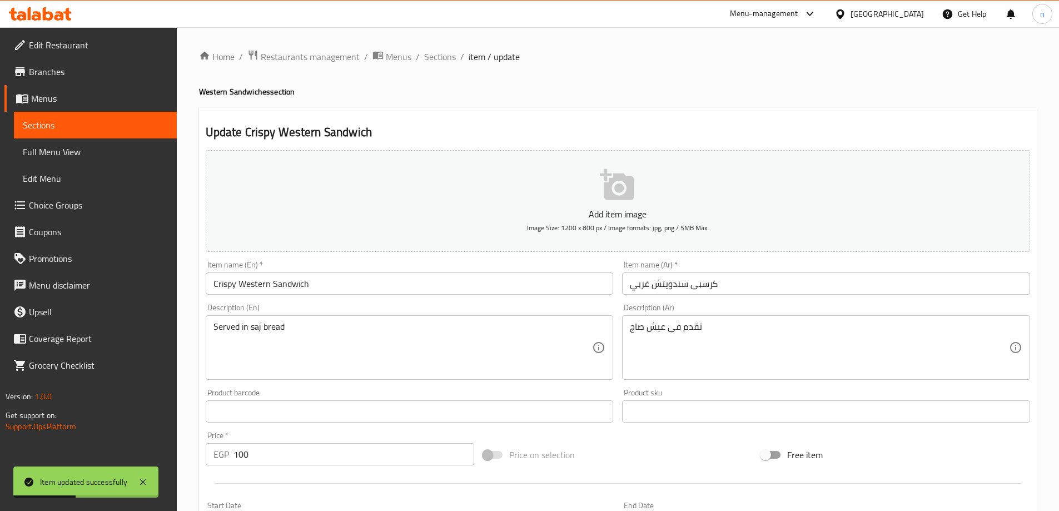
click at [639, 285] on input "كرسبى سندويتش غربي" at bounding box center [826, 283] width 408 height 22
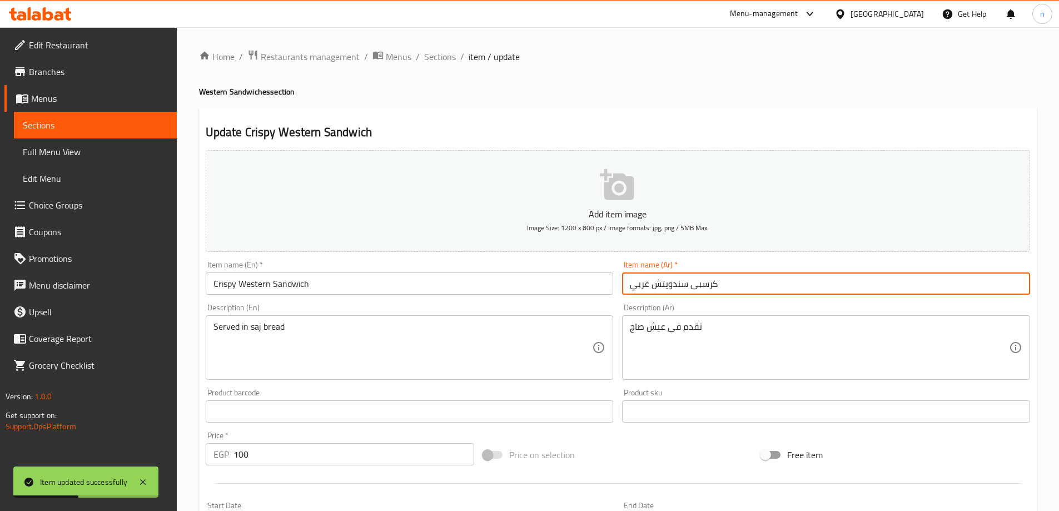
click at [639, 285] on input "كرسبى سندويتش غربي" at bounding box center [826, 283] width 408 height 22
click at [649, 284] on input "كرسبى سندويتش" at bounding box center [826, 283] width 408 height 22
click at [712, 284] on input "كرسبى" at bounding box center [826, 283] width 408 height 22
click at [646, 281] on input "كرسبى" at bounding box center [826, 283] width 408 height 22
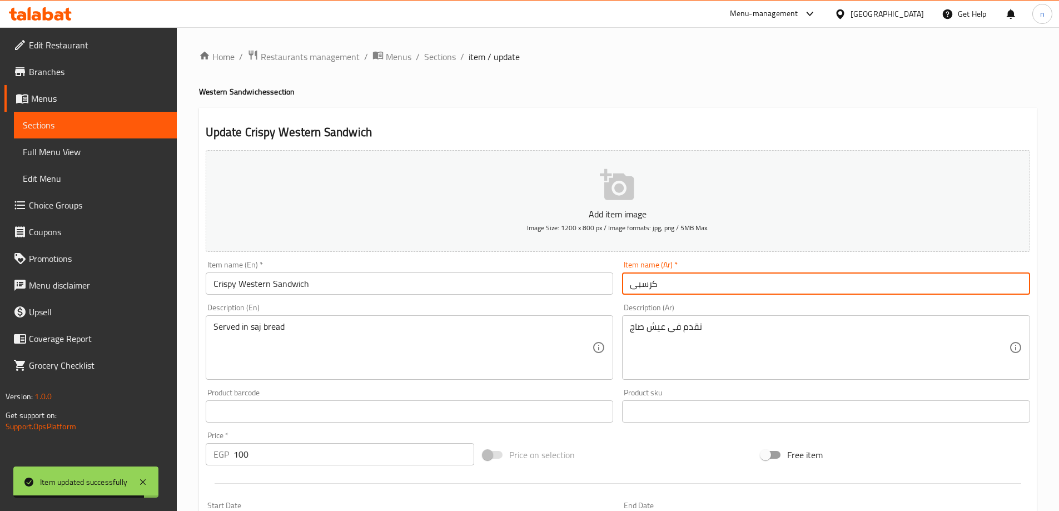
click at [646, 281] on input "كرسبى" at bounding box center [826, 283] width 408 height 22
click at [960, 286] on input "كرسبى" at bounding box center [826, 283] width 408 height 22
click at [988, 290] on input "كرسبى" at bounding box center [826, 283] width 408 height 22
paste input "سندويتش"
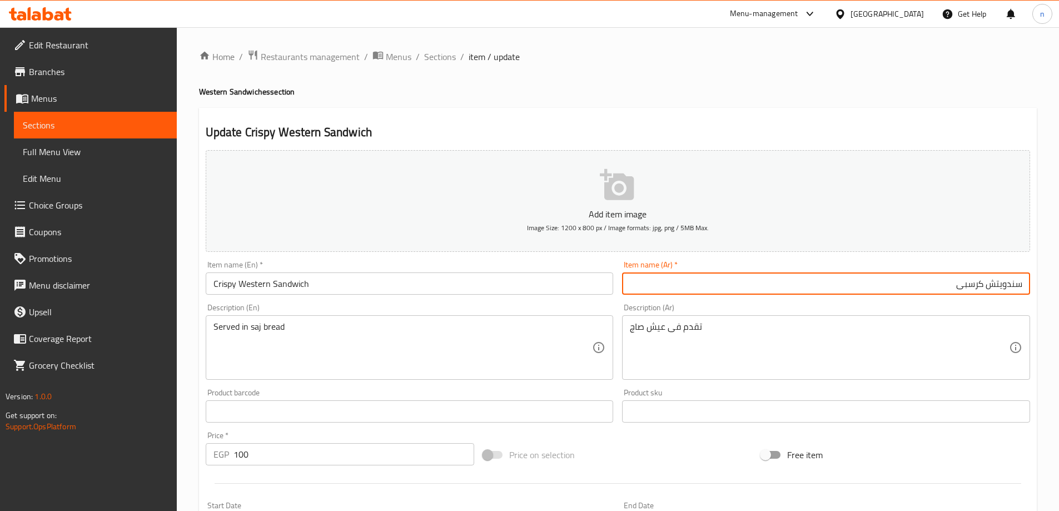
type input "سندويتش كرسبى"
click at [264, 285] on input "Crispy Western Sandwich" at bounding box center [410, 283] width 408 height 22
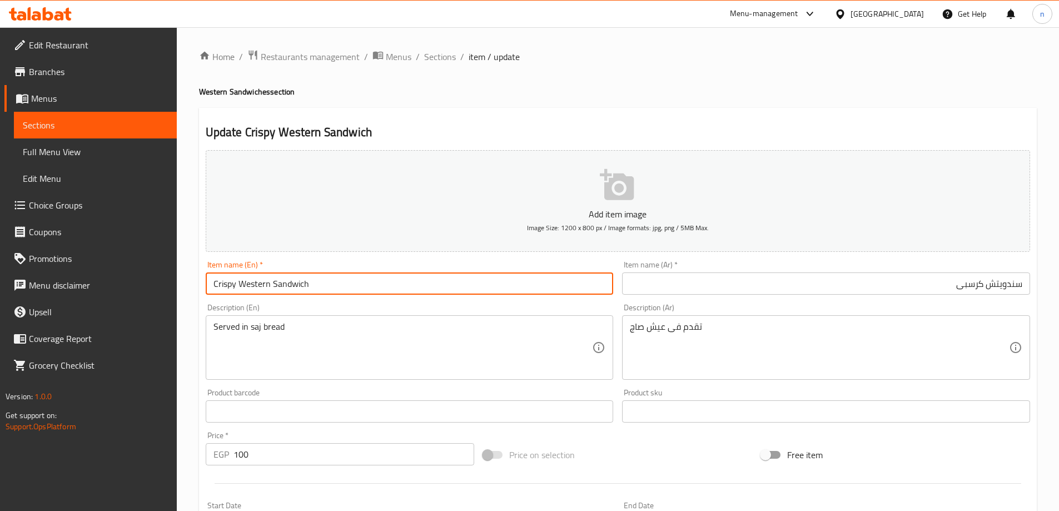
click at [264, 285] on input "Crispy Western Sandwich" at bounding box center [410, 283] width 408 height 22
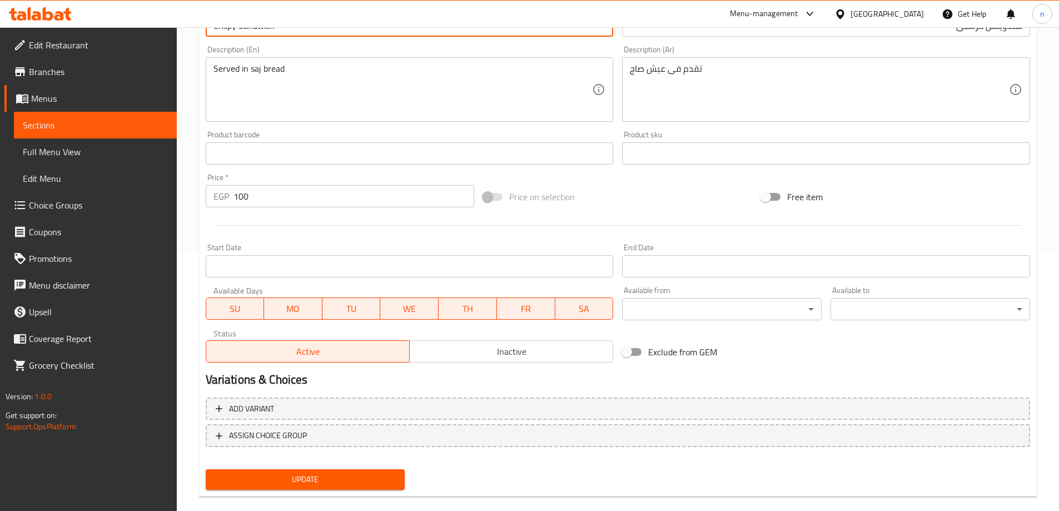
scroll to position [275, 0]
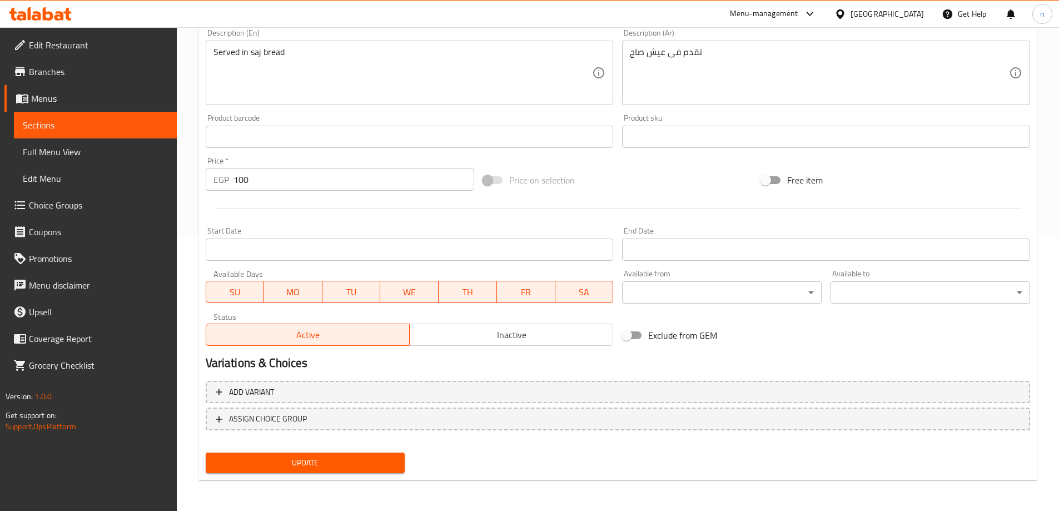
type input "Crispy Sandwich"
click at [310, 460] on span "Update" at bounding box center [306, 463] width 182 height 14
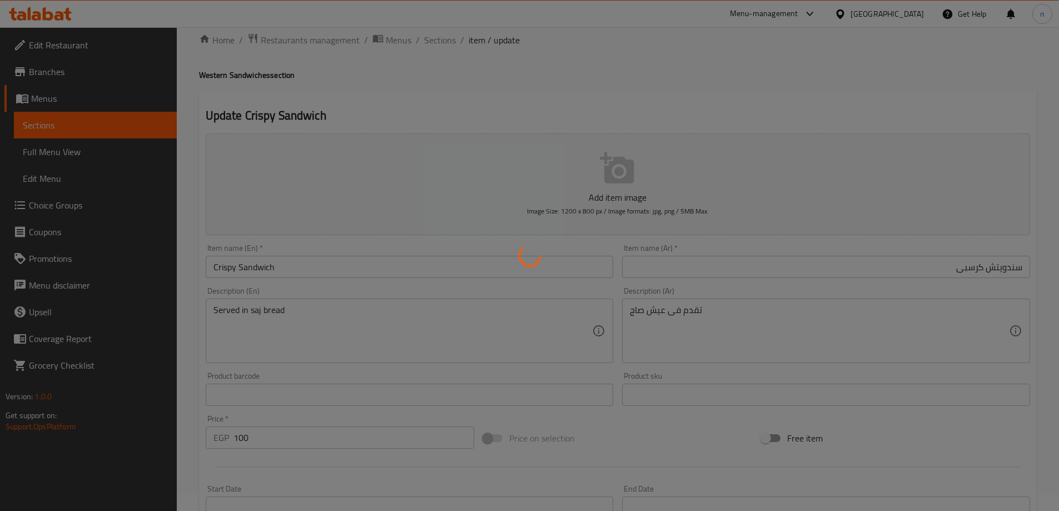
scroll to position [0, 0]
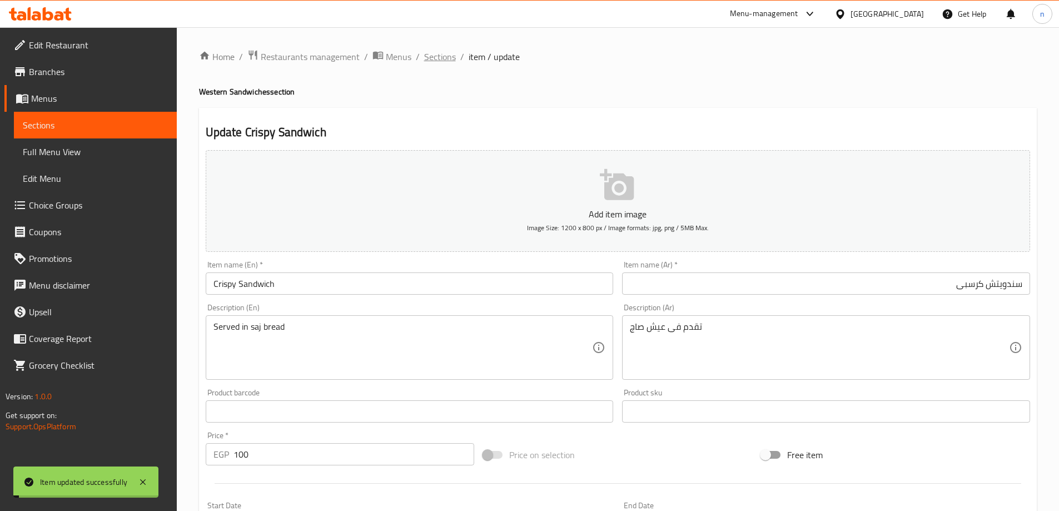
click at [429, 50] on span "Sections" at bounding box center [440, 56] width 32 height 13
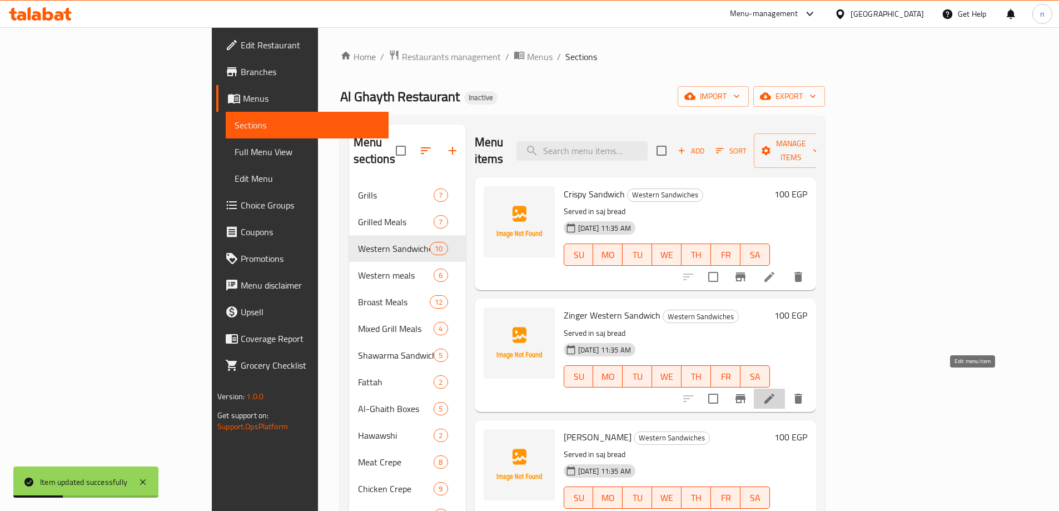
click at [776, 392] on icon at bounding box center [769, 398] width 13 height 13
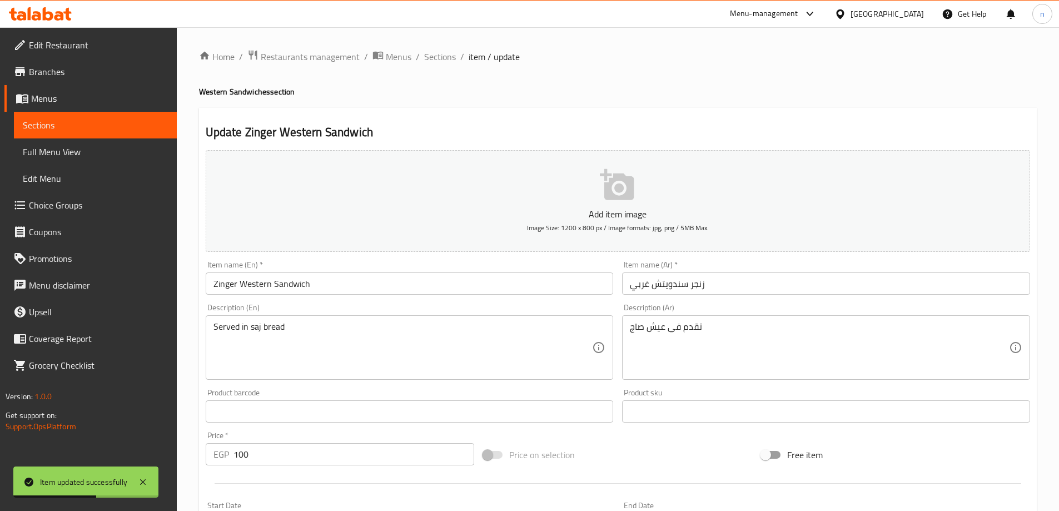
click at [257, 285] on input "Zinger Western Sandwich" at bounding box center [410, 283] width 408 height 22
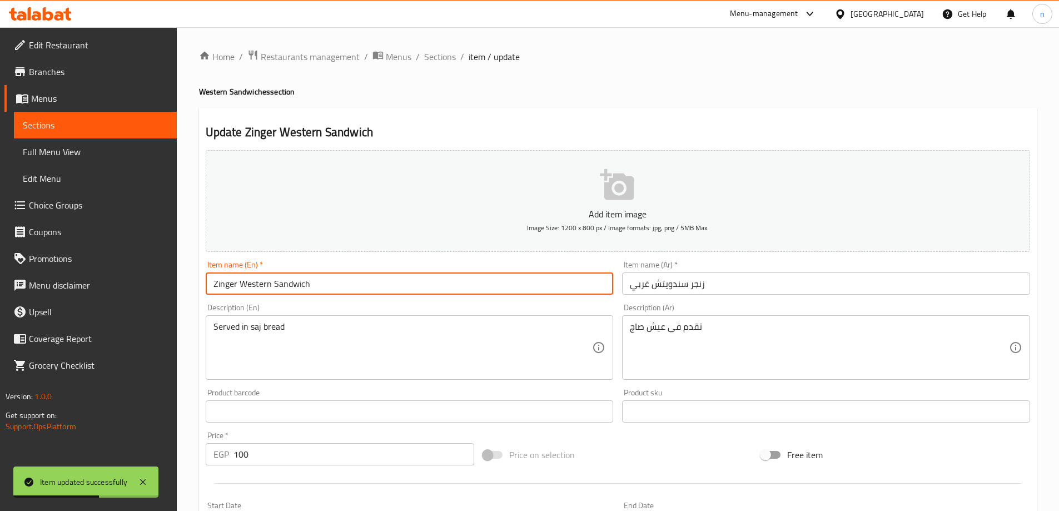
click at [257, 285] on input "Zinger Western Sandwich" at bounding box center [410, 283] width 408 height 22
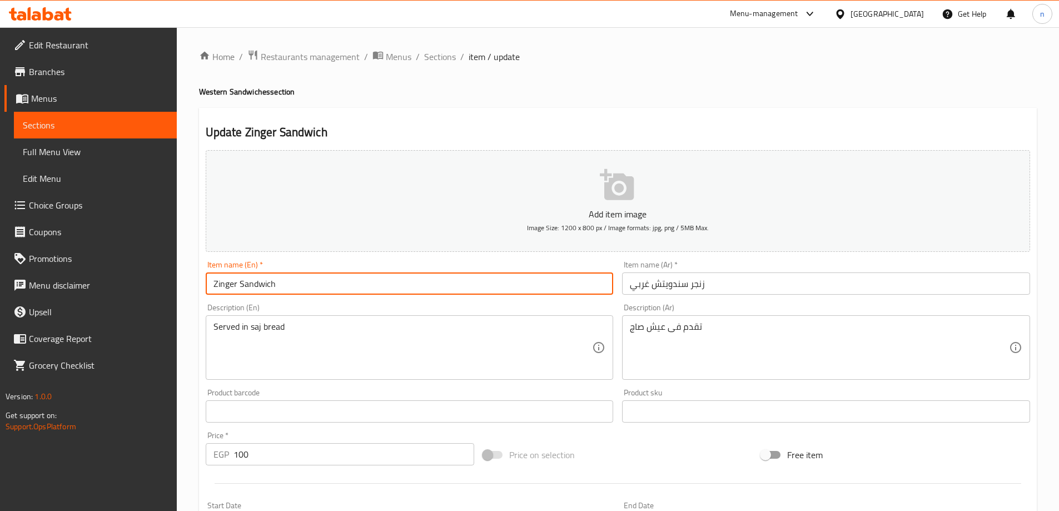
type input "Zinger Sandwich"
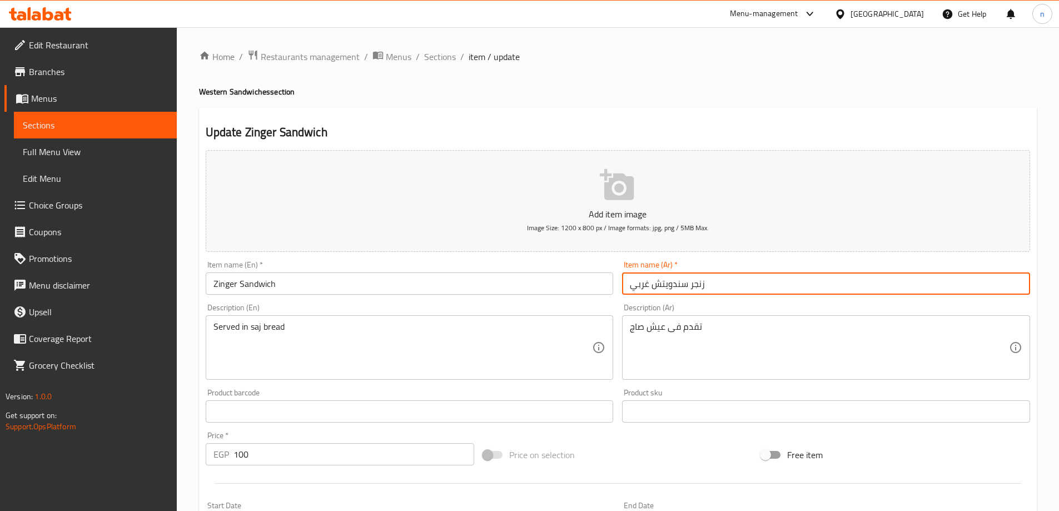
click at [644, 284] on input "زنجر سندويتش غربي" at bounding box center [826, 283] width 408 height 22
click at [653, 284] on input "زنجر سندويتش" at bounding box center [826, 283] width 408 height 22
click at [633, 284] on input "زنجر" at bounding box center [826, 283] width 408 height 22
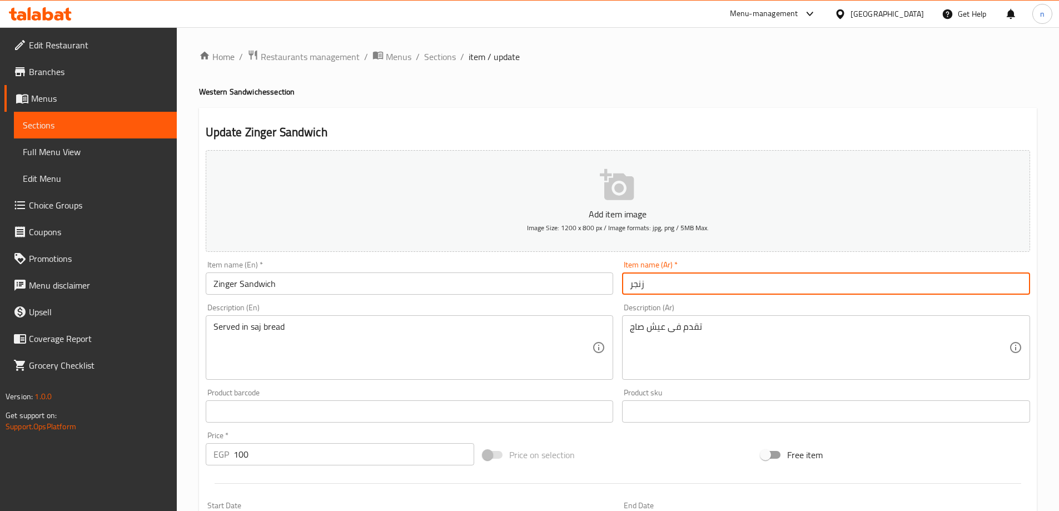
click at [628, 285] on input "زنجر" at bounding box center [826, 283] width 408 height 22
paste input "سندويتش"
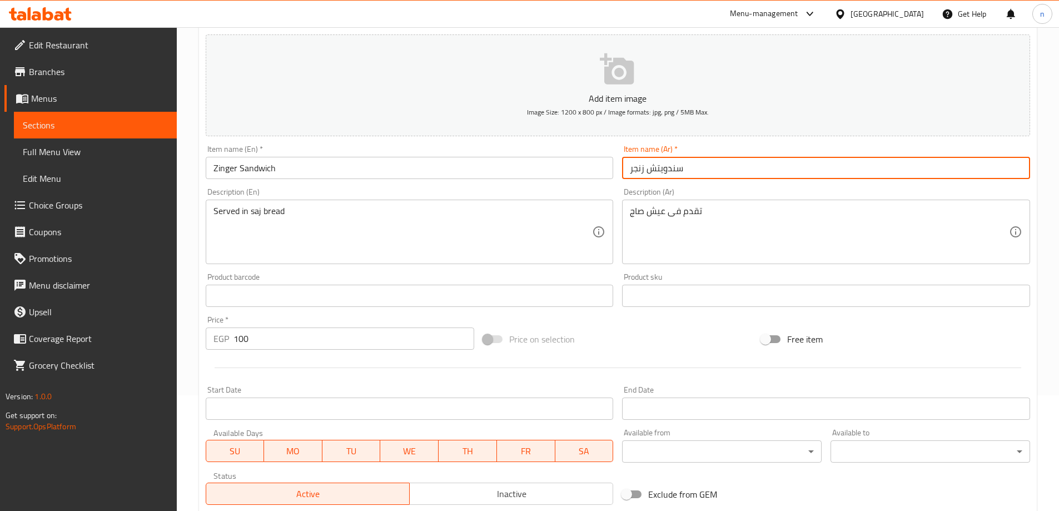
scroll to position [275, 0]
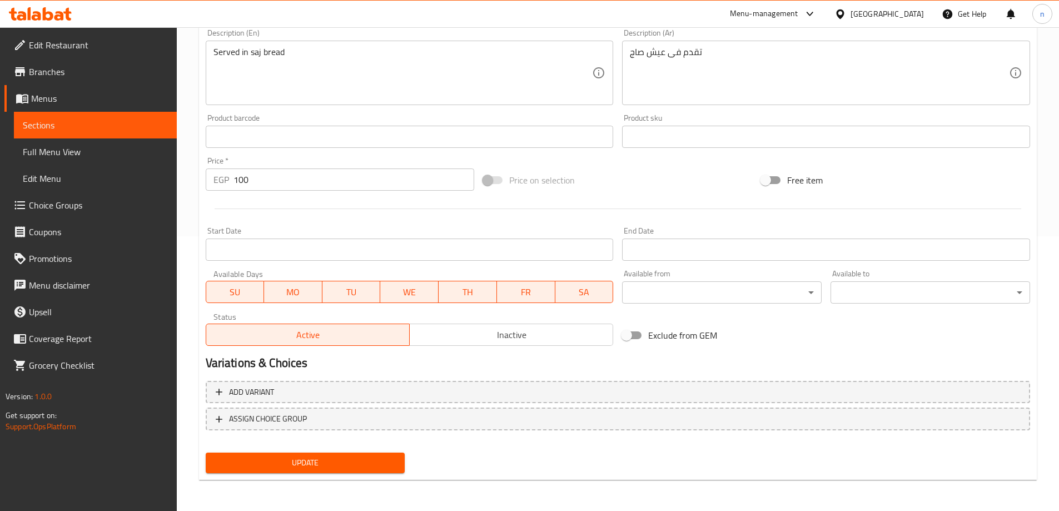
type input "سندويتش زنجر"
click at [340, 467] on span "Update" at bounding box center [306, 463] width 182 height 14
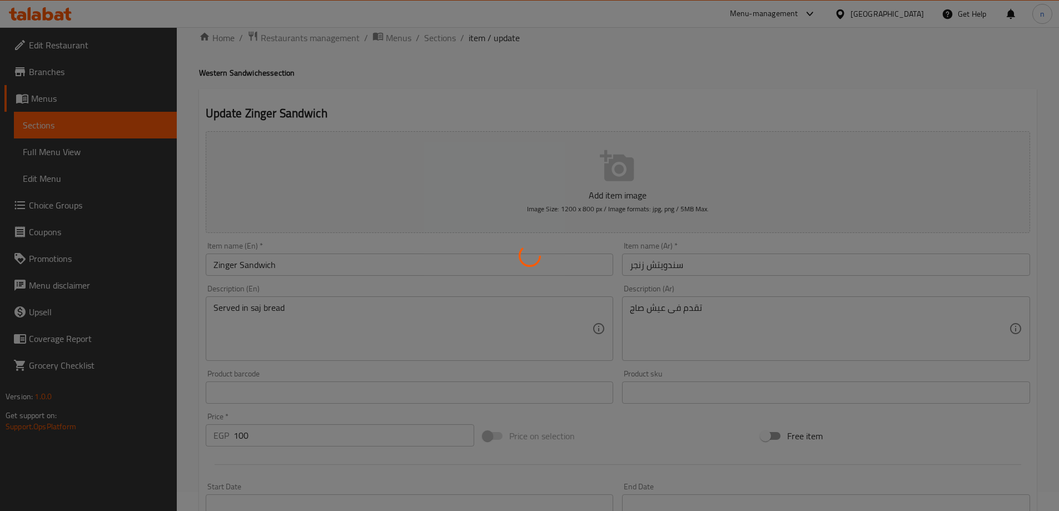
scroll to position [0, 0]
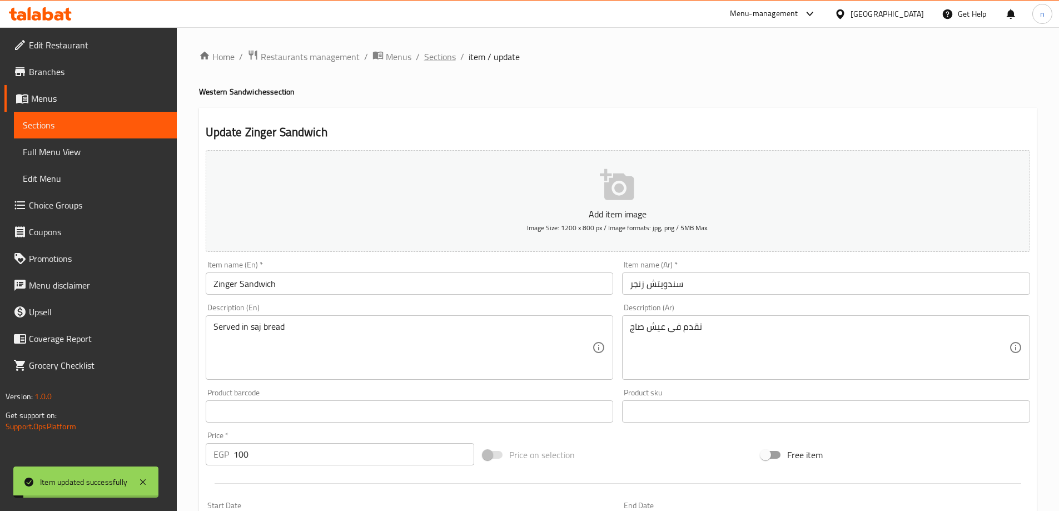
click at [439, 53] on span "Sections" at bounding box center [440, 56] width 32 height 13
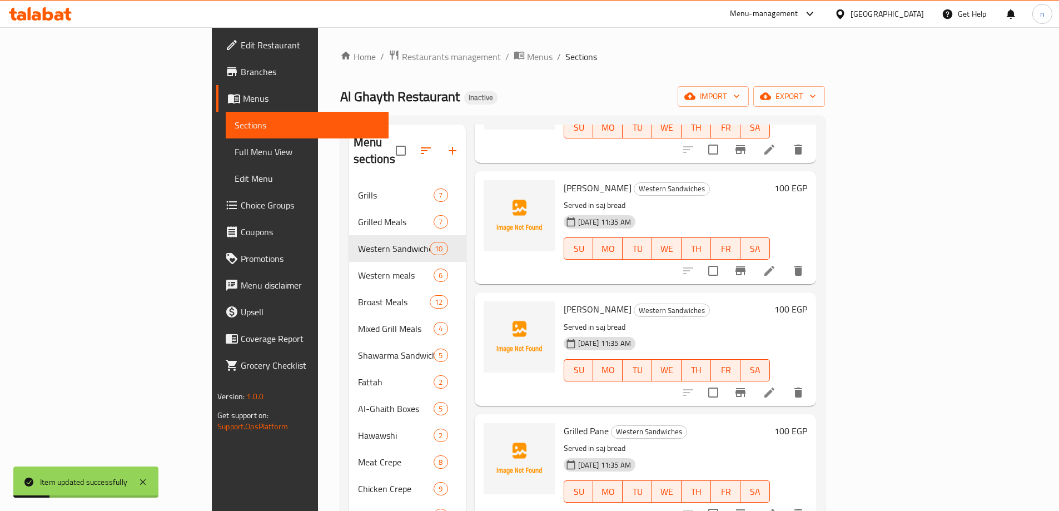
scroll to position [278, 0]
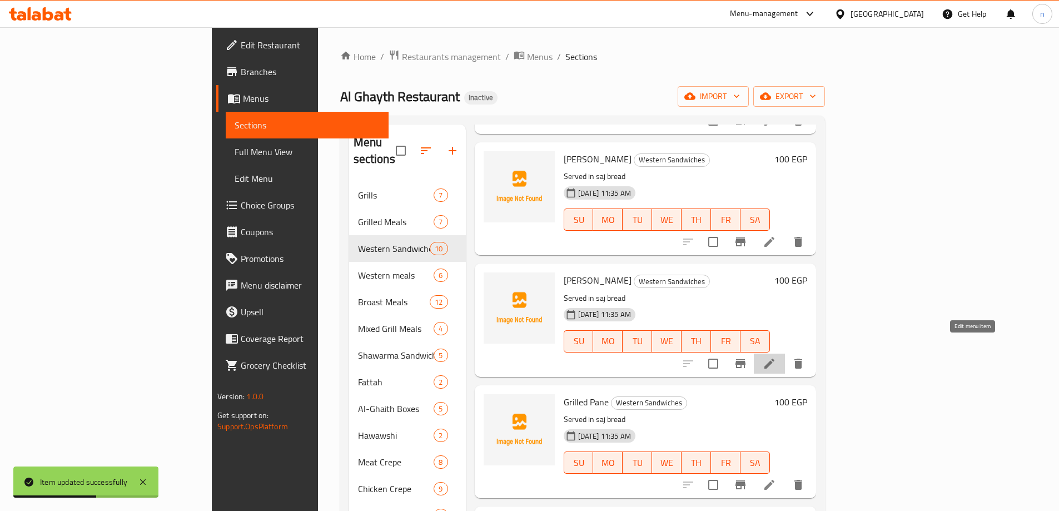
click at [775, 359] on icon at bounding box center [770, 364] width 10 height 10
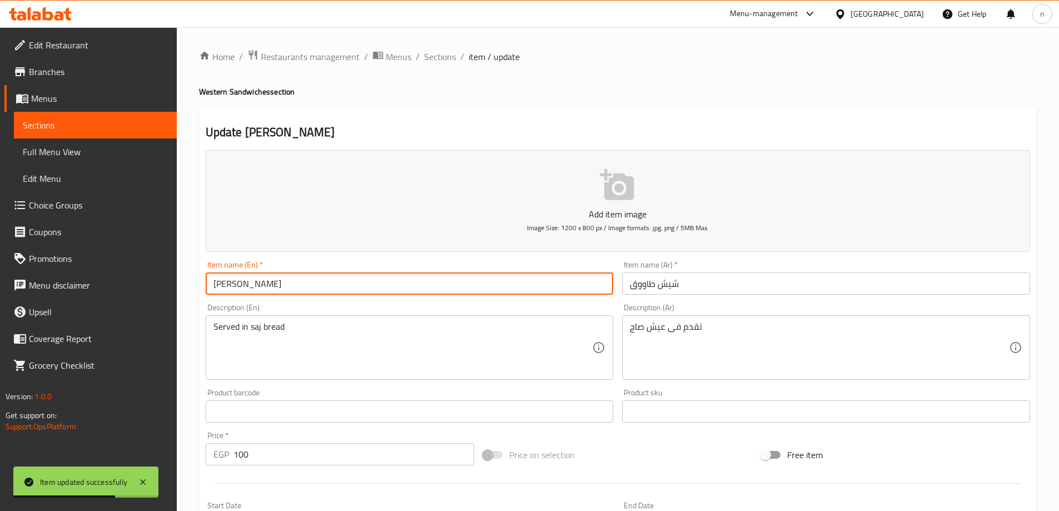
click at [285, 287] on input "[PERSON_NAME]" at bounding box center [410, 283] width 408 height 22
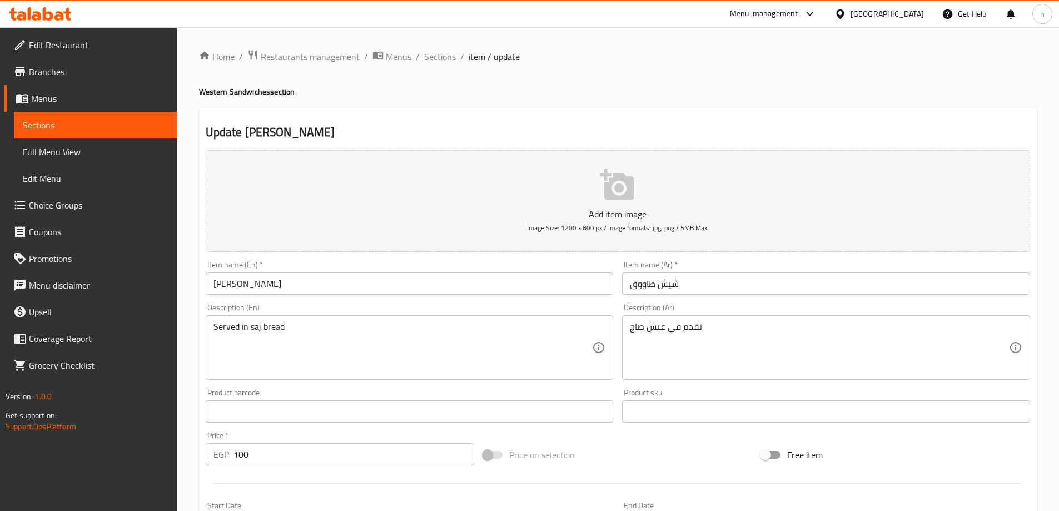
click at [293, 284] on input "[PERSON_NAME]" at bounding box center [410, 283] width 408 height 22
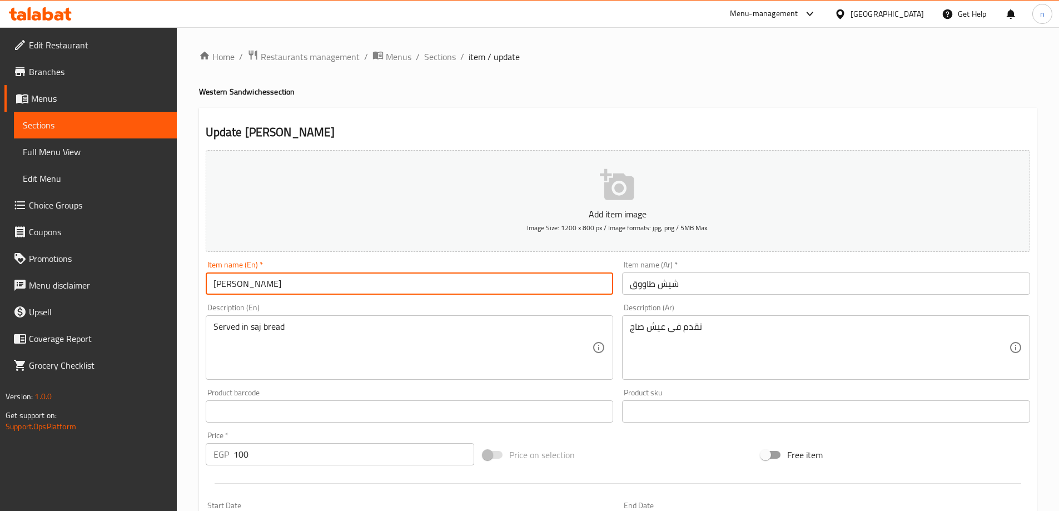
paste input "Sandwich"
type input "Shish Tawook Sandwich"
click at [707, 274] on input "شيش طاووق" at bounding box center [826, 283] width 408 height 22
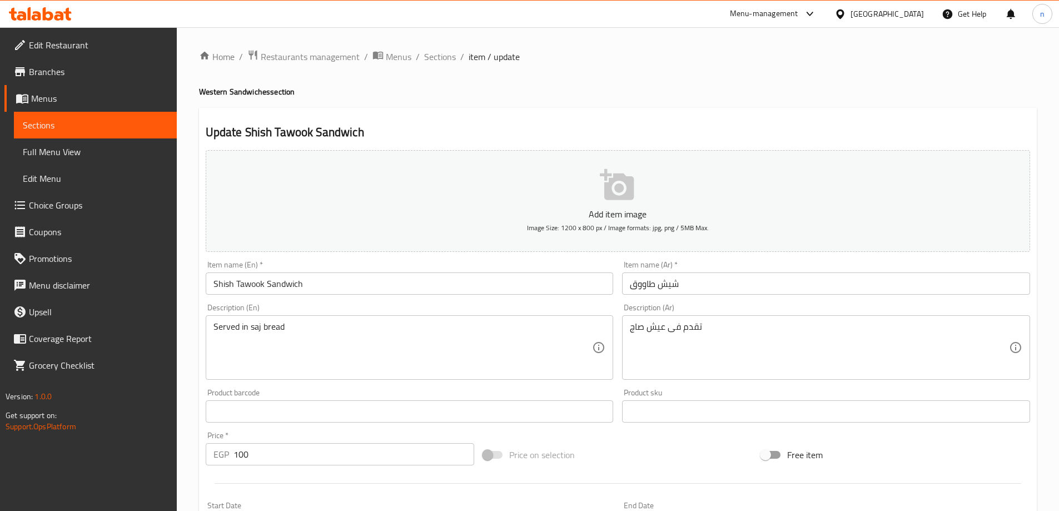
click at [626, 284] on input "شيش طاووق" at bounding box center [826, 283] width 408 height 22
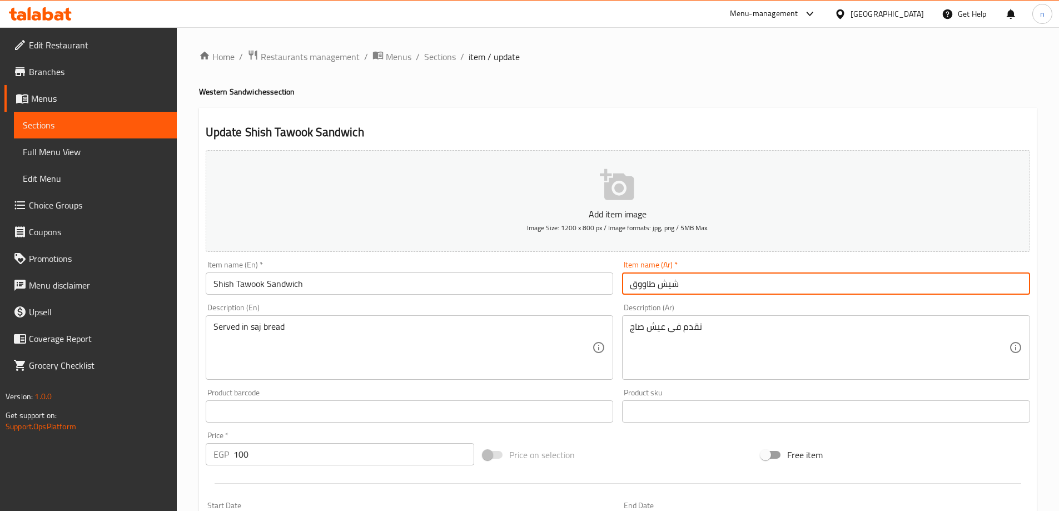
paste input "سندويتش"
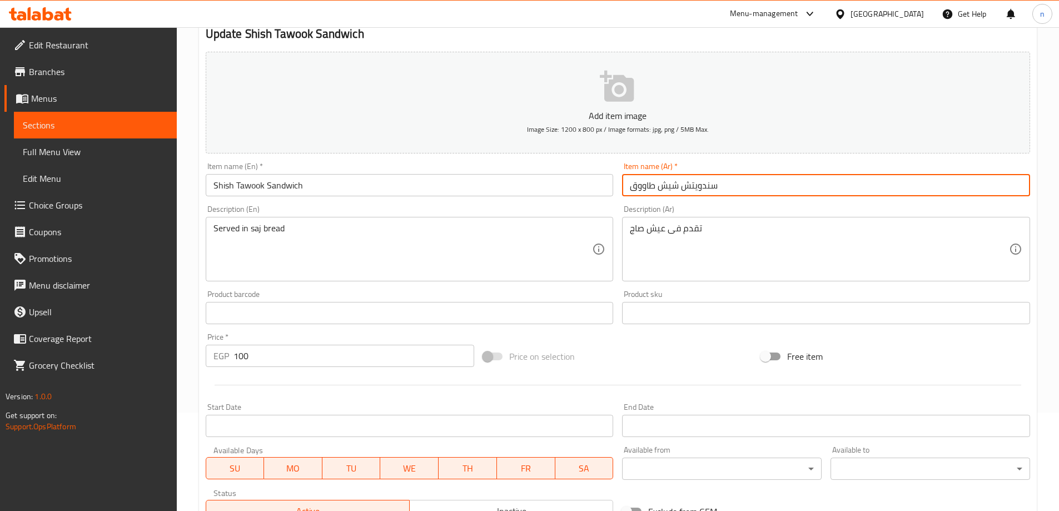
scroll to position [275, 0]
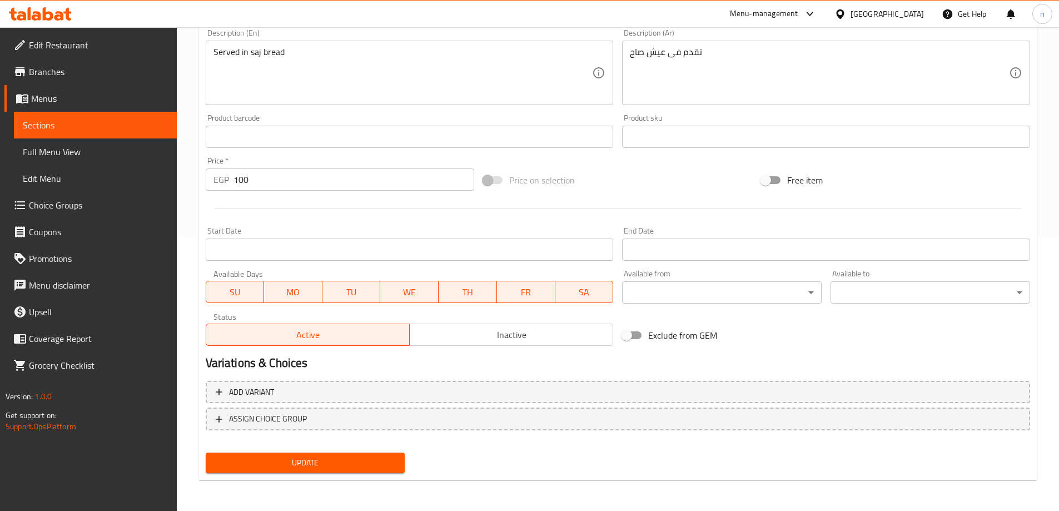
type input "سندويتش شيش طاووق"
click at [245, 457] on span "Update" at bounding box center [306, 463] width 182 height 14
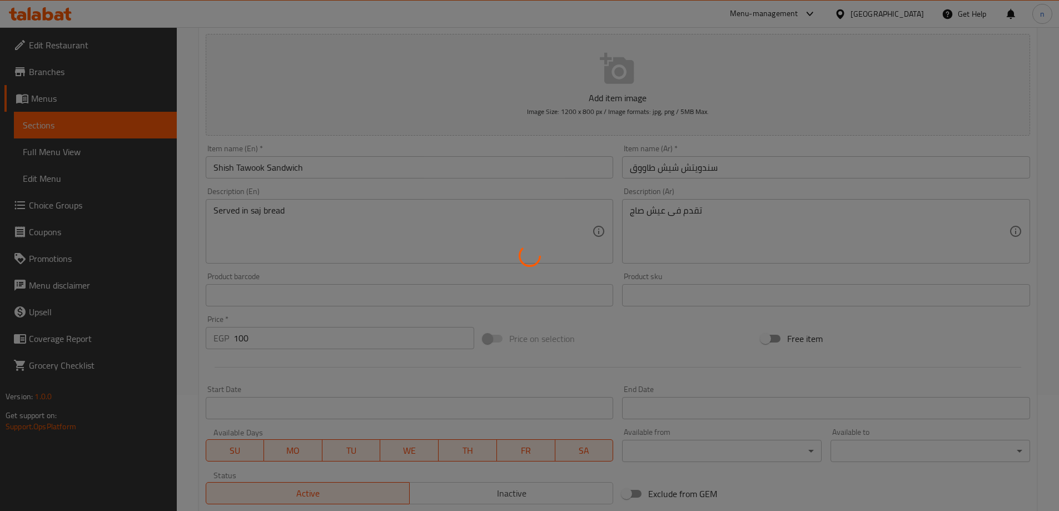
scroll to position [0, 0]
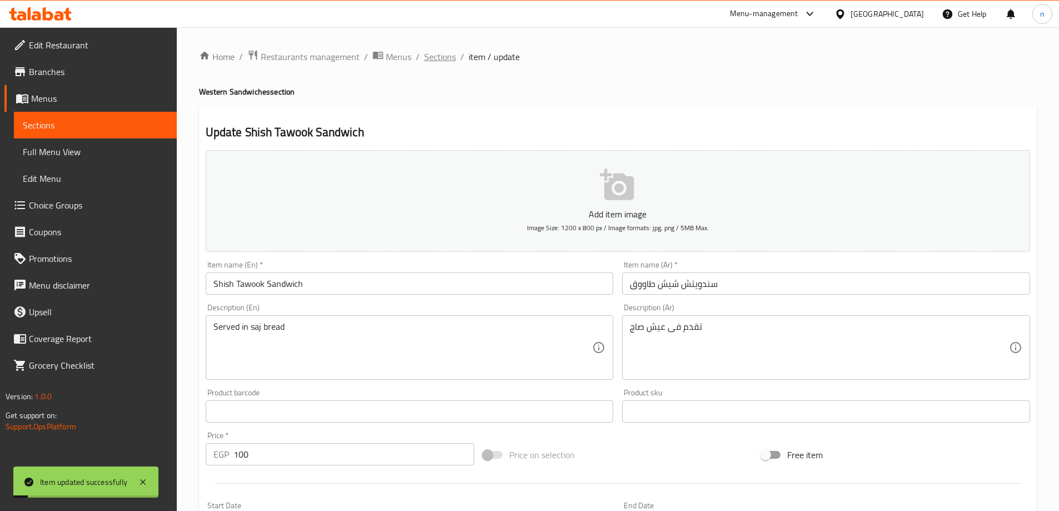
click at [446, 50] on span "Sections" at bounding box center [440, 56] width 32 height 13
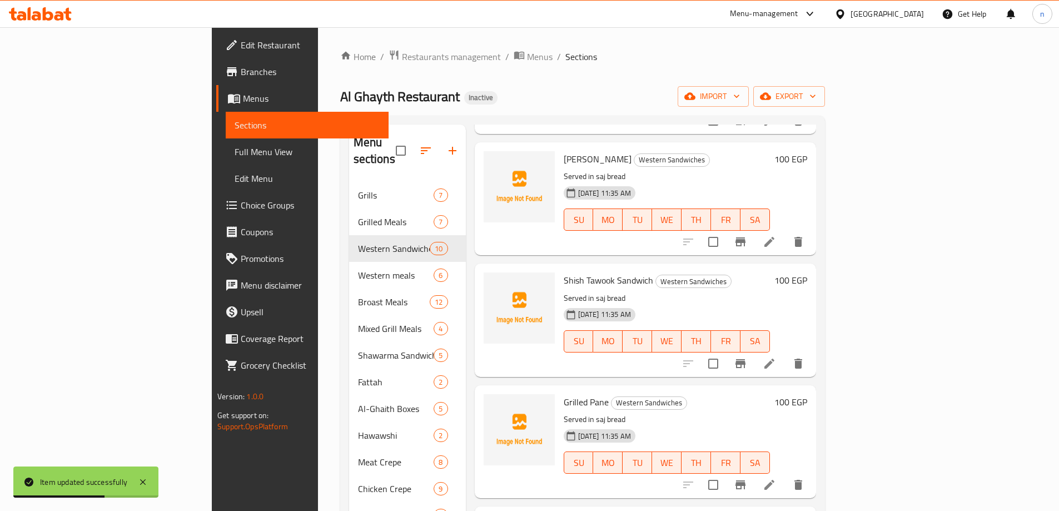
scroll to position [389, 0]
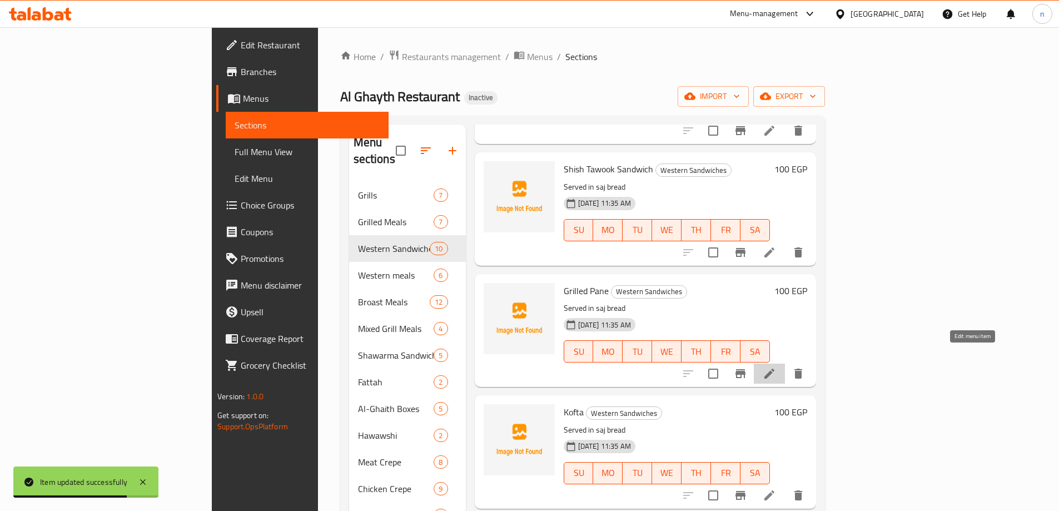
click at [776, 367] on icon at bounding box center [769, 373] width 13 height 13
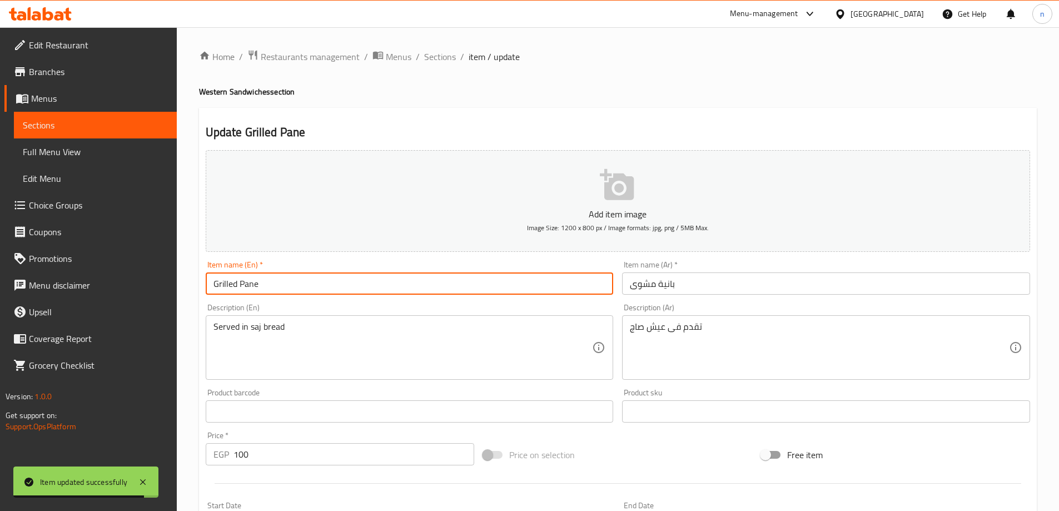
click at [278, 287] on input "Grilled Pane" at bounding box center [410, 283] width 408 height 22
click at [305, 281] on input "Grilled Pane" at bounding box center [410, 283] width 408 height 22
paste input "Sandwich"
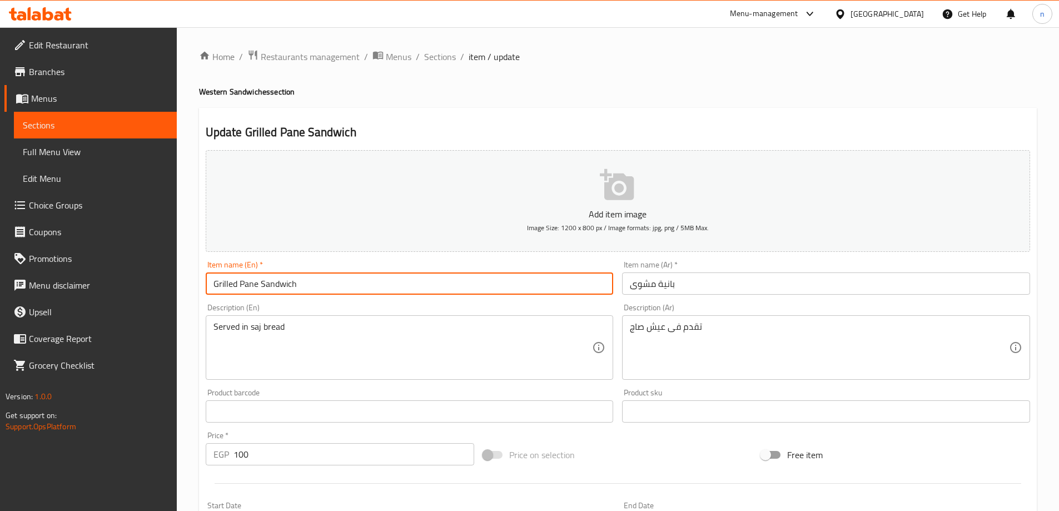
type input "Grilled Pane Sandwich"
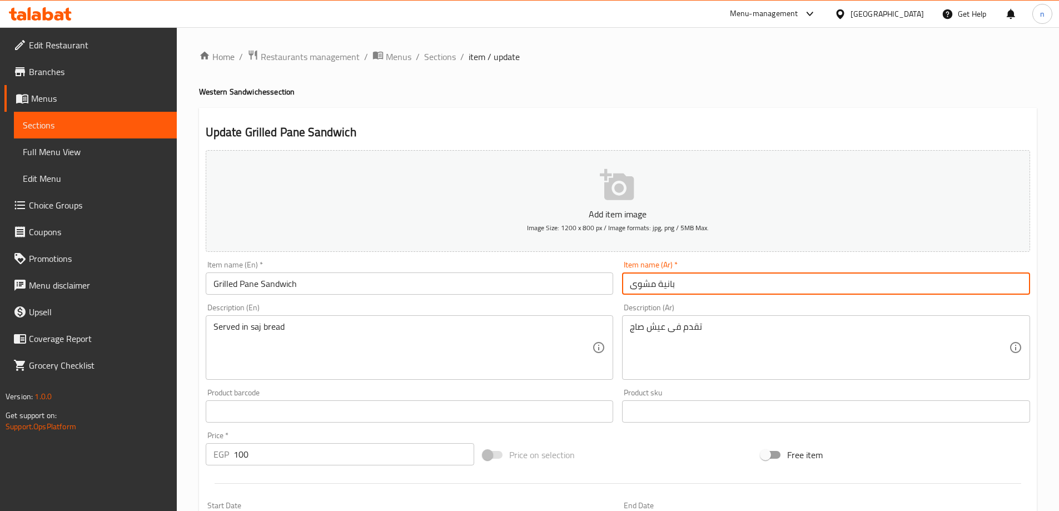
click at [677, 286] on input "بانية مشوى" at bounding box center [826, 283] width 408 height 22
click at [720, 280] on input "بانية مشوى" at bounding box center [826, 283] width 408 height 22
paste input "سندويتش"
click at [639, 277] on input "بانية مشوى سندويتش" at bounding box center [826, 283] width 408 height 22
click at [639, 279] on input "بانية مشوى سندويتش" at bounding box center [826, 283] width 408 height 22
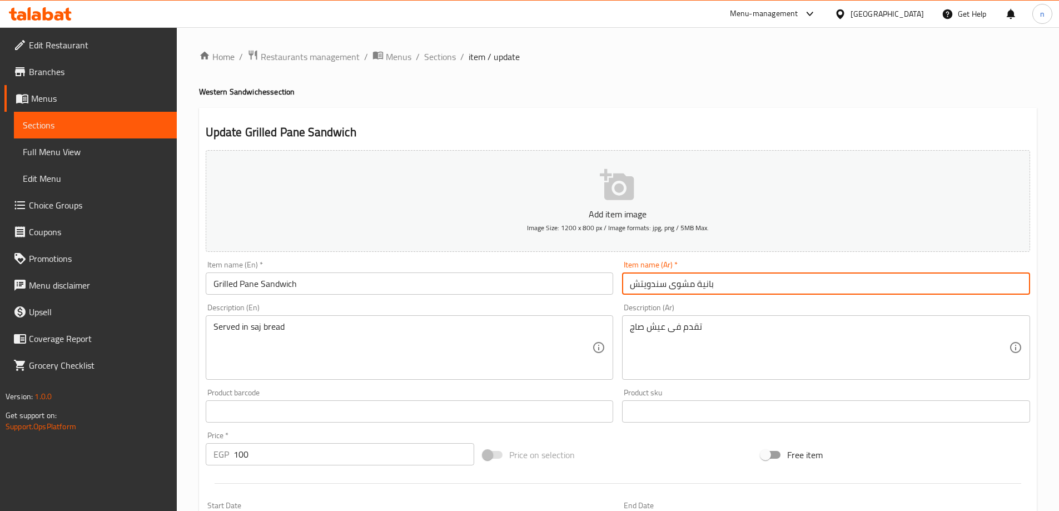
click at [642, 286] on input "بانية مشوى سندويتش" at bounding box center [826, 283] width 408 height 22
click at [628, 285] on input "بانية مشوى" at bounding box center [826, 283] width 408 height 22
paste input "سندويتش"
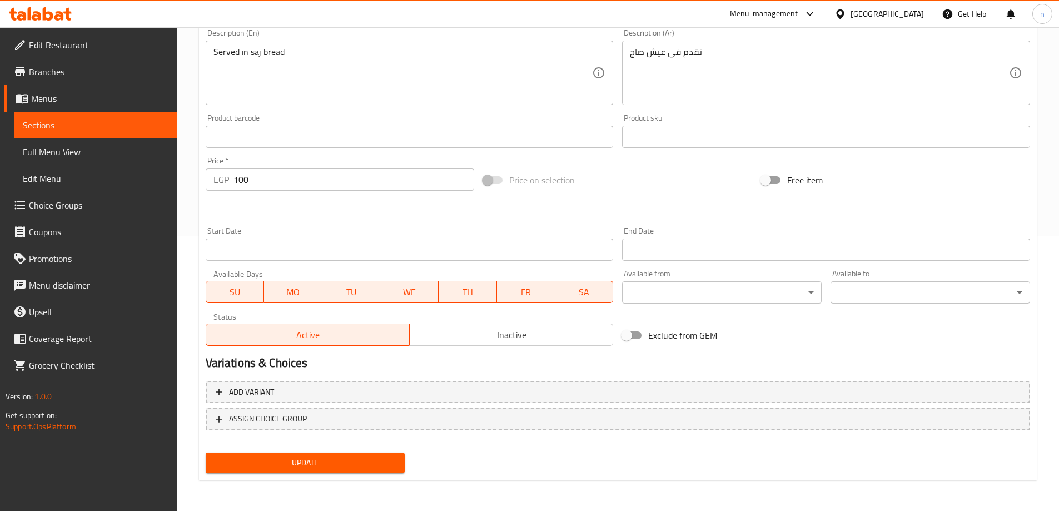
type input "سندويتش بانية مشوى"
click at [306, 455] on button "Update" at bounding box center [306, 463] width 200 height 21
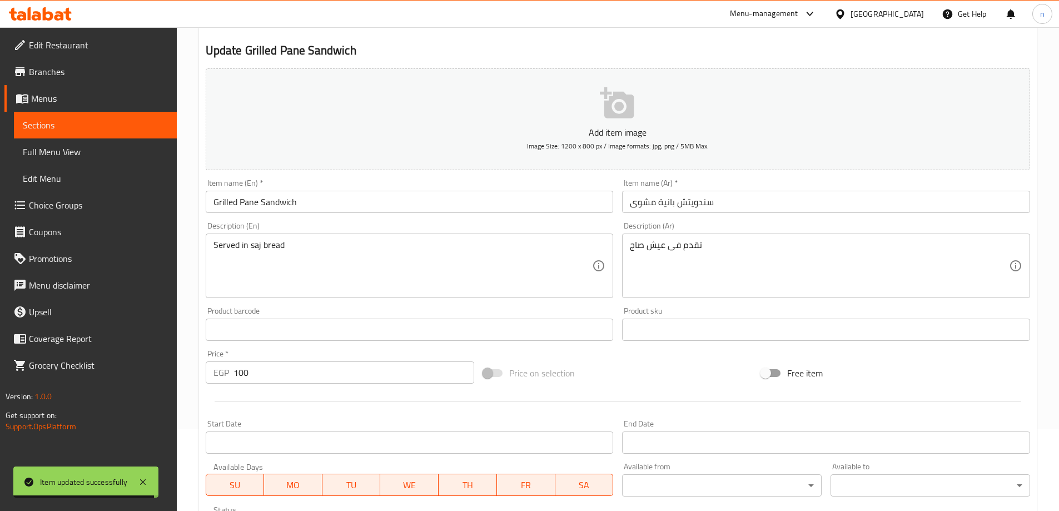
scroll to position [0, 0]
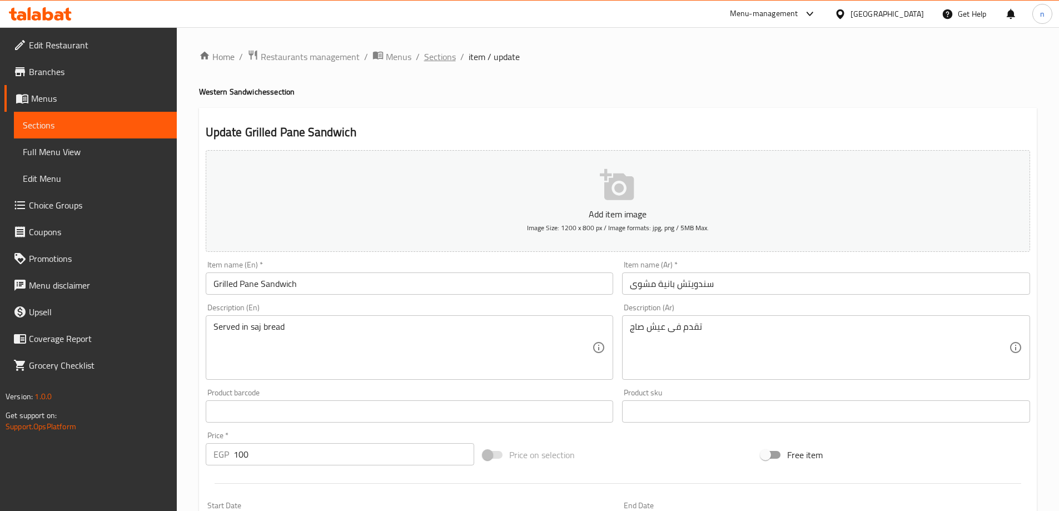
click at [441, 57] on span "Sections" at bounding box center [440, 56] width 32 height 13
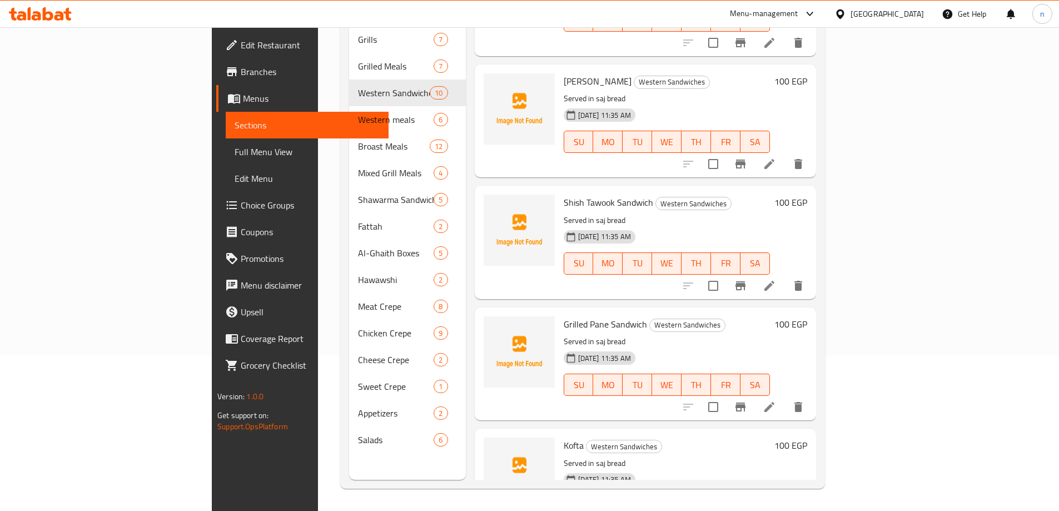
scroll to position [254, 0]
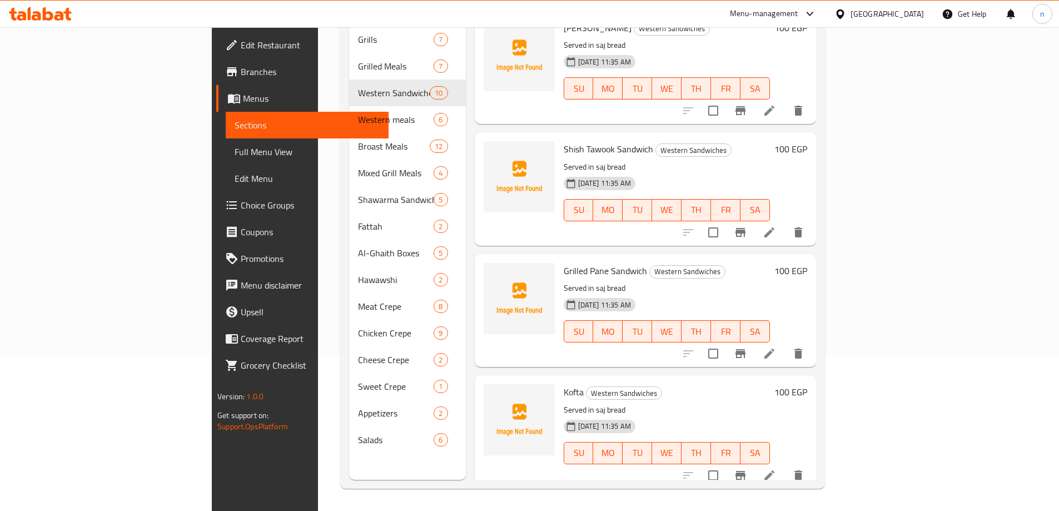
click at [812, 340] on div at bounding box center [743, 353] width 137 height 27
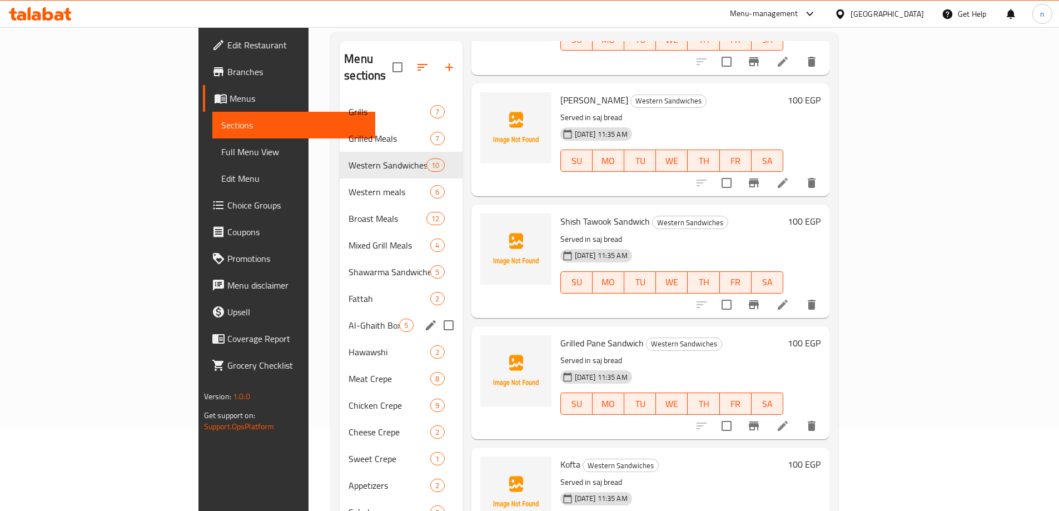
scroll to position [0, 0]
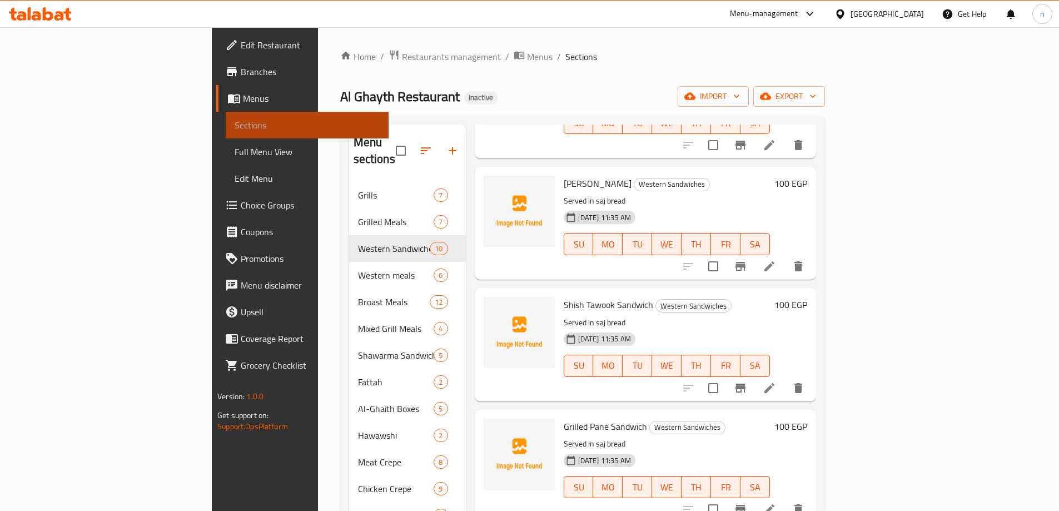
click at [235, 121] on span "Sections" at bounding box center [307, 124] width 145 height 13
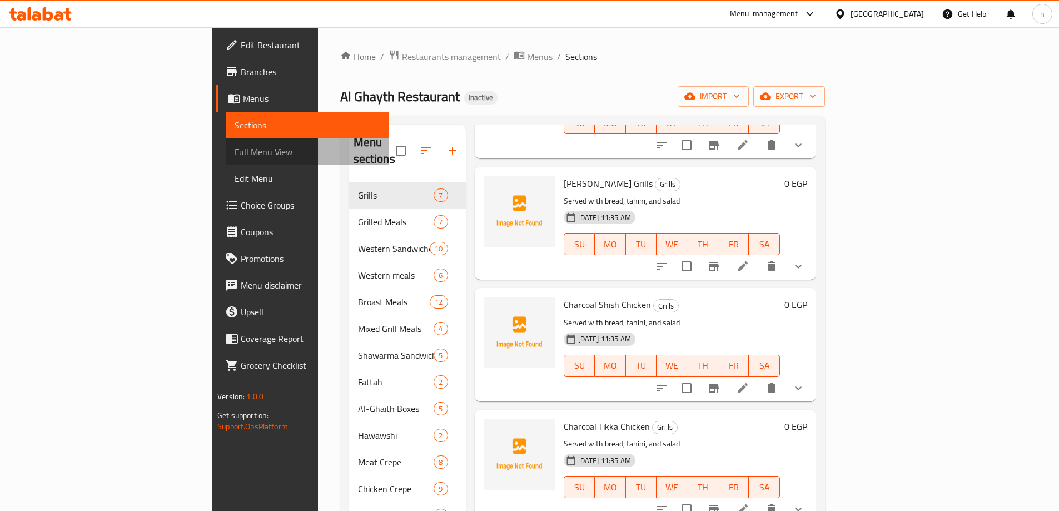
click at [235, 148] on span "Full Menu View" at bounding box center [307, 151] width 145 height 13
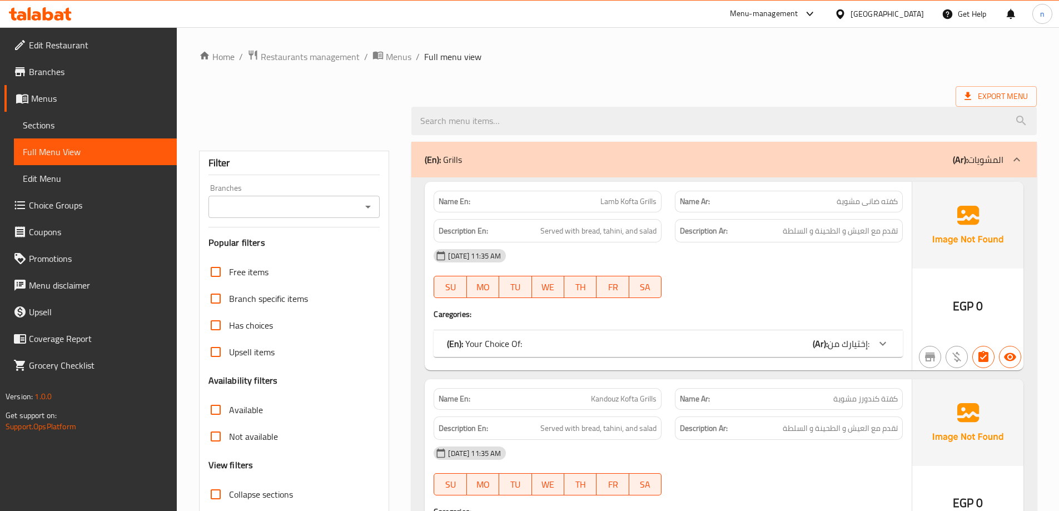
scroll to position [111, 0]
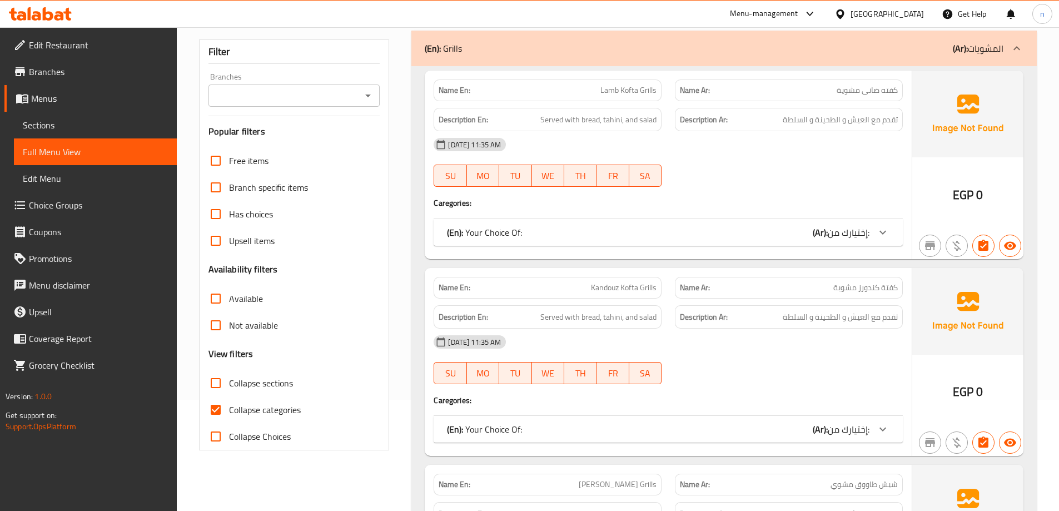
drag, startPoint x: 213, startPoint y: 380, endPoint x: 216, endPoint y: 414, distance: 34.0
click at [213, 382] on input "Collapse sections" at bounding box center [215, 383] width 27 height 27
checkbox input "true"
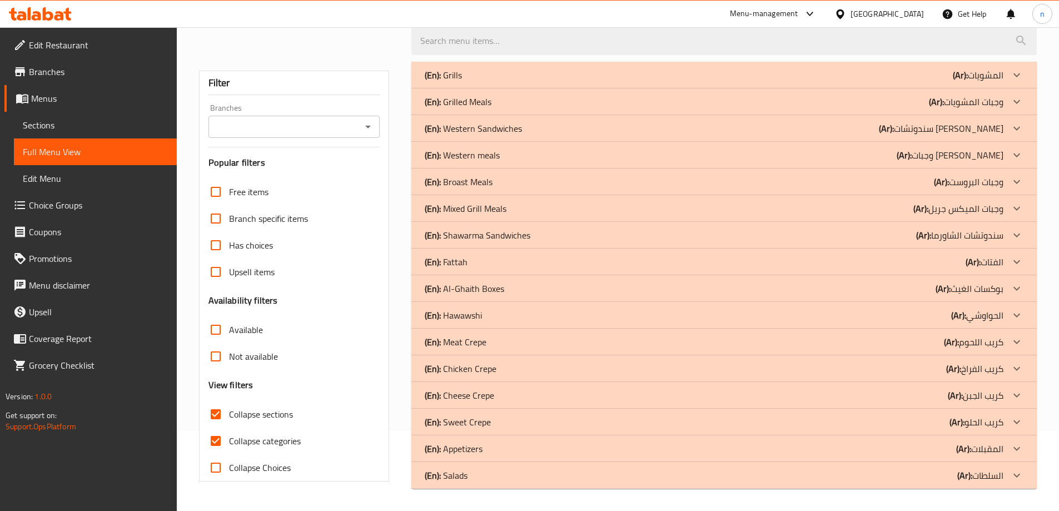
click at [216, 428] on input "Collapse categories" at bounding box center [215, 441] width 27 height 27
checkbox input "false"
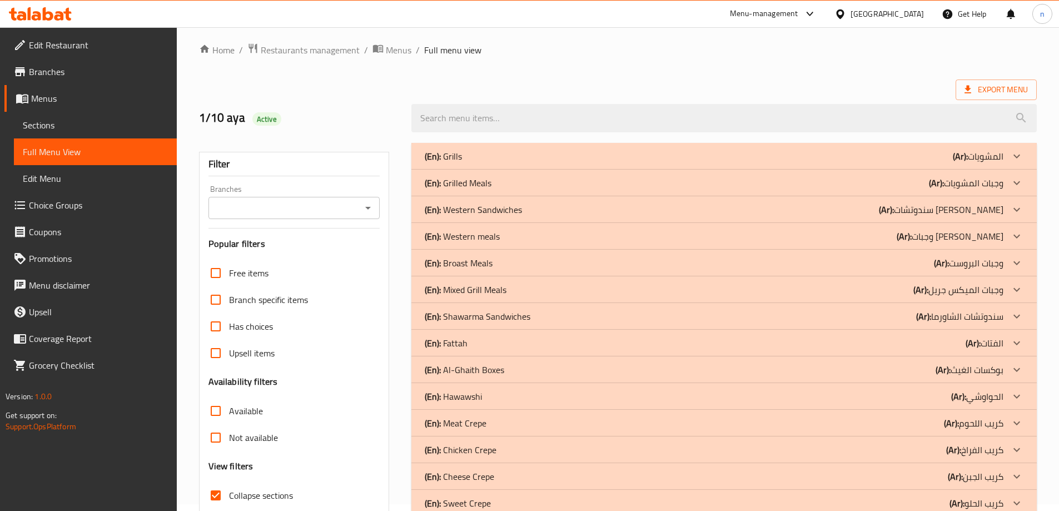
scroll to position [0, 0]
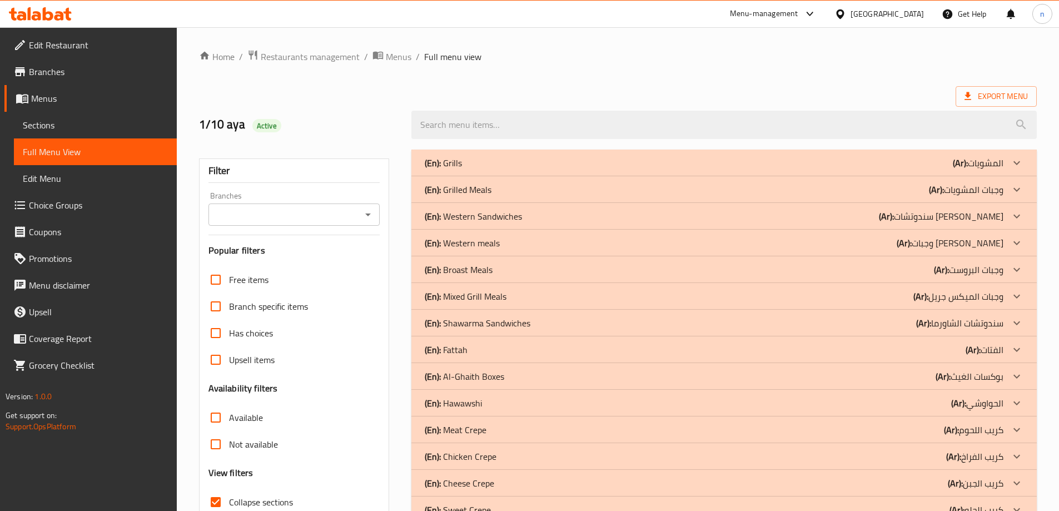
click at [728, 172] on div "(En): Grills (Ar): المشويات" at bounding box center [724, 163] width 626 height 27
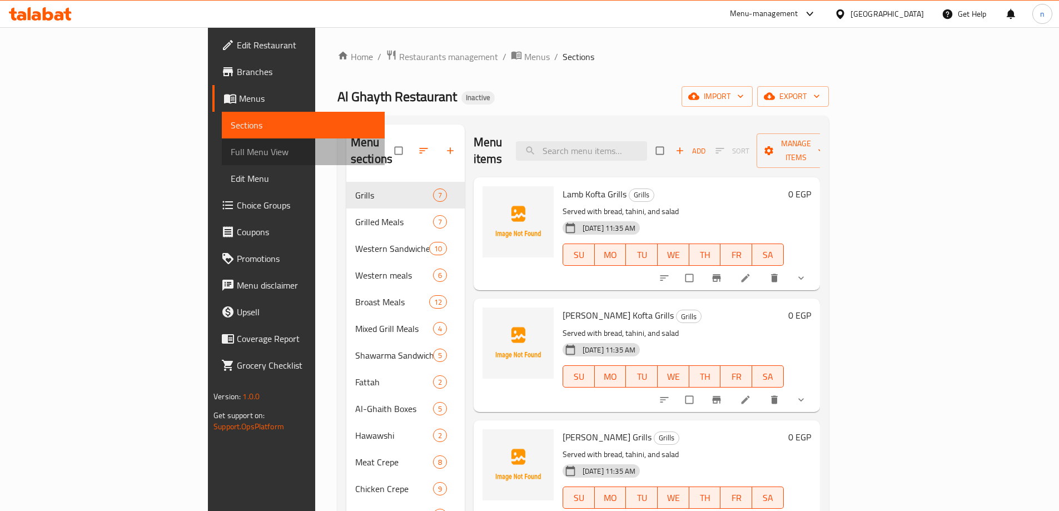
click at [231, 147] on span "Full Menu View" at bounding box center [303, 151] width 145 height 13
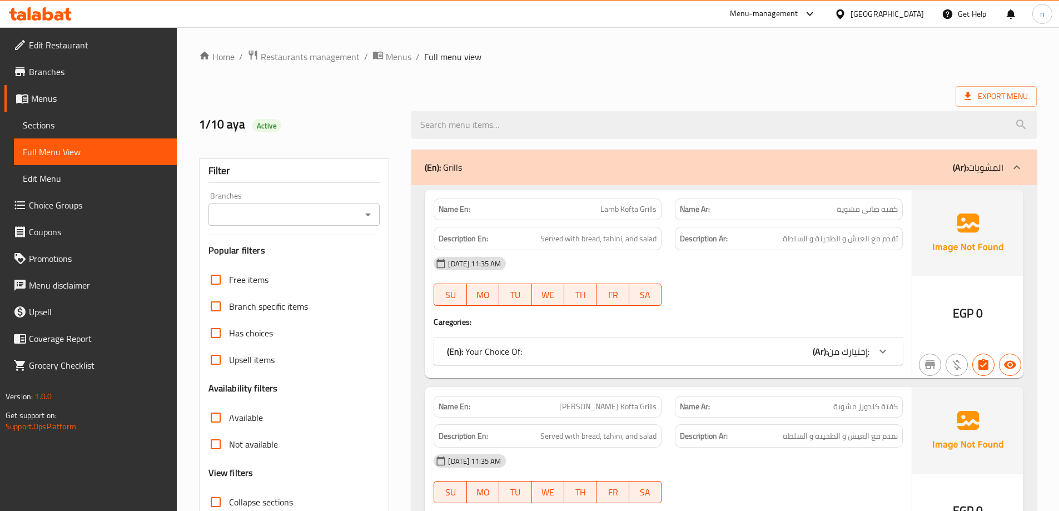
click at [121, 117] on link "Sections" at bounding box center [95, 125] width 163 height 27
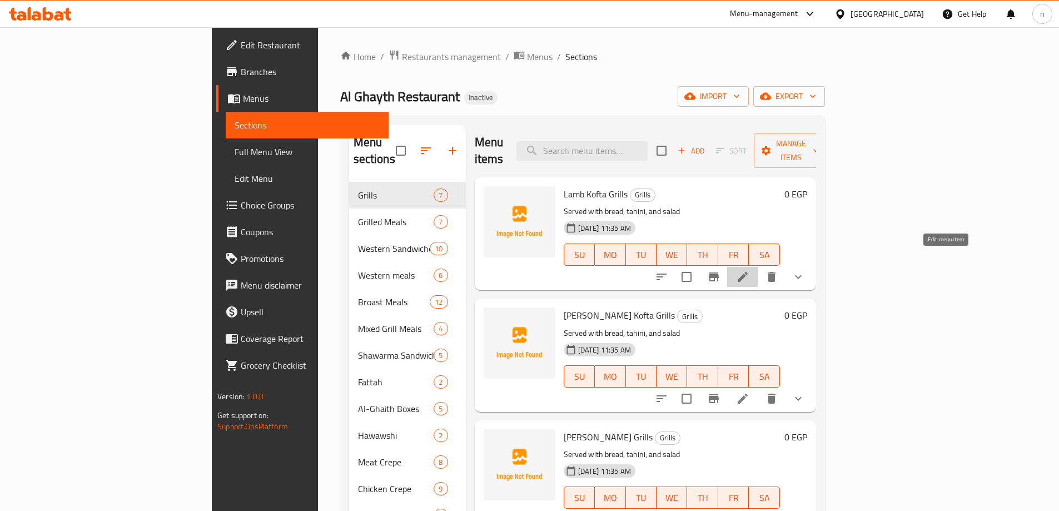
click at [750, 270] on icon at bounding box center [742, 276] width 13 height 13
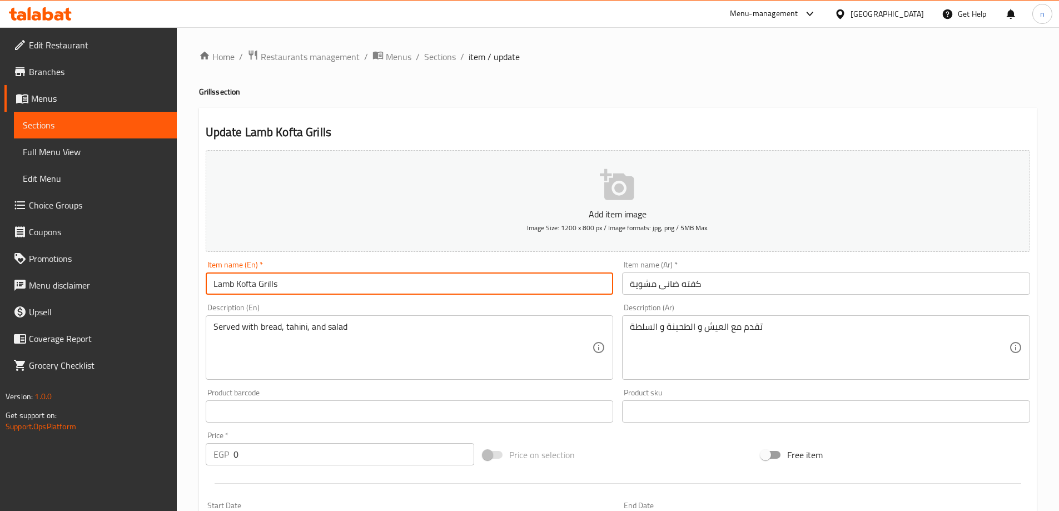
click at [320, 285] on input "Lamb Kofta Grills" at bounding box center [410, 283] width 408 height 22
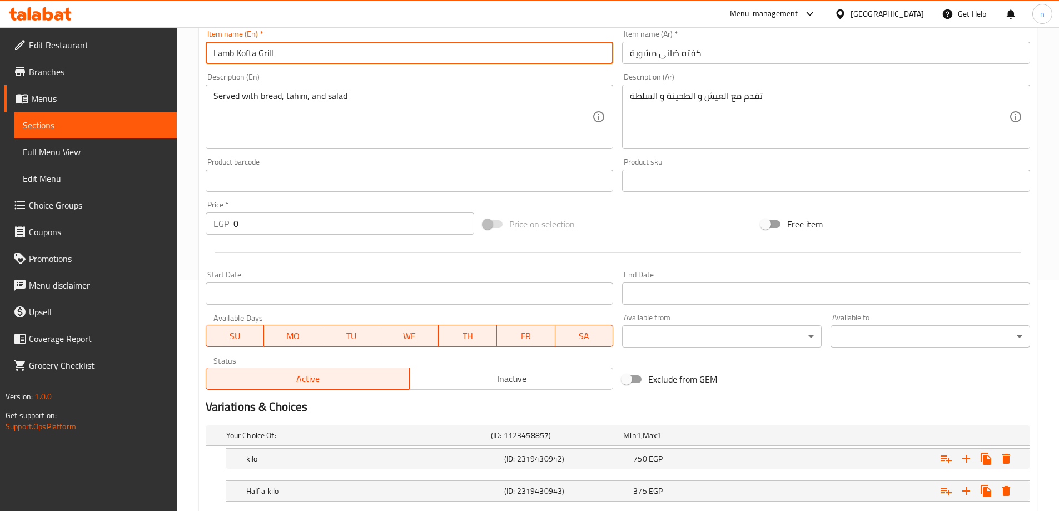
scroll to position [332, 0]
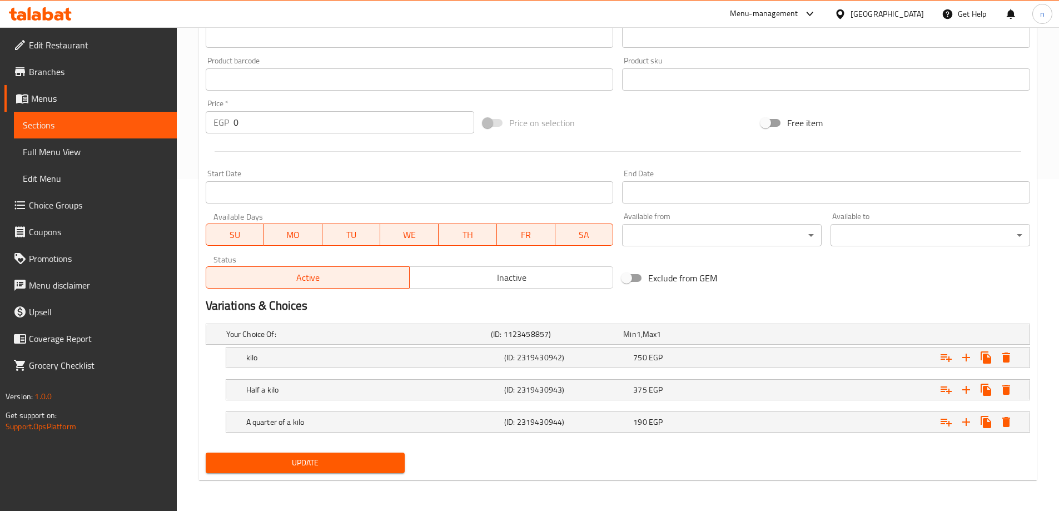
type input "Lamb Kofta Grill"
click at [338, 465] on span "Update" at bounding box center [306, 463] width 182 height 14
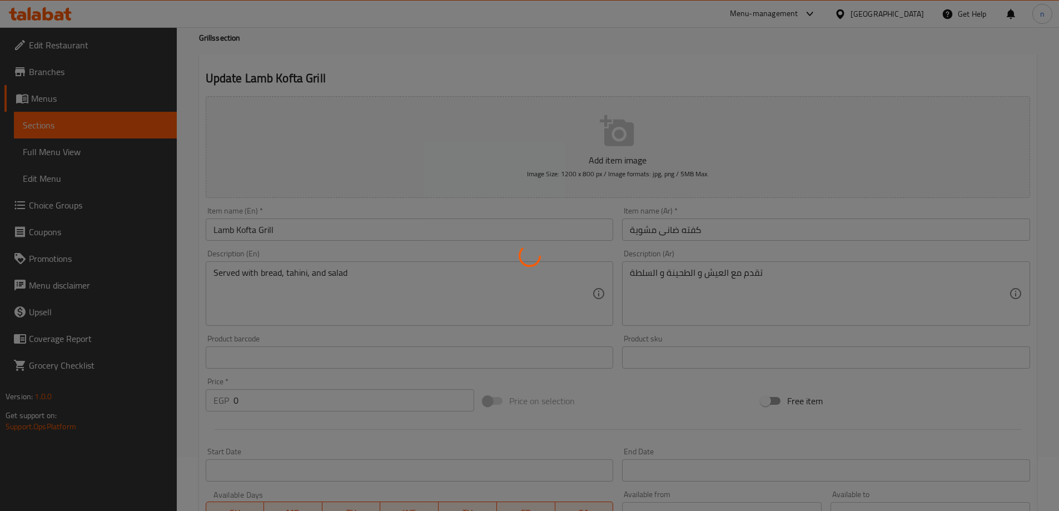
scroll to position [0, 0]
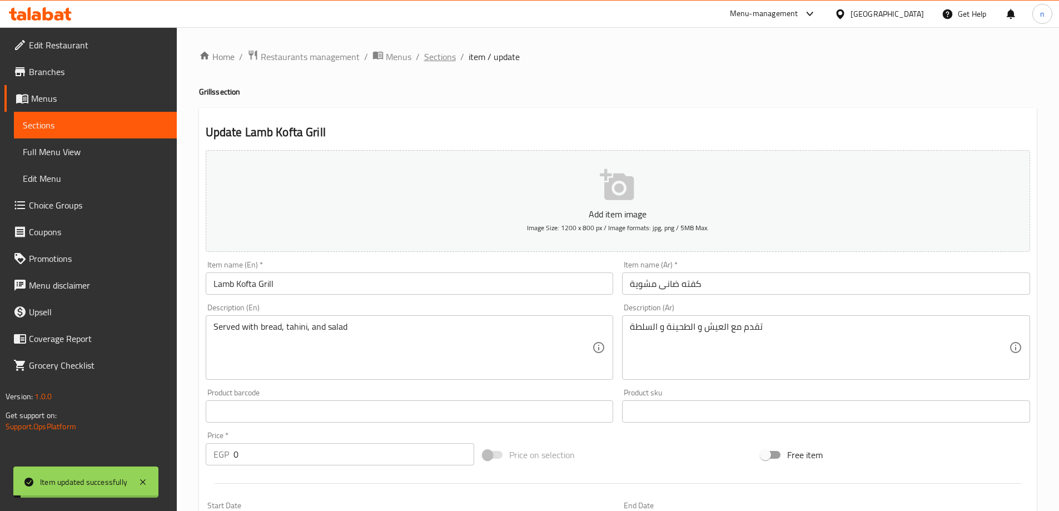
click at [445, 54] on span "Sections" at bounding box center [440, 56] width 32 height 13
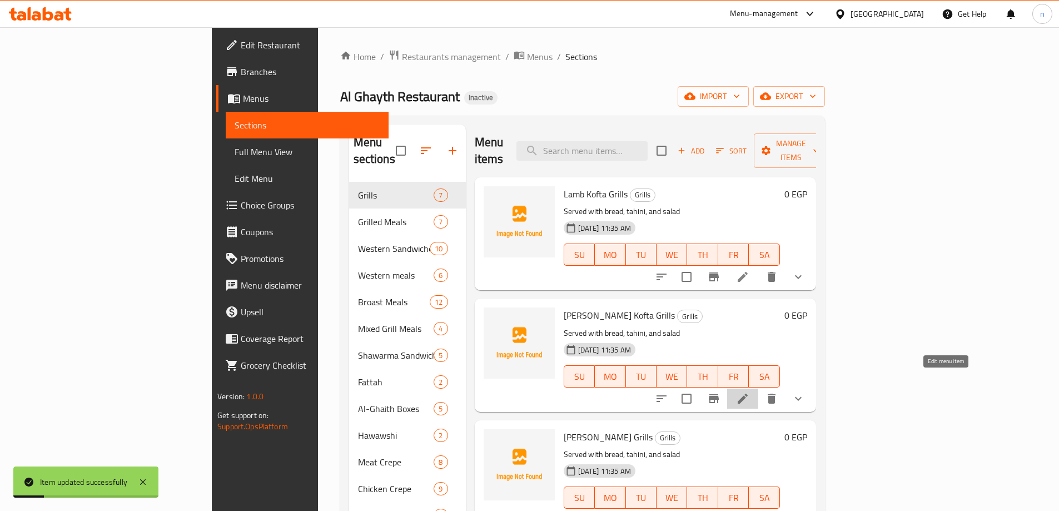
click at [750, 392] on icon at bounding box center [742, 398] width 13 height 13
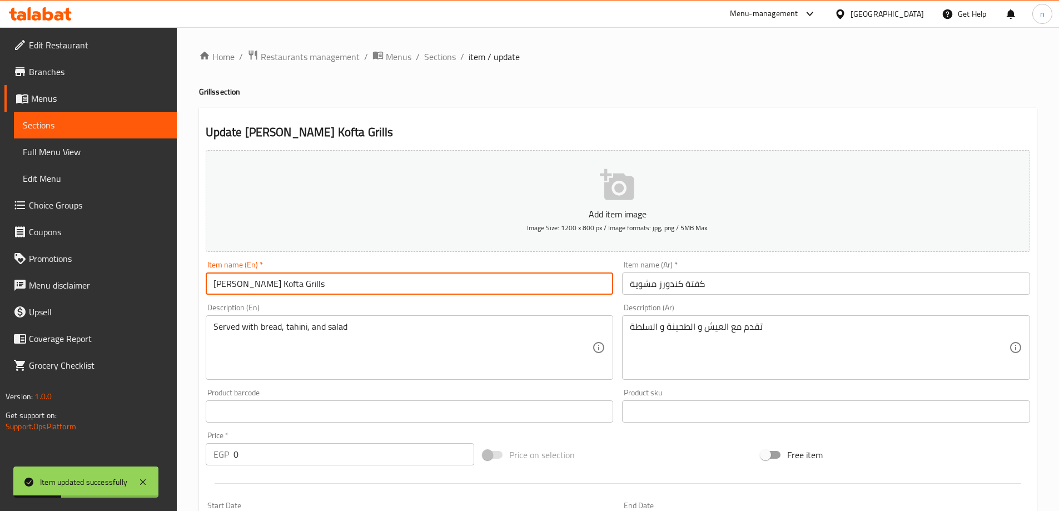
click at [358, 283] on input "Kandouz Kofta Grills" at bounding box center [410, 283] width 408 height 22
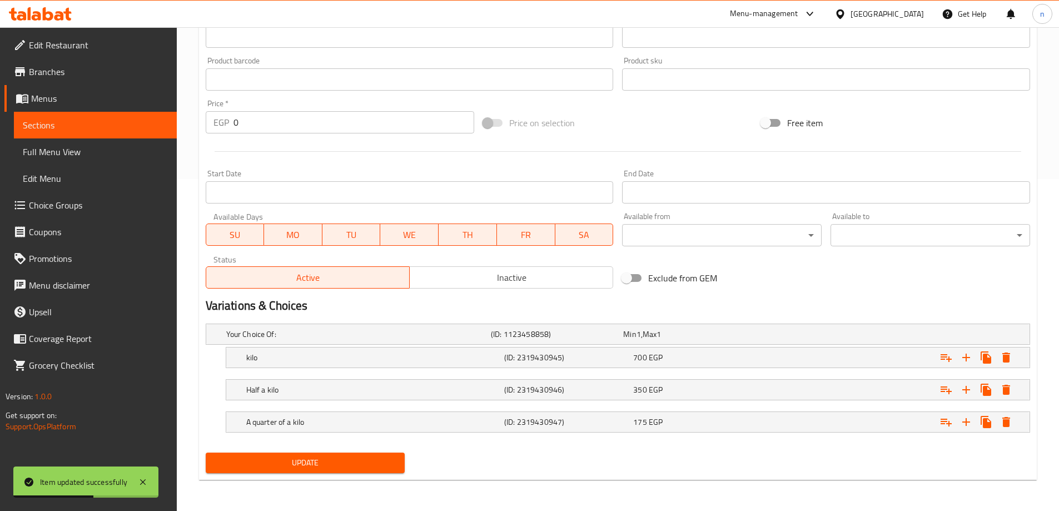
type input "Kandouz Kofta Grill"
click at [354, 458] on span "Update" at bounding box center [306, 463] width 182 height 14
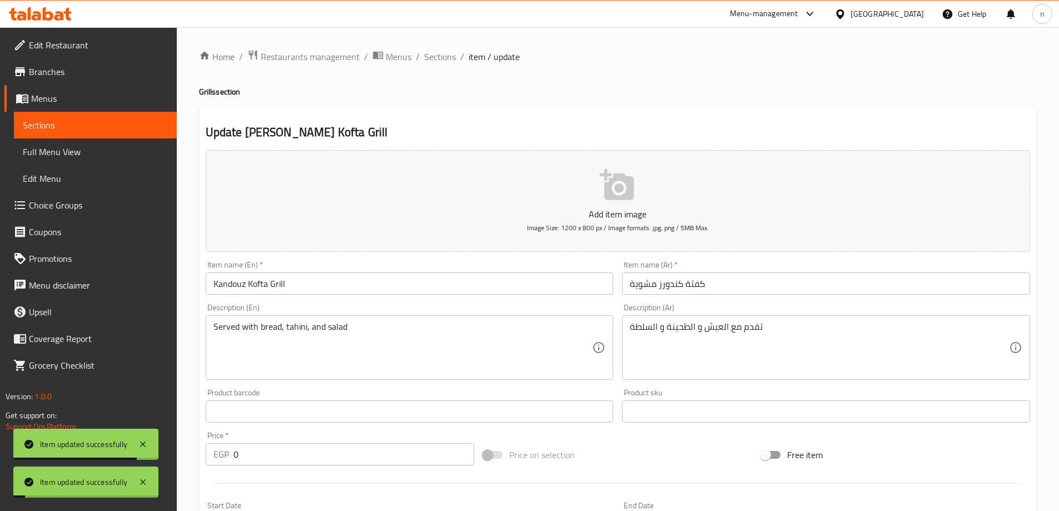
click at [439, 51] on span "Sections" at bounding box center [440, 56] width 32 height 13
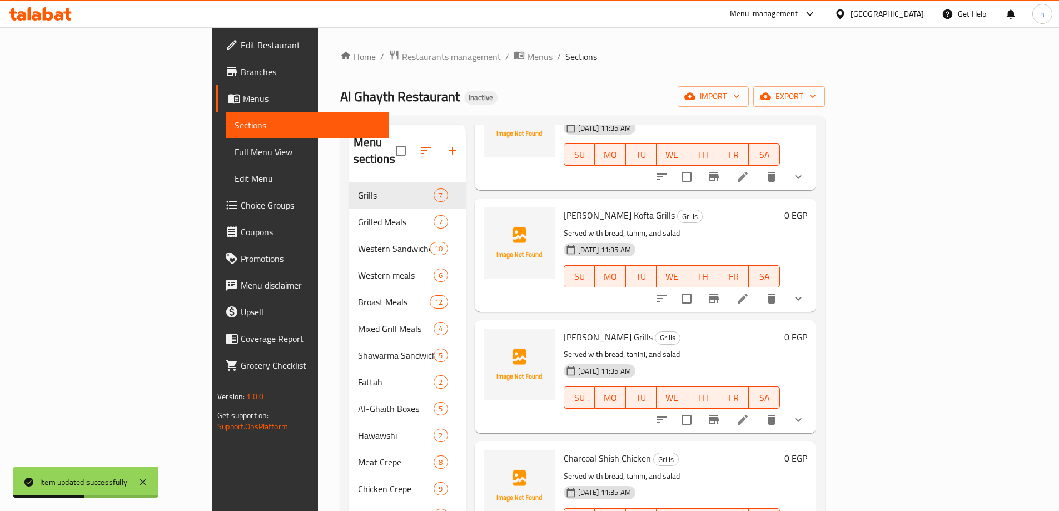
scroll to position [111, 0]
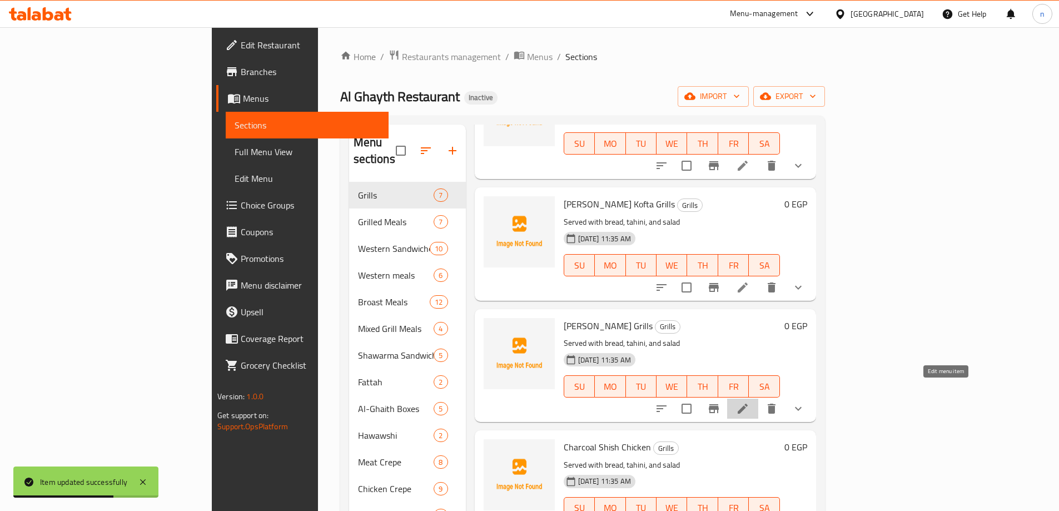
click at [750, 402] on icon at bounding box center [742, 408] width 13 height 13
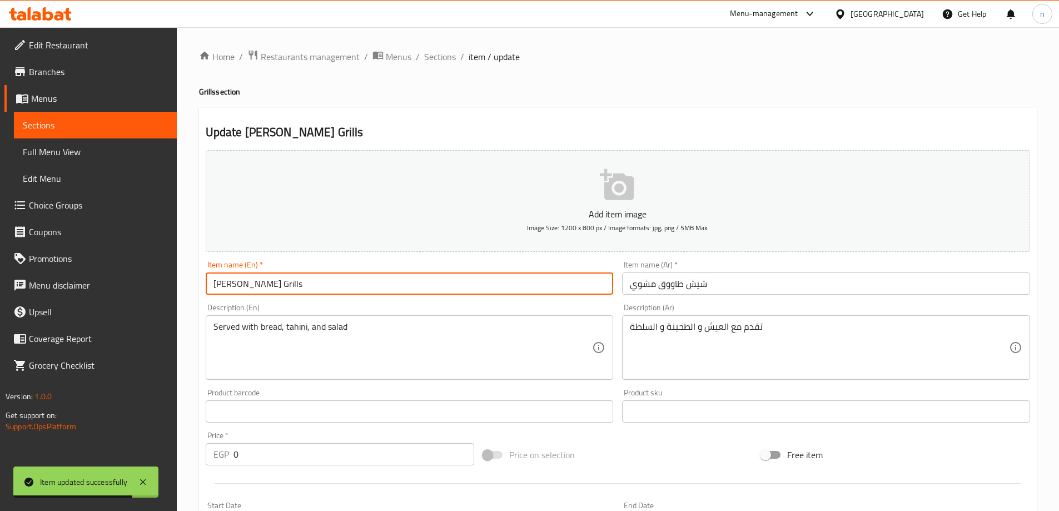
click at [303, 289] on input "Shish Tawook Grills" at bounding box center [410, 283] width 408 height 22
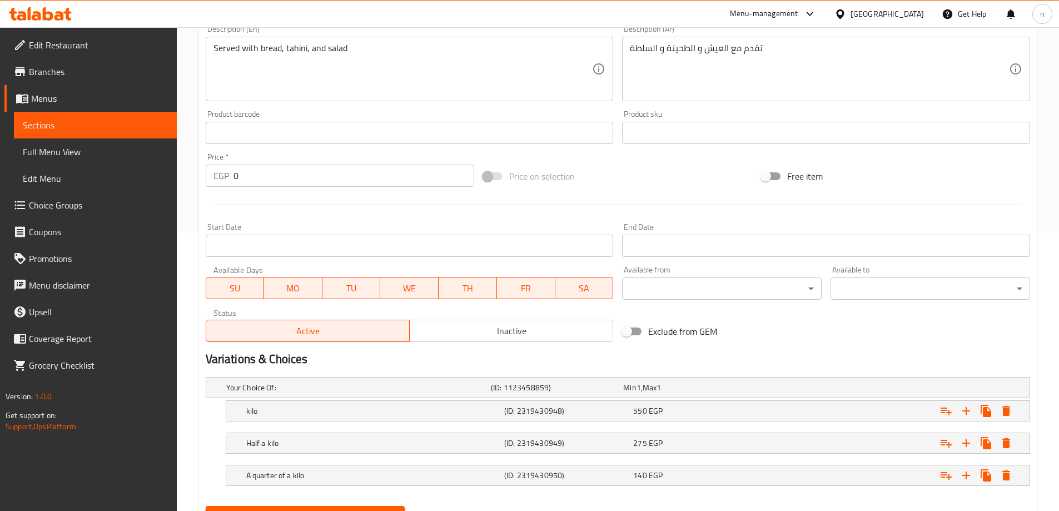
scroll to position [332, 0]
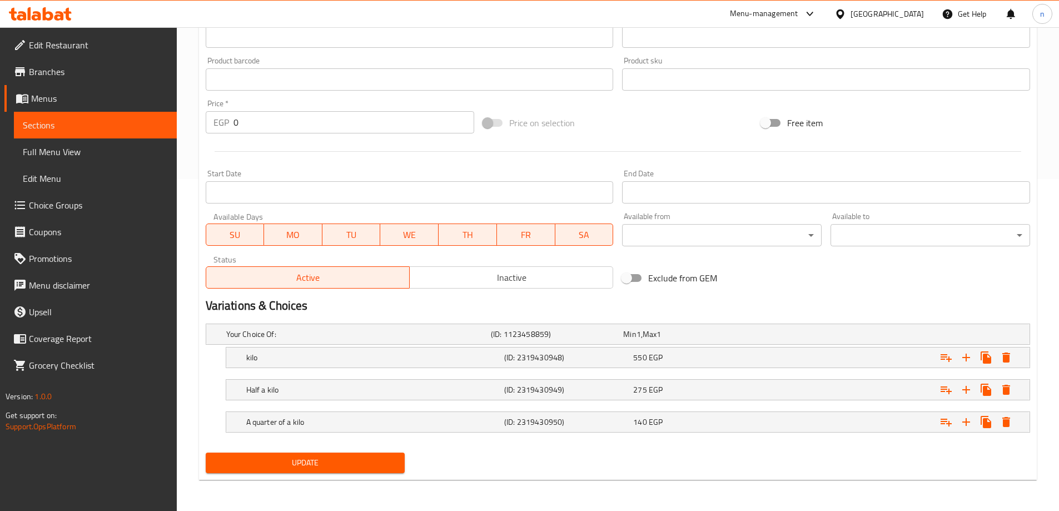
type input "[PERSON_NAME] Grill"
click at [331, 464] on span "Update" at bounding box center [306, 463] width 182 height 14
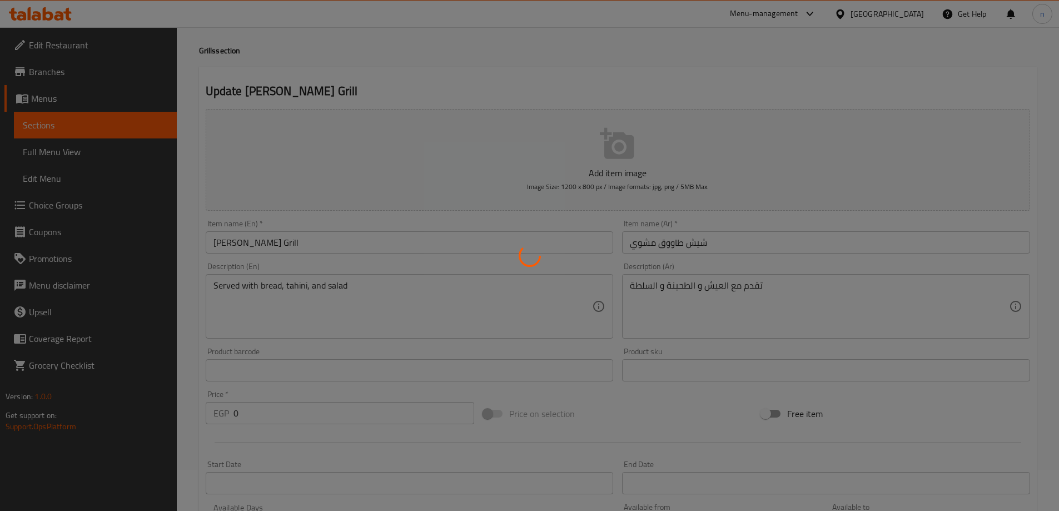
scroll to position [0, 0]
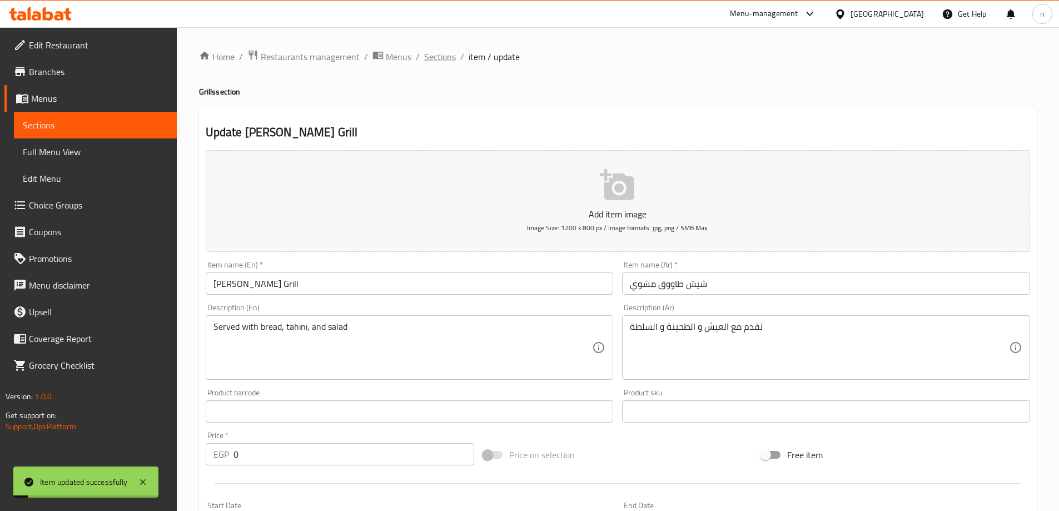
click at [434, 55] on span "Sections" at bounding box center [440, 56] width 32 height 13
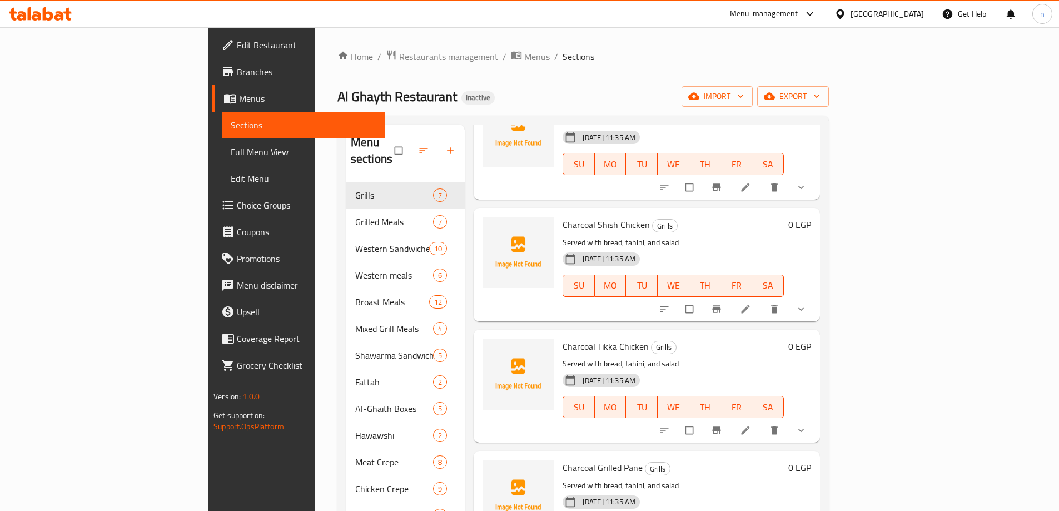
scroll to position [367, 0]
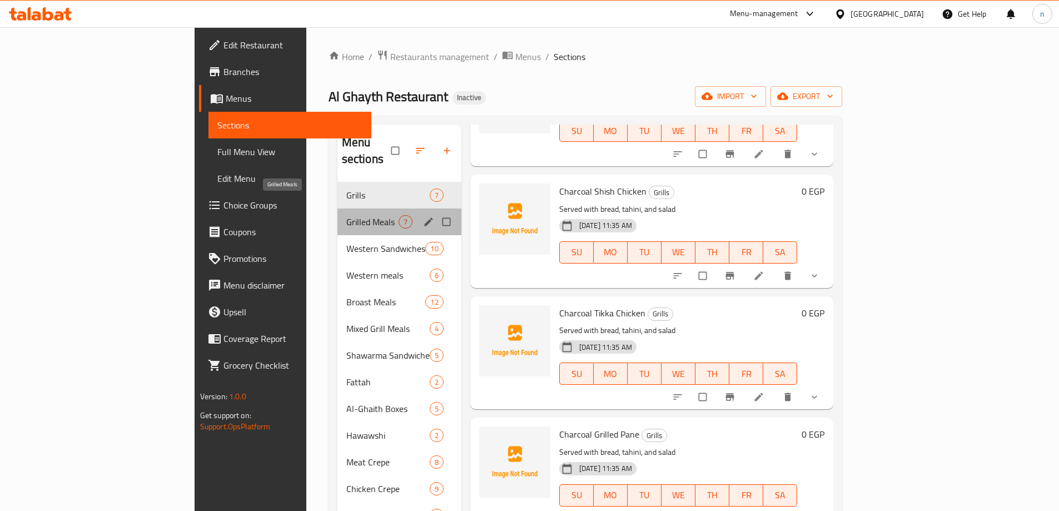
click at [346, 215] on span "Grilled Meals" at bounding box center [372, 221] width 52 height 13
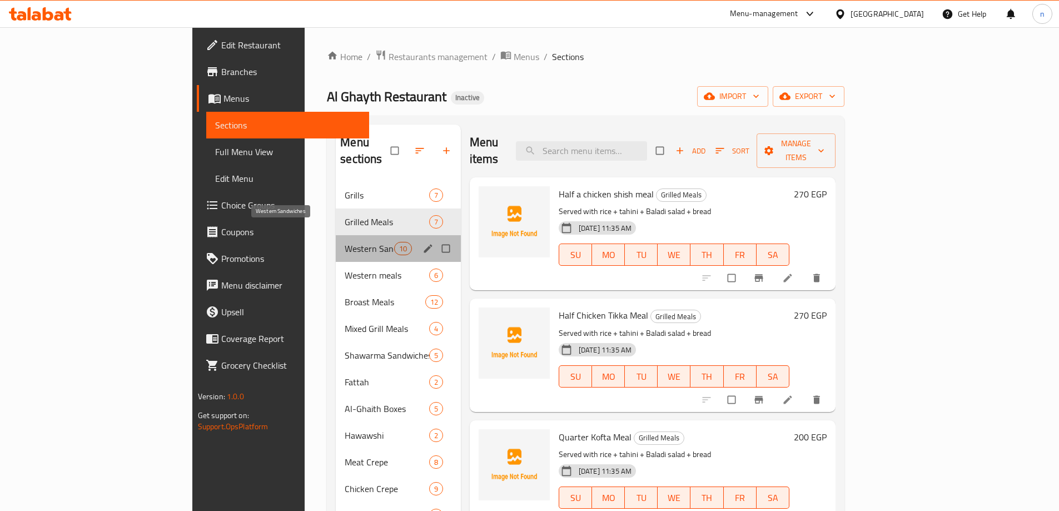
click at [345, 242] on span "Western Sandwiches" at bounding box center [369, 248] width 49 height 13
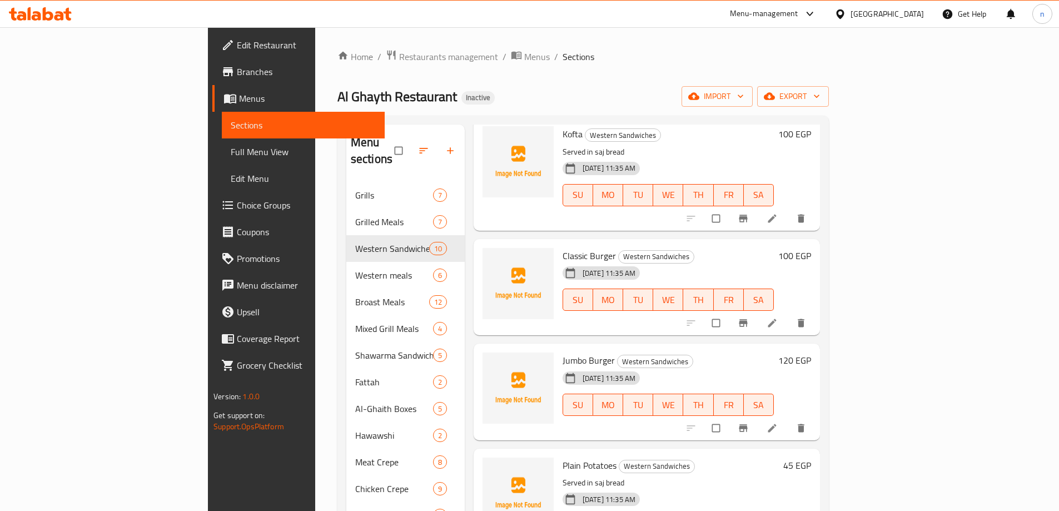
scroll to position [556, 0]
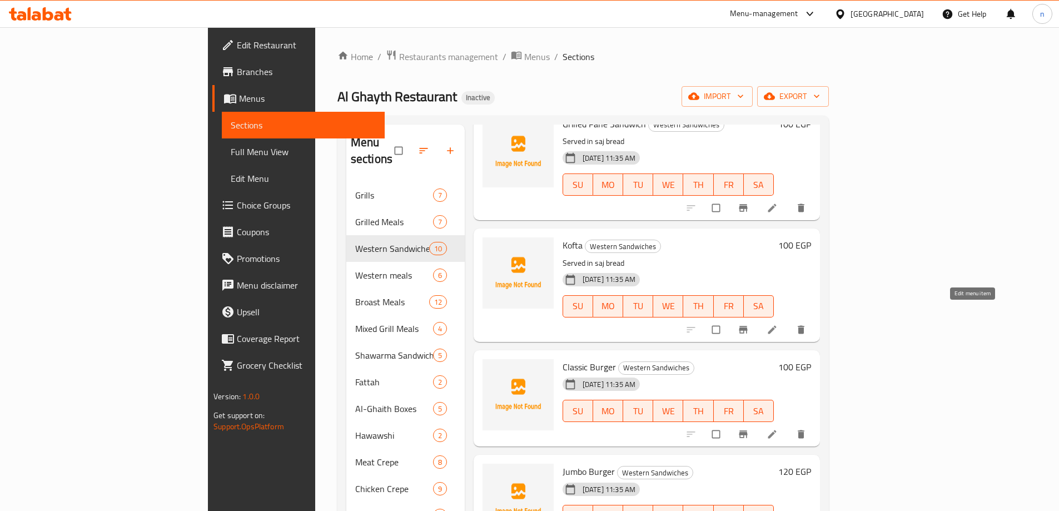
click at [778, 324] on icon at bounding box center [772, 329] width 11 height 11
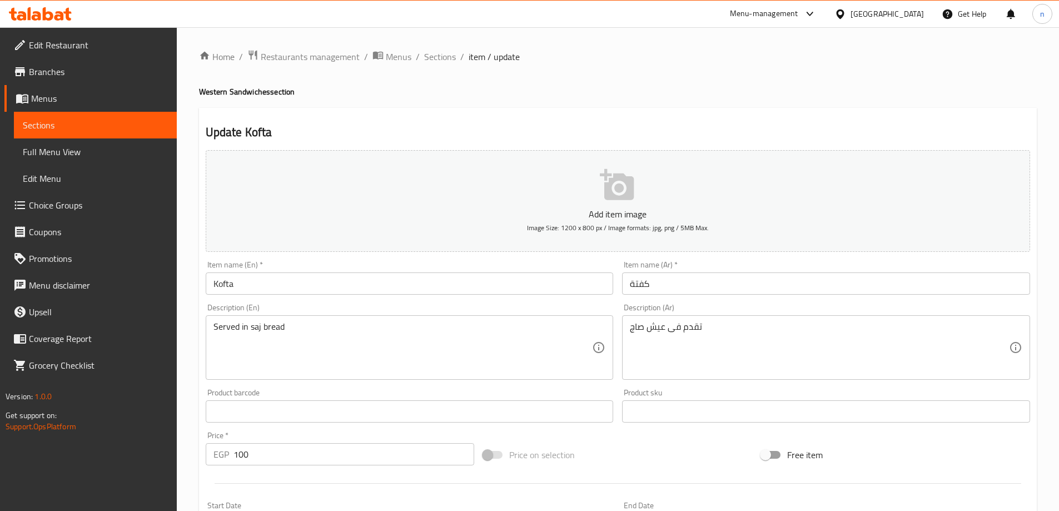
click at [241, 291] on input "Kofta" at bounding box center [410, 283] width 408 height 22
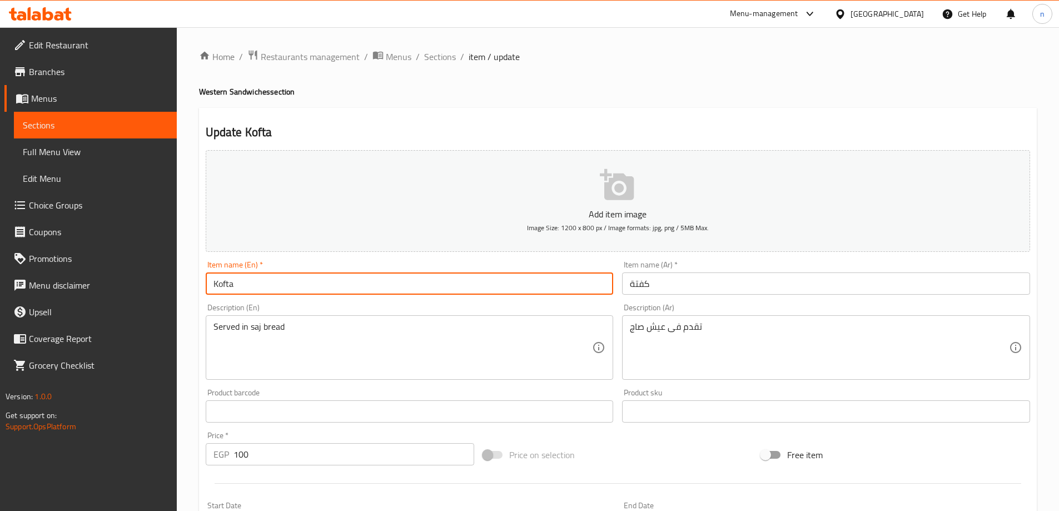
paste input "Sandwich"
type input "Kofta Sandwich"
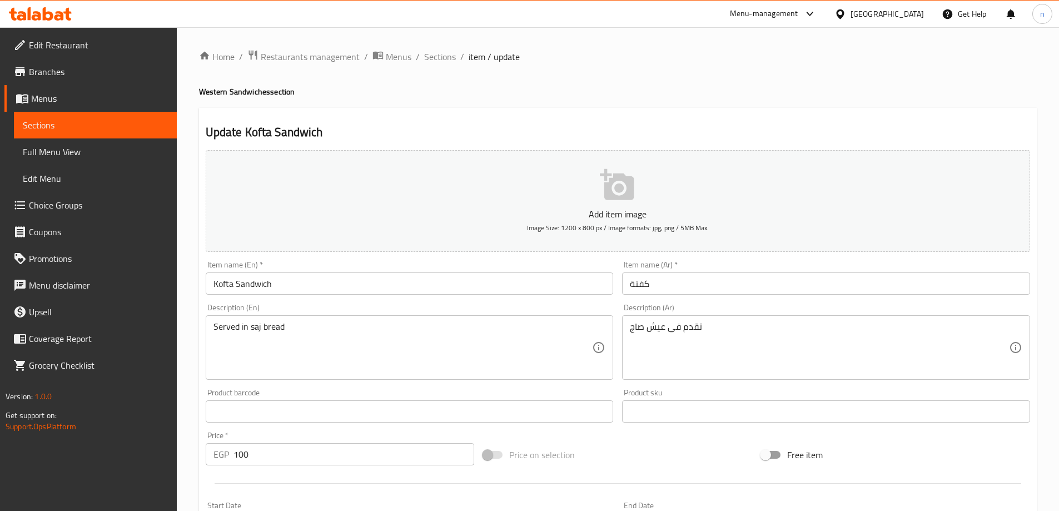
click at [625, 284] on input "كفتة" at bounding box center [826, 283] width 408 height 22
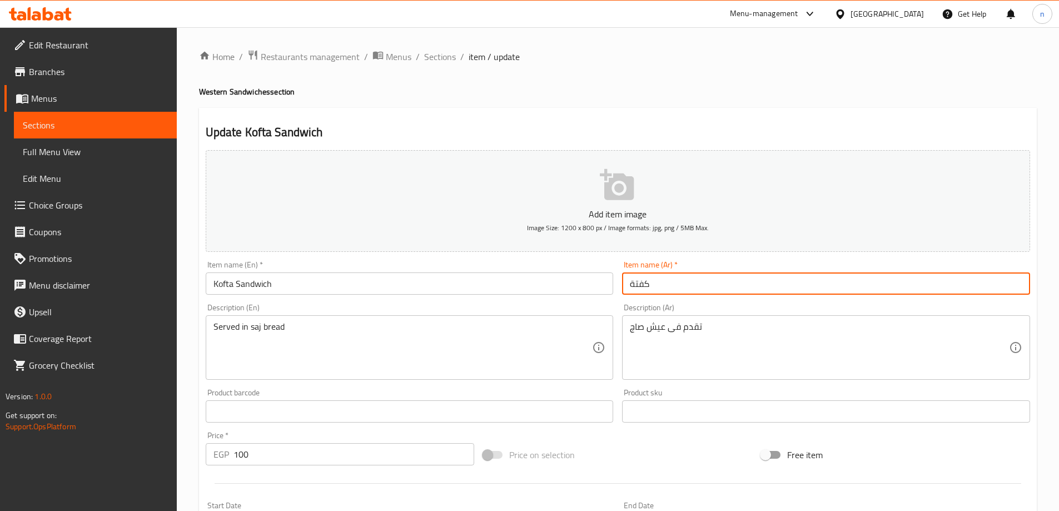
paste input "سندويتش"
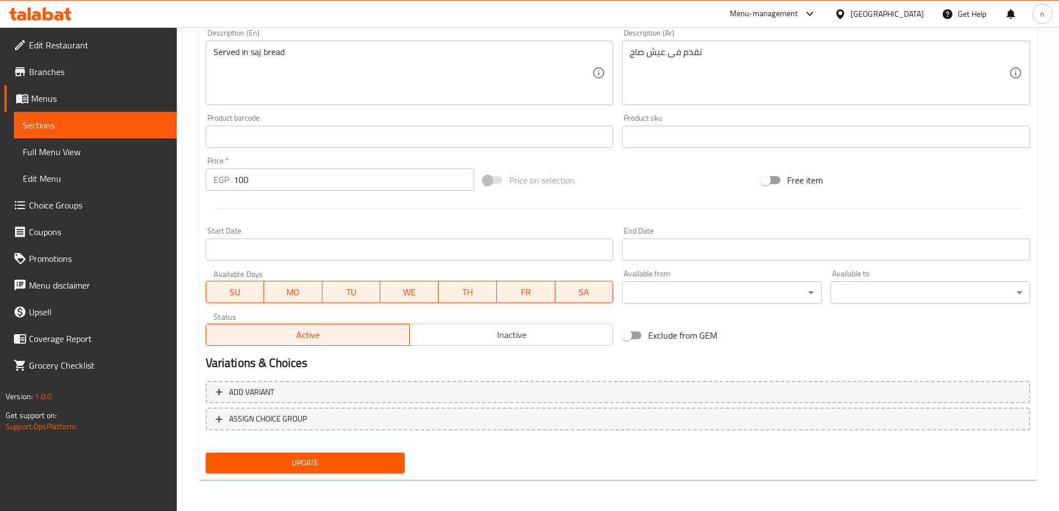
type input "سندويتش كفتة"
click at [339, 458] on span "Update" at bounding box center [306, 463] width 182 height 14
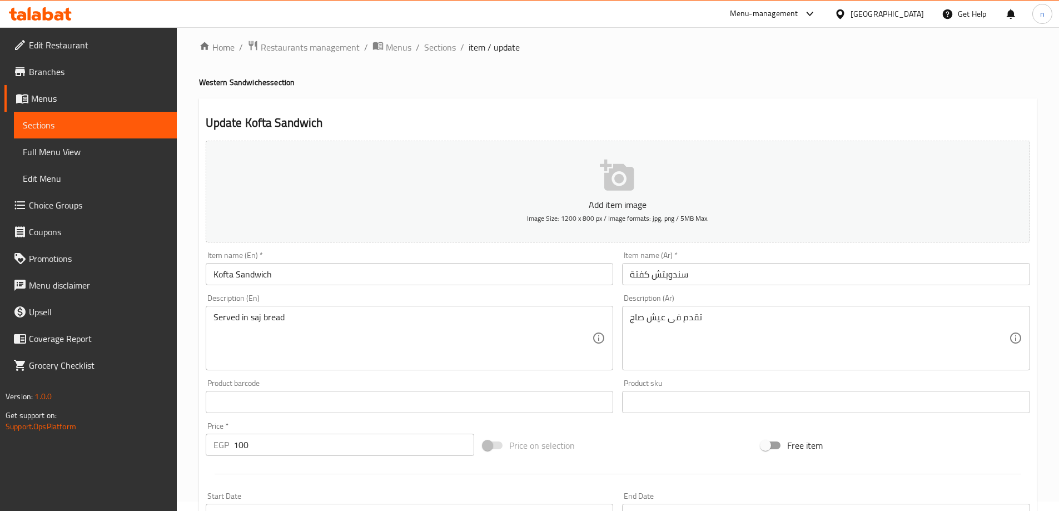
scroll to position [0, 0]
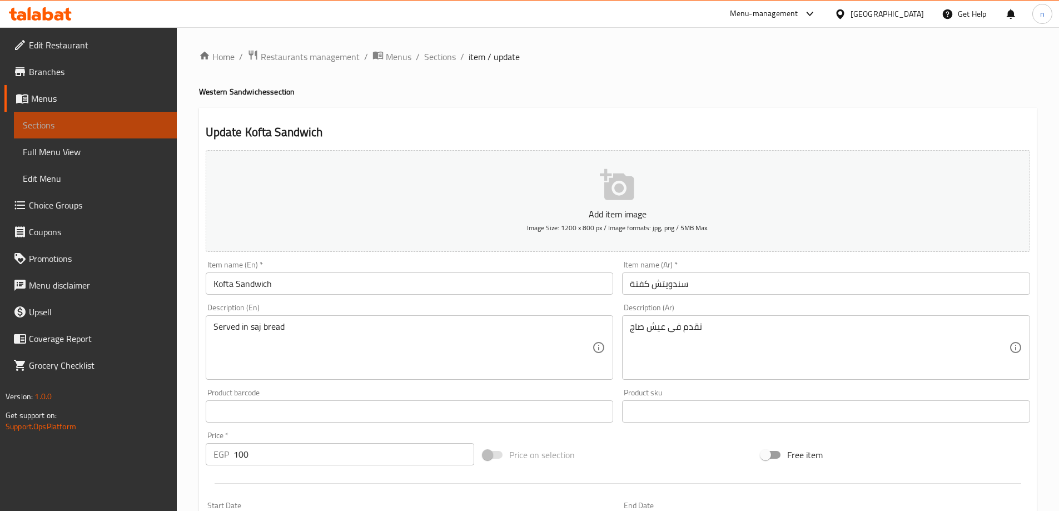
click at [91, 116] on link "Sections" at bounding box center [95, 125] width 163 height 27
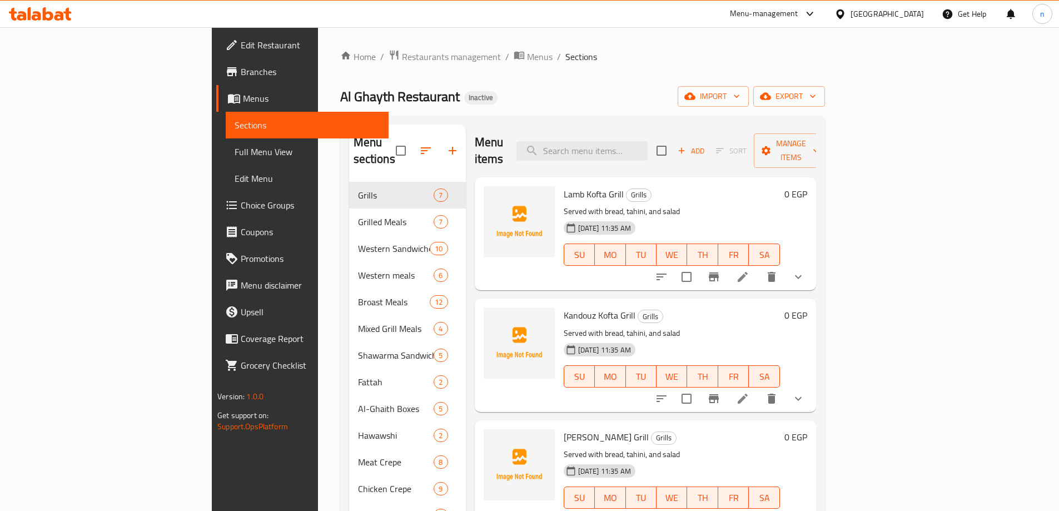
click at [59, 13] on icon at bounding box center [58, 15] width 9 height 9
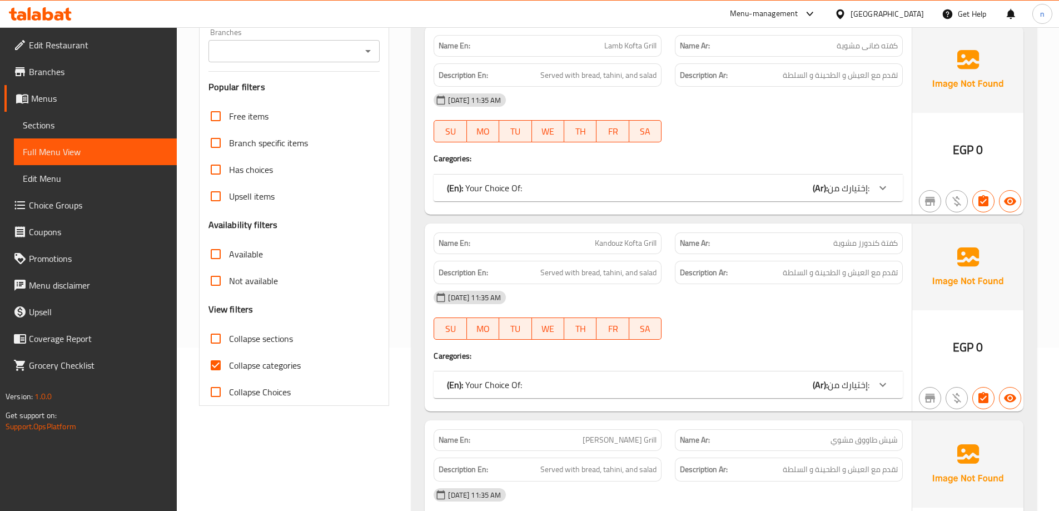
scroll to position [167, 0]
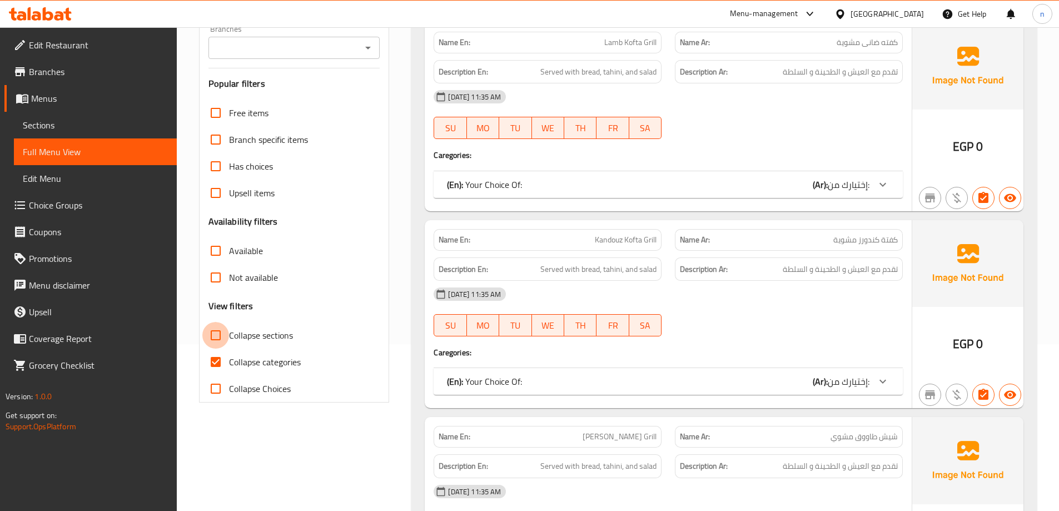
click at [210, 336] on input "Collapse sections" at bounding box center [215, 335] width 27 height 27
checkbox input "true"
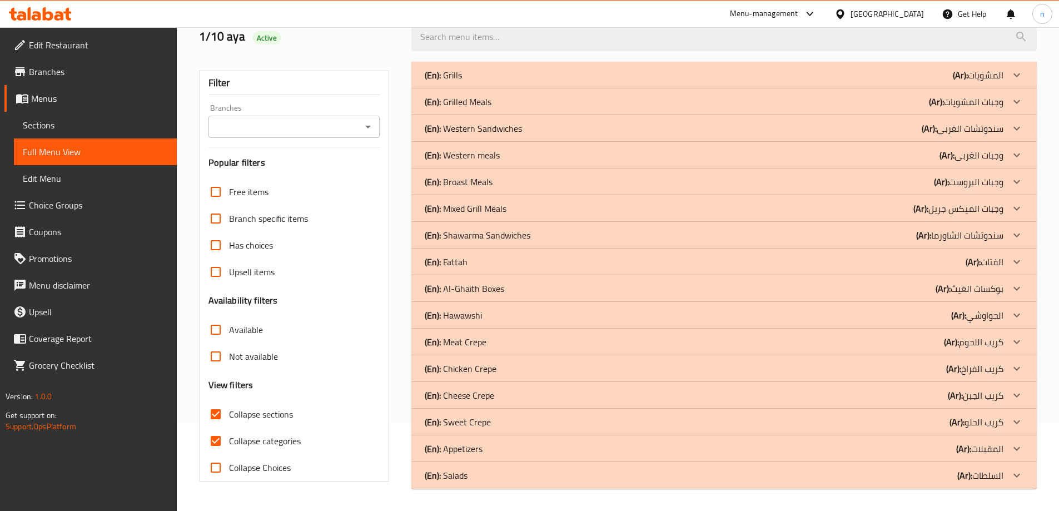
click at [217, 428] on input "Collapse categories" at bounding box center [215, 441] width 27 height 27
checkbox input "false"
click at [595, 75] on div "(En): Grills (Ar): المشويات" at bounding box center [714, 74] width 579 height 13
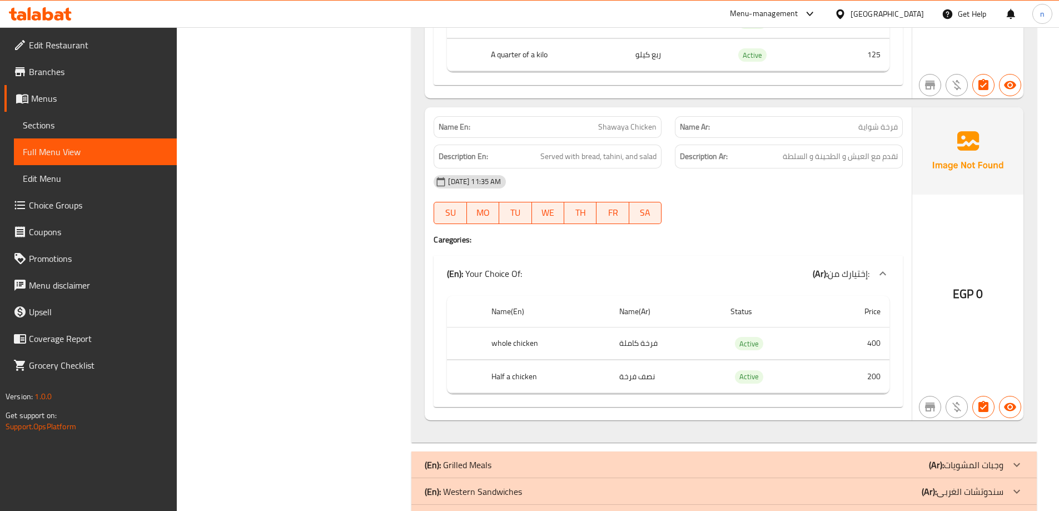
scroll to position [2368, 0]
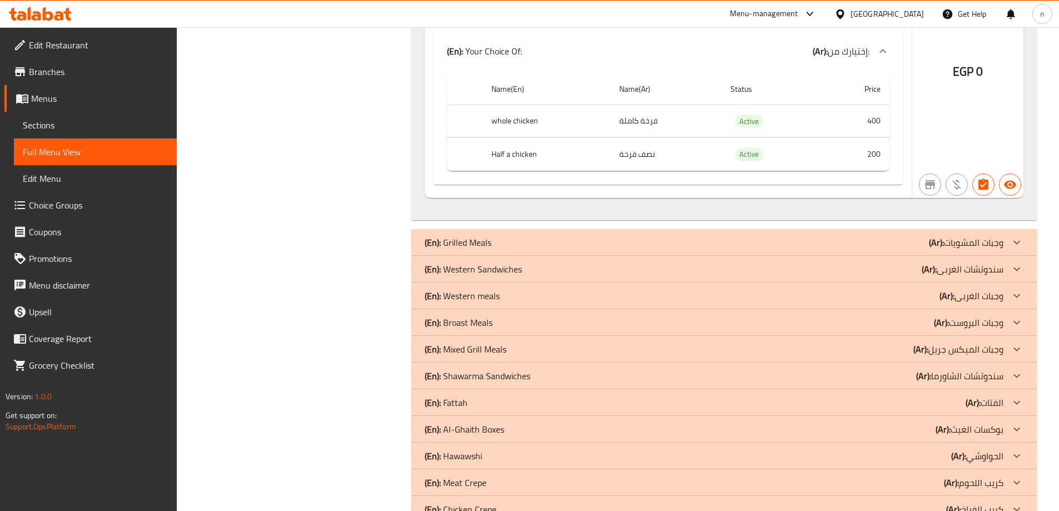
click at [603, 247] on div "(En): Grilled Meals (Ar): وجبات المشويات" at bounding box center [714, 242] width 579 height 13
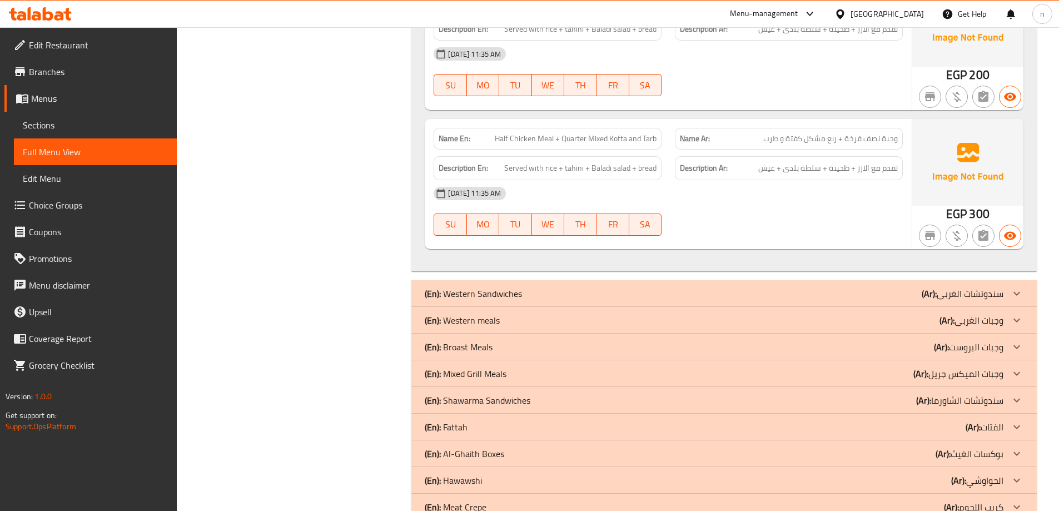
scroll to position [3456, 0]
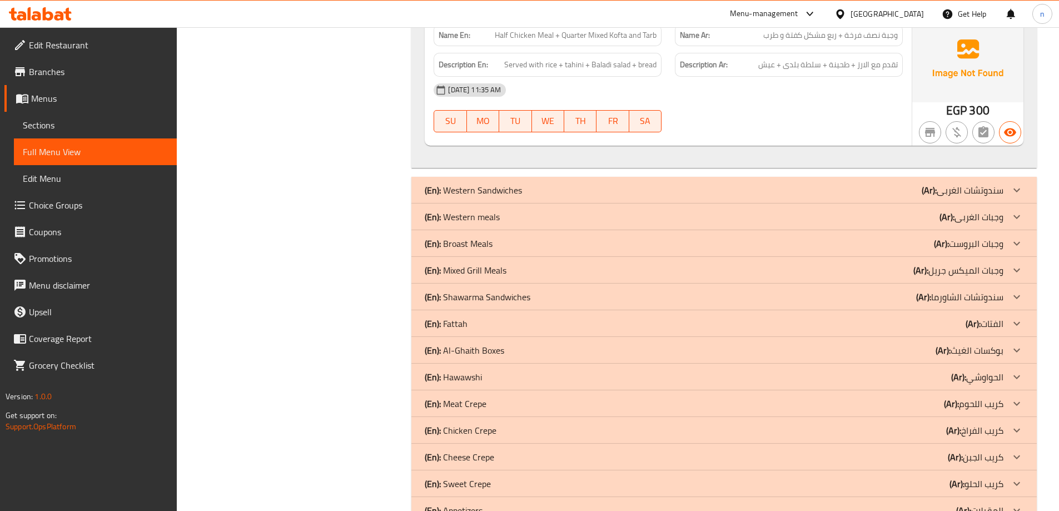
click at [623, 197] on div "(En): Western Sandwiches (Ar): سندوتشات [PERSON_NAME]" at bounding box center [714, 189] width 579 height 13
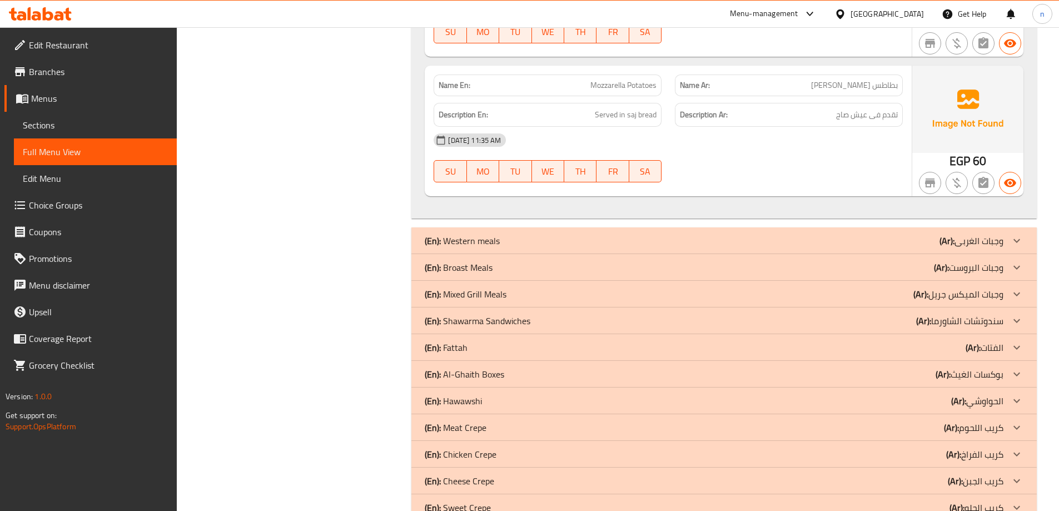
scroll to position [4946, 0]
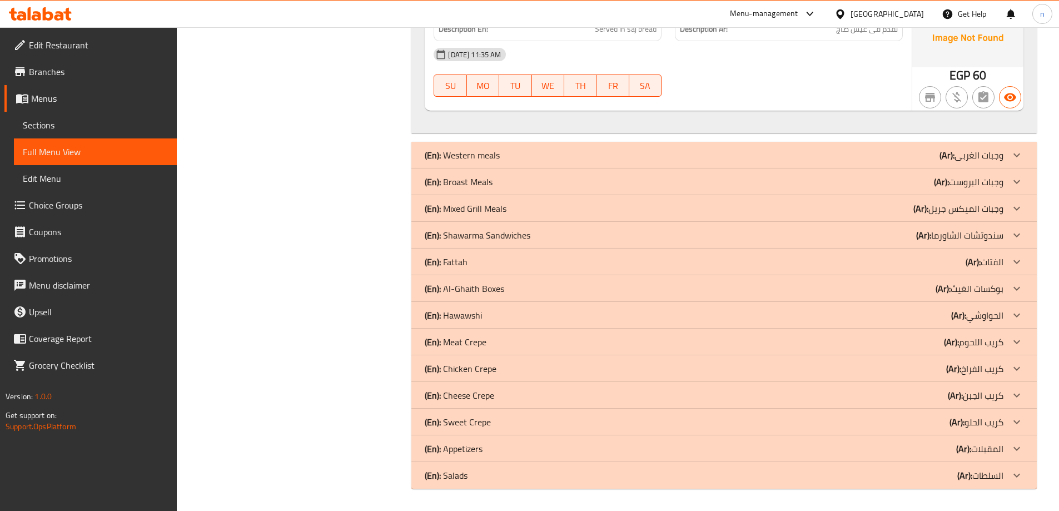
click at [661, 152] on div "(En): Western meals (Ar): وجبات [PERSON_NAME]" at bounding box center [714, 154] width 579 height 13
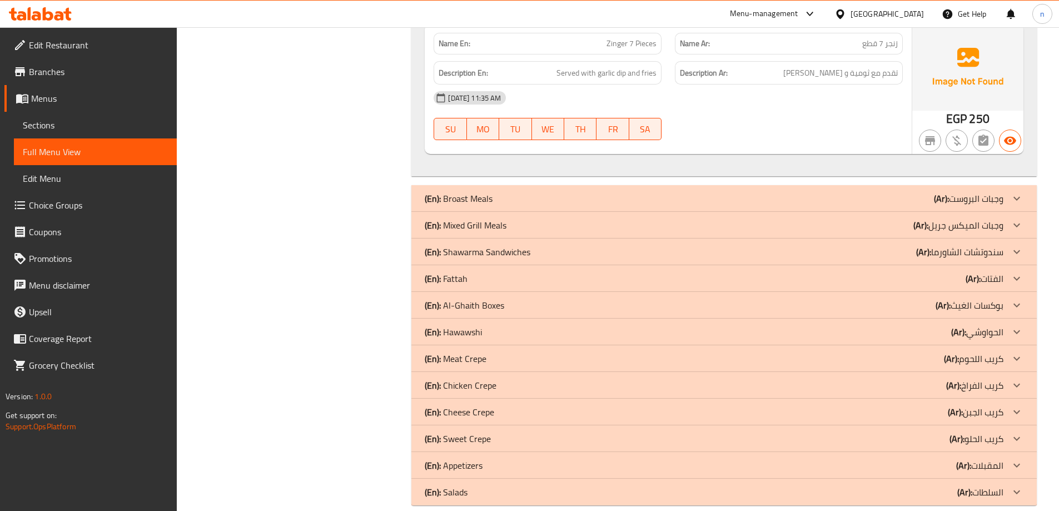
scroll to position [5817, 0]
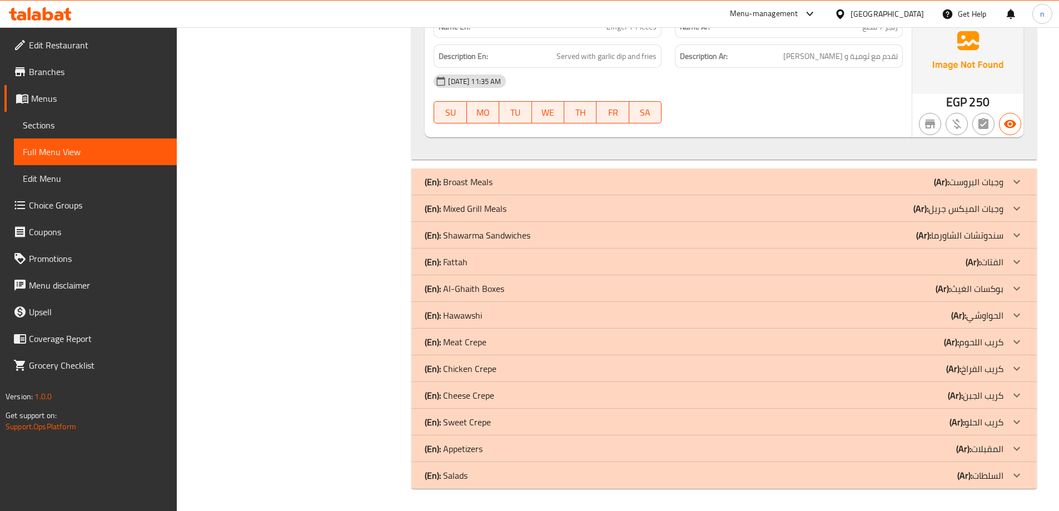
click at [665, 177] on div "(En): Broast Meals (Ar): وجبات البروست" at bounding box center [714, 181] width 579 height 13
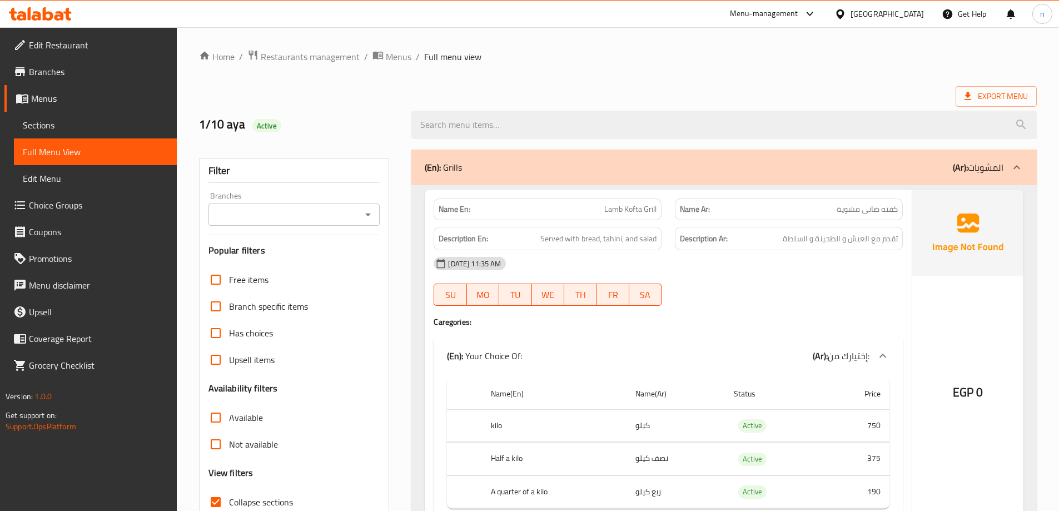
scroll to position [56, 0]
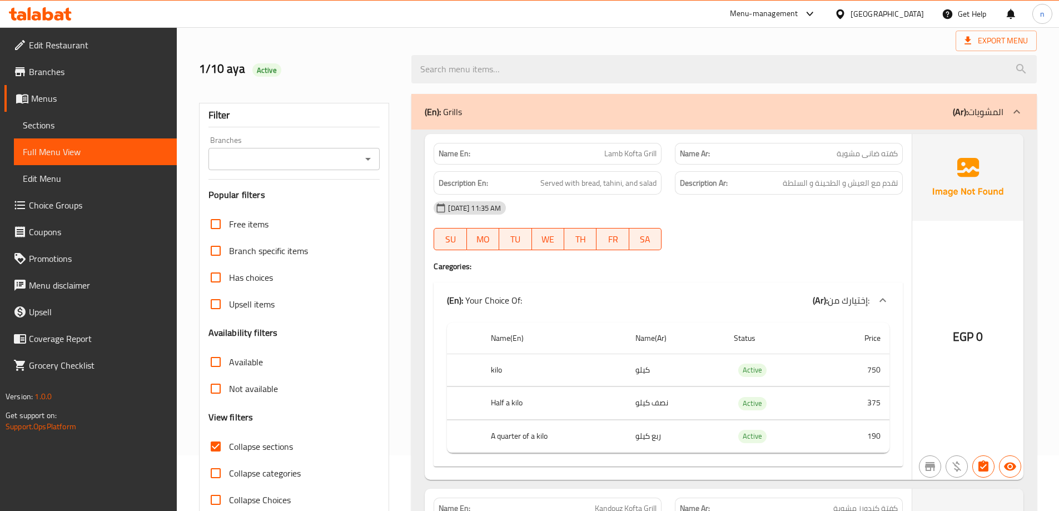
click at [620, 148] on span "Lamb Kofta Grill" at bounding box center [630, 154] width 52 height 12
copy span "Lamb Kofta Grill"
click at [822, 268] on h4 "Caregories:" at bounding box center [668, 266] width 469 height 11
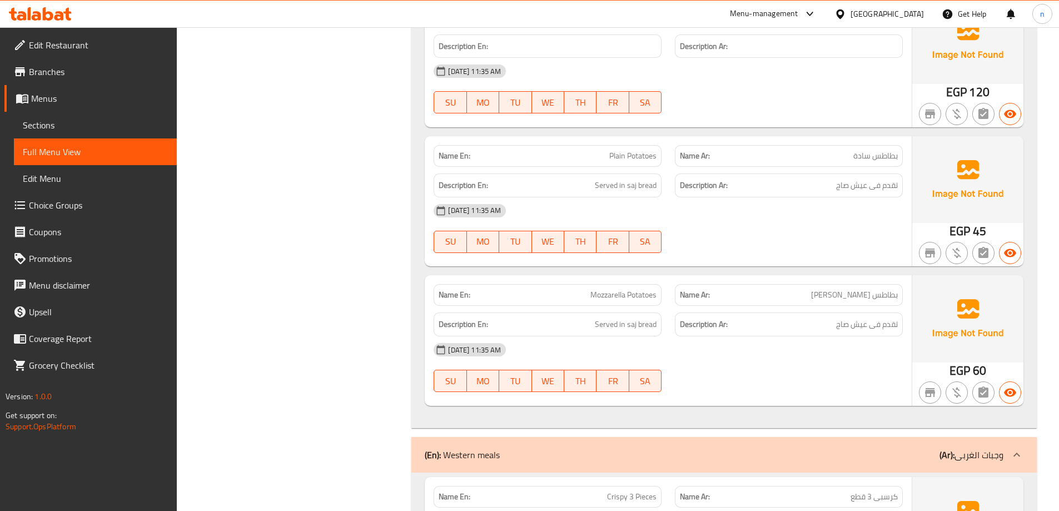
scroll to position [4671, 0]
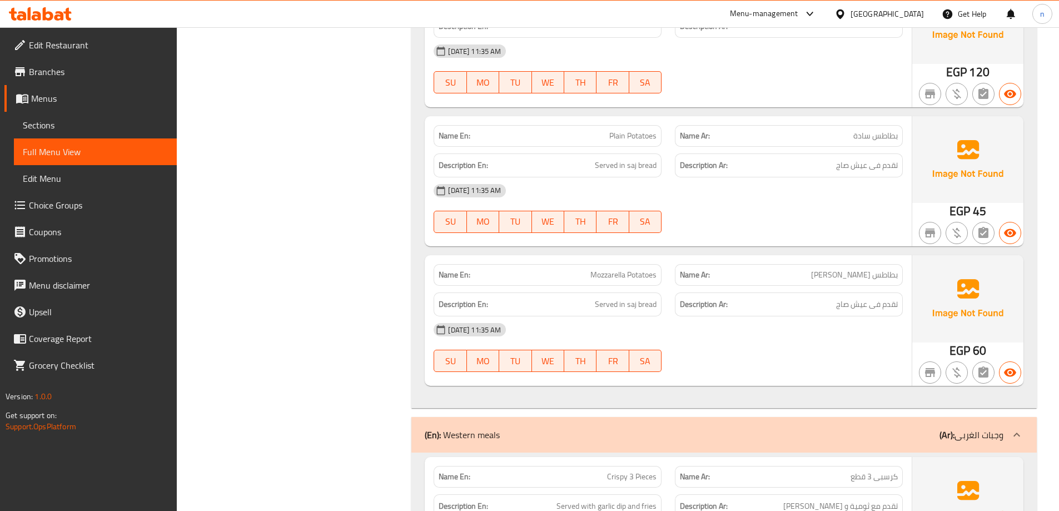
click at [851, 275] on span "بطاطس [PERSON_NAME]" at bounding box center [854, 275] width 87 height 12
click at [602, 277] on span "Mozzarella Potatoes" at bounding box center [624, 275] width 66 height 12
copy span "Mozzarella"
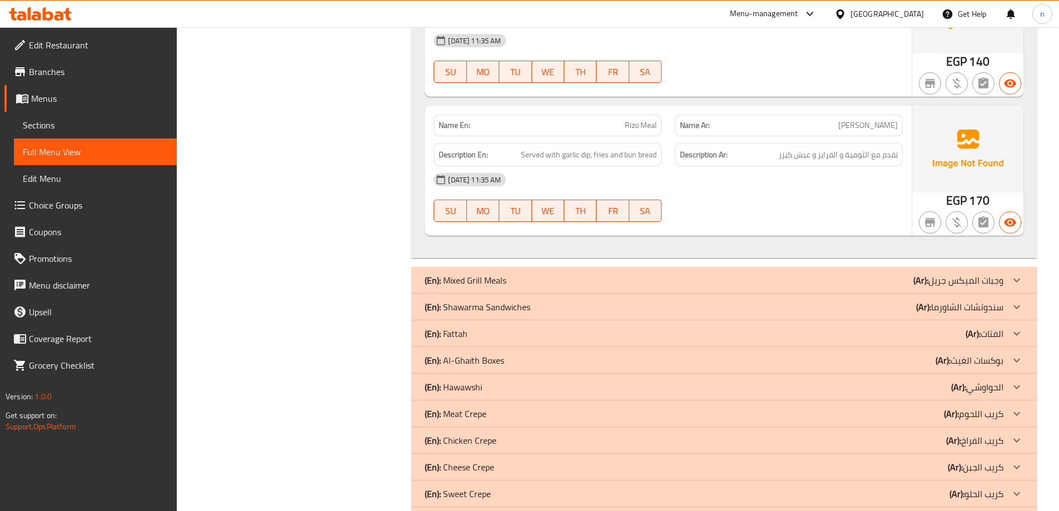
scroll to position [7507, 0]
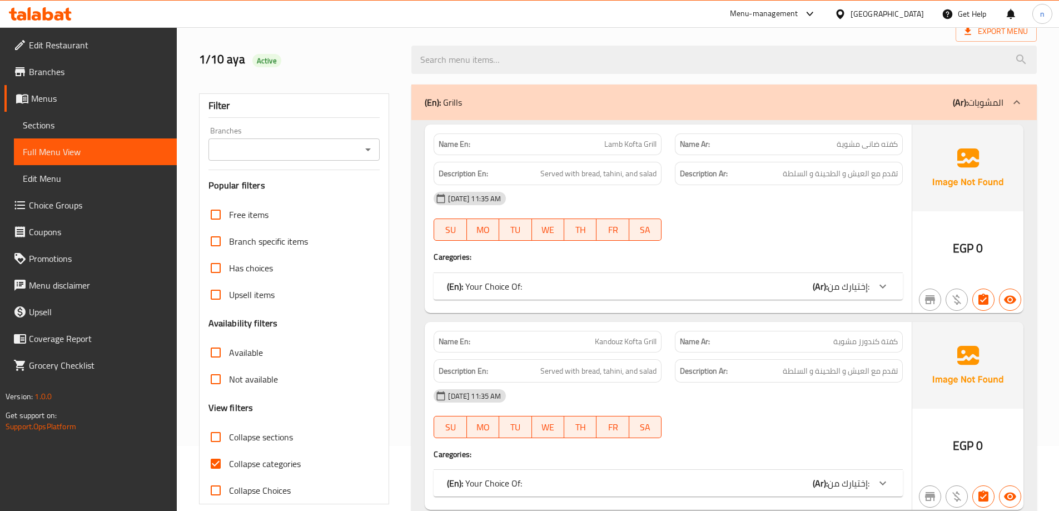
scroll to position [167, 0]
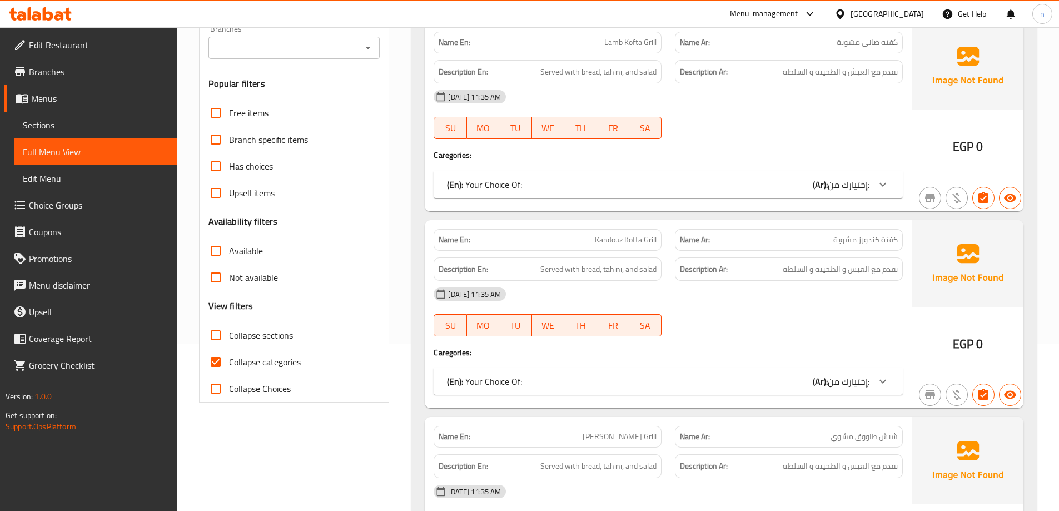
drag, startPoint x: 212, startPoint y: 332, endPoint x: 200, endPoint y: 365, distance: 35.5
click at [212, 332] on input "Collapse sections" at bounding box center [215, 335] width 27 height 27
checkbox input "true"
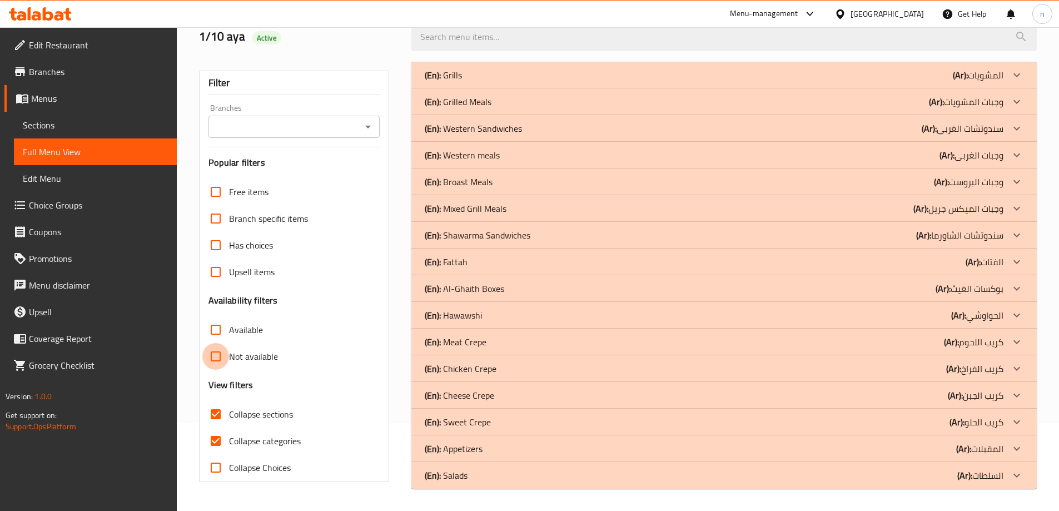
scroll to position [81, 0]
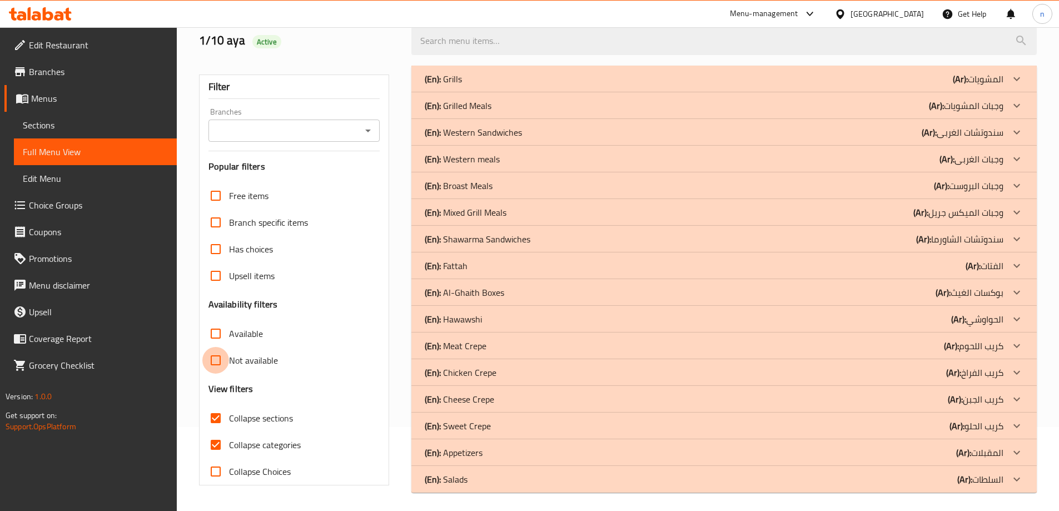
click at [214, 361] on input "Not available" at bounding box center [215, 360] width 27 height 27
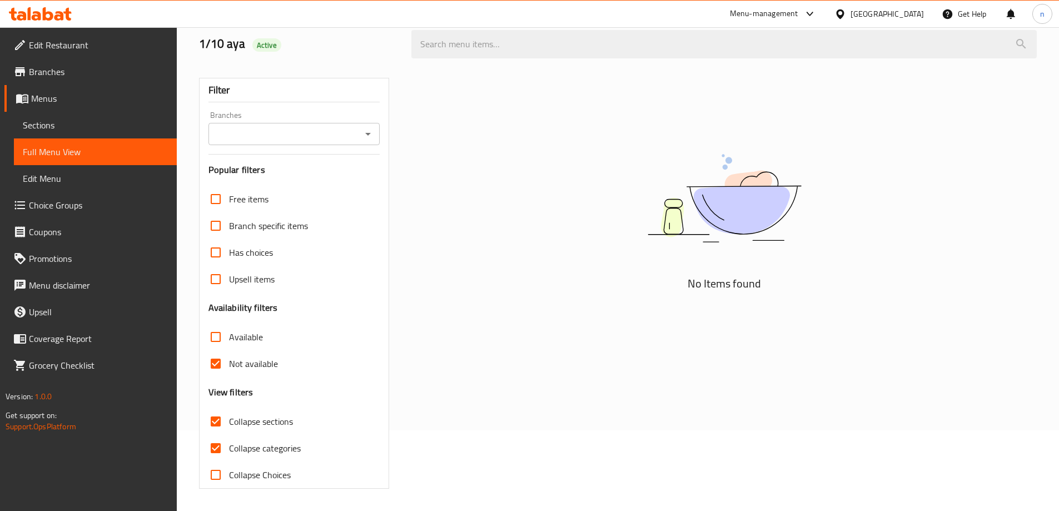
click at [214, 364] on input "Not available" at bounding box center [215, 363] width 27 height 27
checkbox input "false"
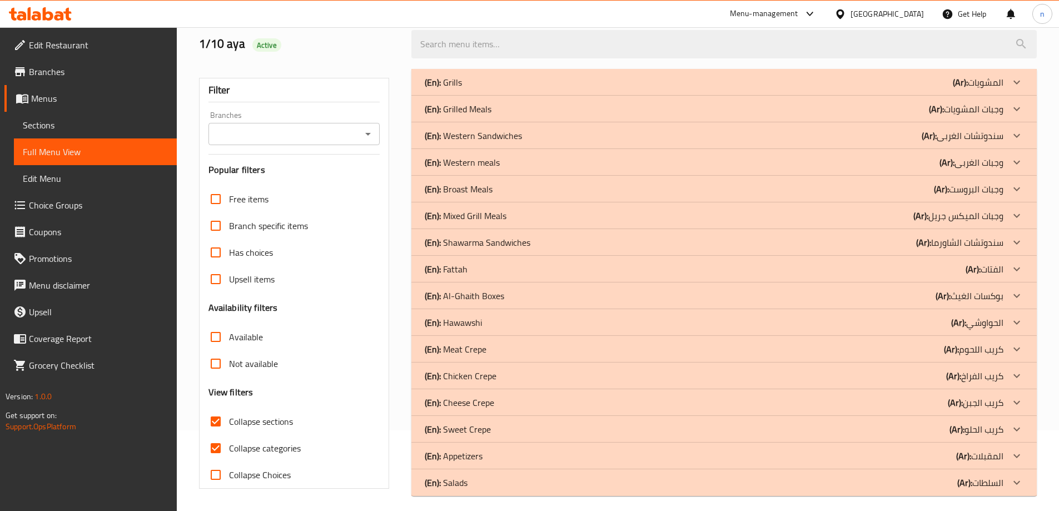
scroll to position [88, 0]
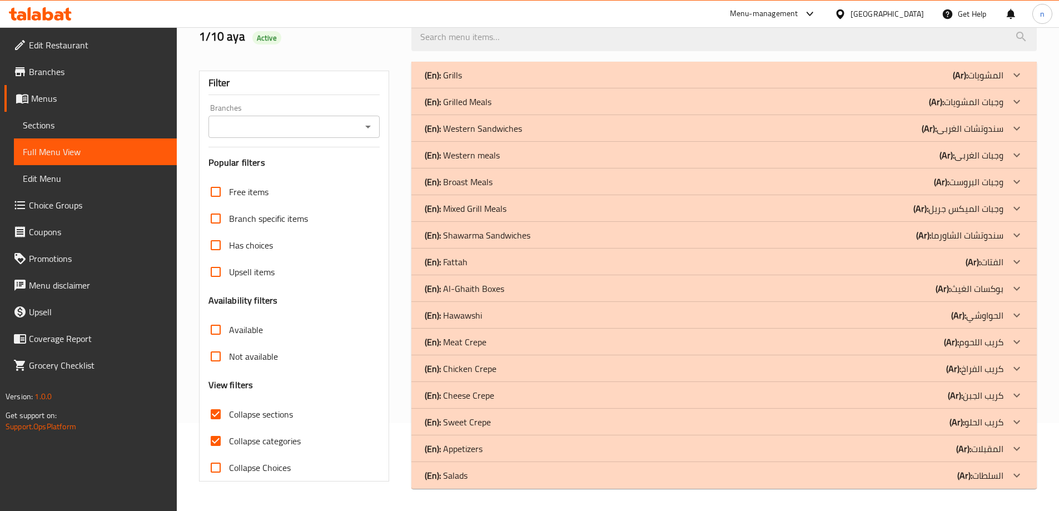
click at [215, 441] on input "Collapse categories" at bounding box center [215, 441] width 27 height 27
checkbox input "false"
click at [576, 74] on div "(En): Grills (Ar): المشويات" at bounding box center [714, 74] width 579 height 13
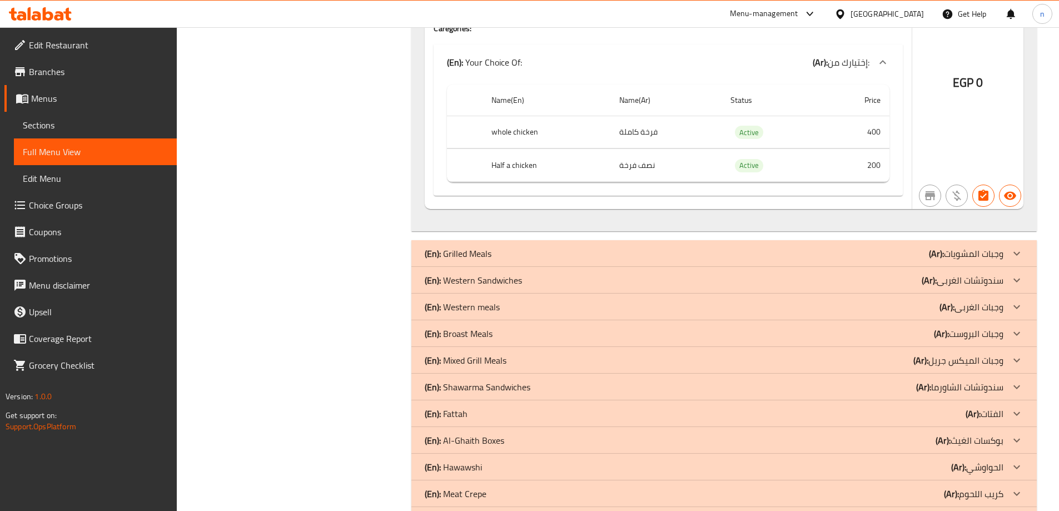
scroll to position [2508, 0]
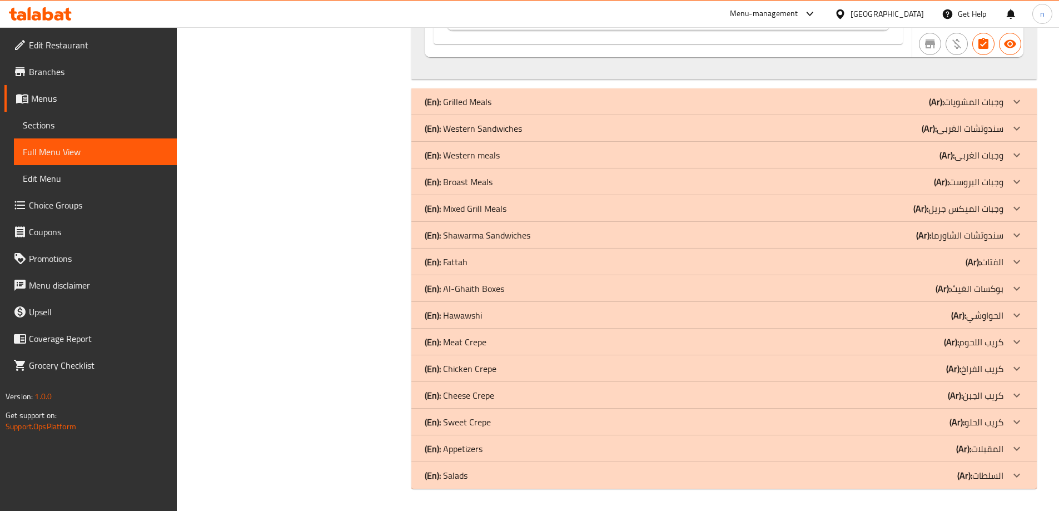
click at [767, 111] on div "(En): Grilled Meals (Ar): وجبات المشويات" at bounding box center [724, 101] width 626 height 27
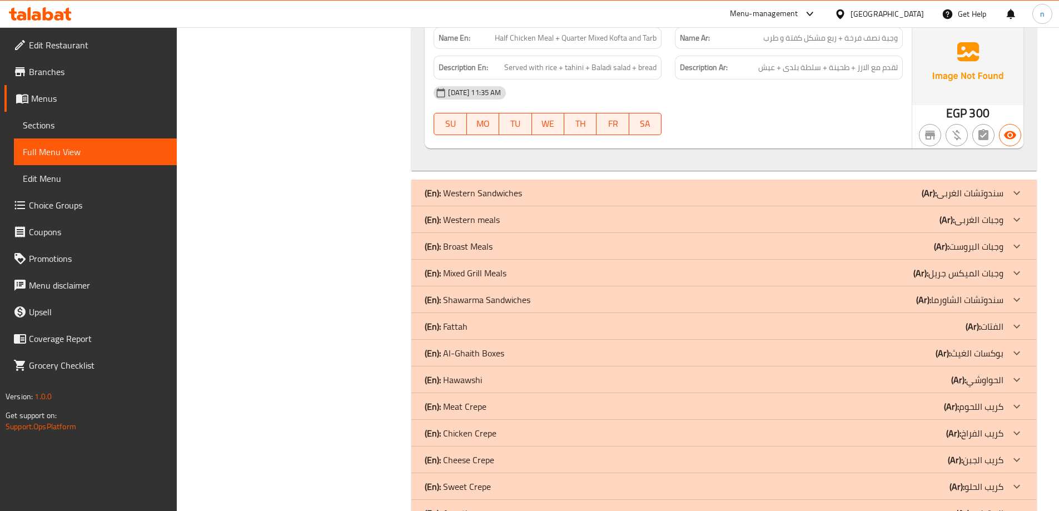
scroll to position [3518, 0]
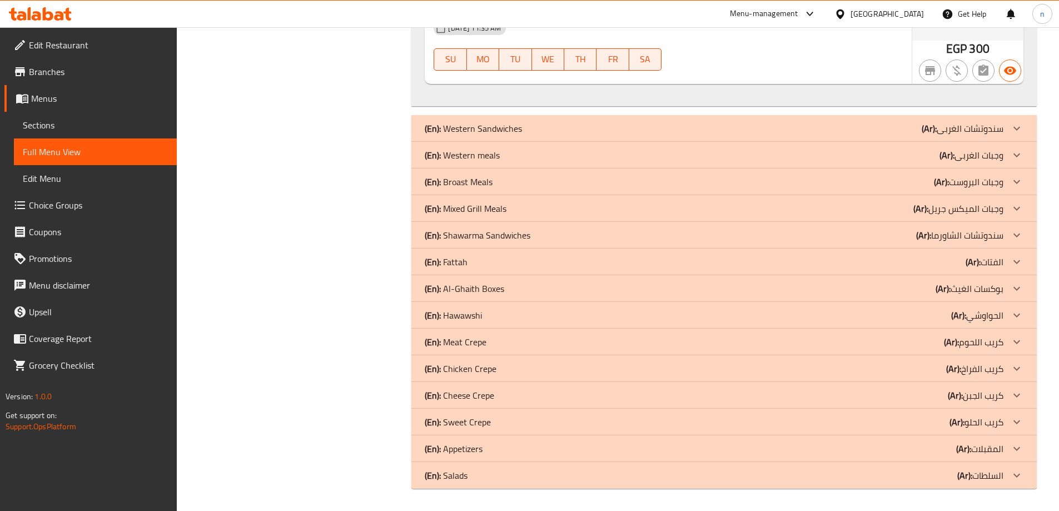
click at [759, 131] on div "(En): Western Sandwiches (Ar): سندوتشات [PERSON_NAME]" at bounding box center [714, 128] width 579 height 13
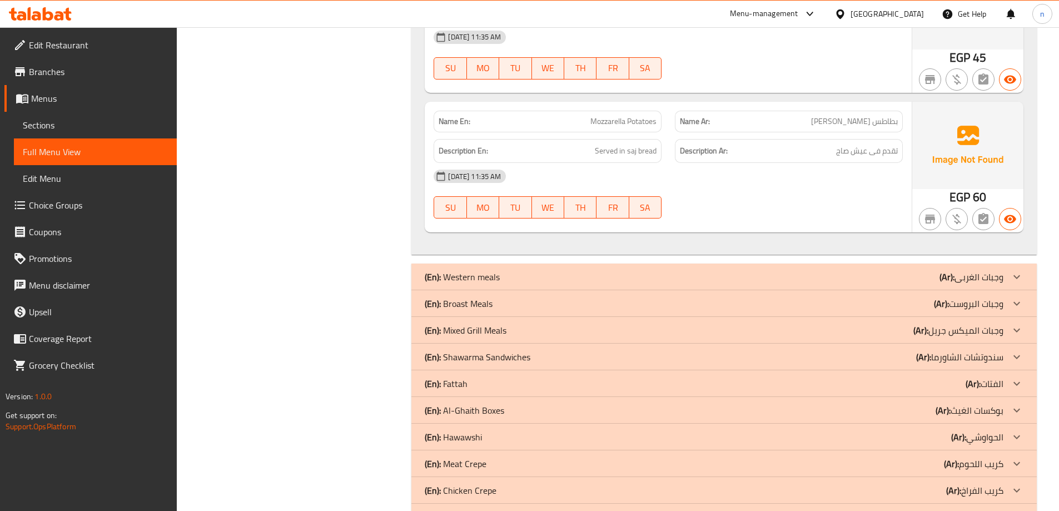
scroll to position [4946, 0]
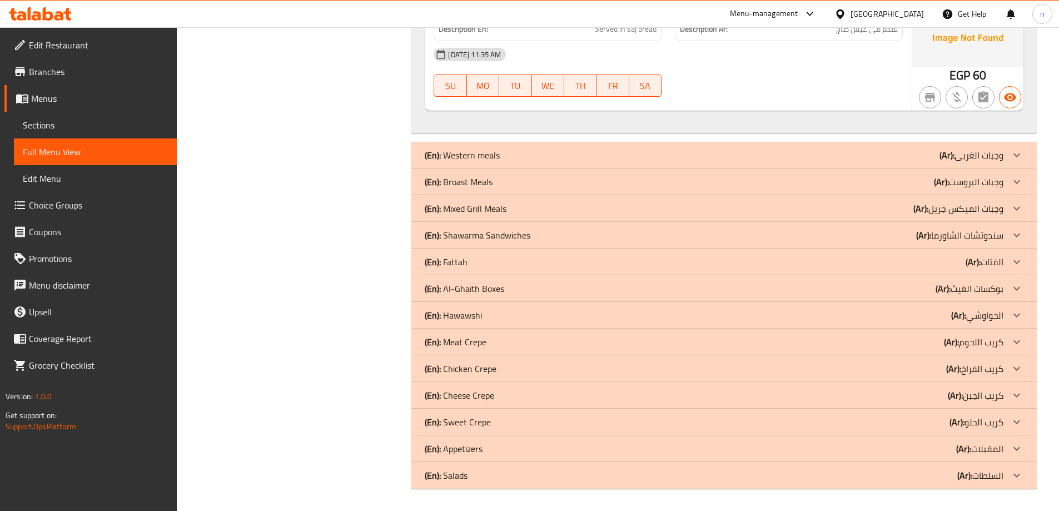
click at [775, 146] on div "(En): Western meals (Ar): وجبات [PERSON_NAME]" at bounding box center [724, 155] width 626 height 27
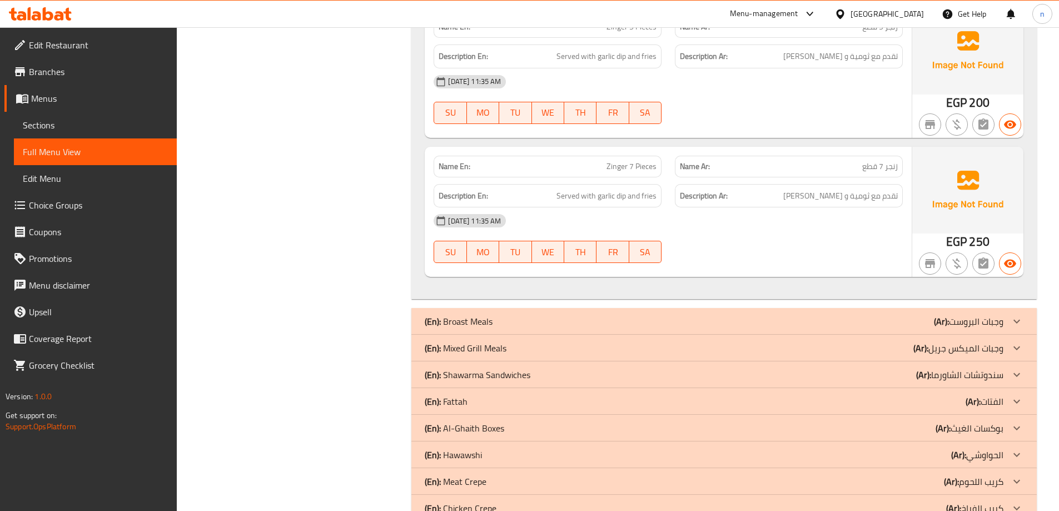
scroll to position [5817, 0]
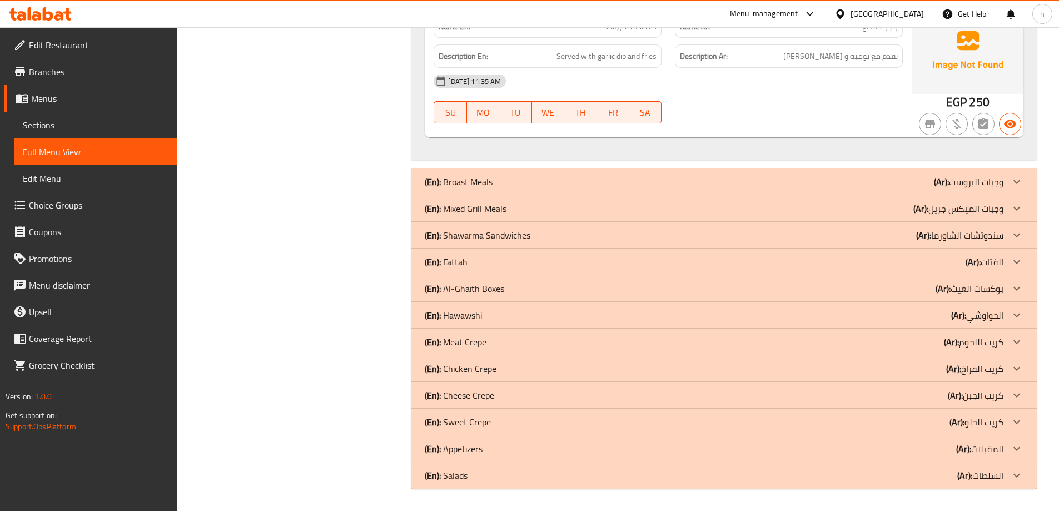
click at [771, 178] on div "(En): Broast Meals (Ar): وجبات البروست" at bounding box center [714, 181] width 579 height 13
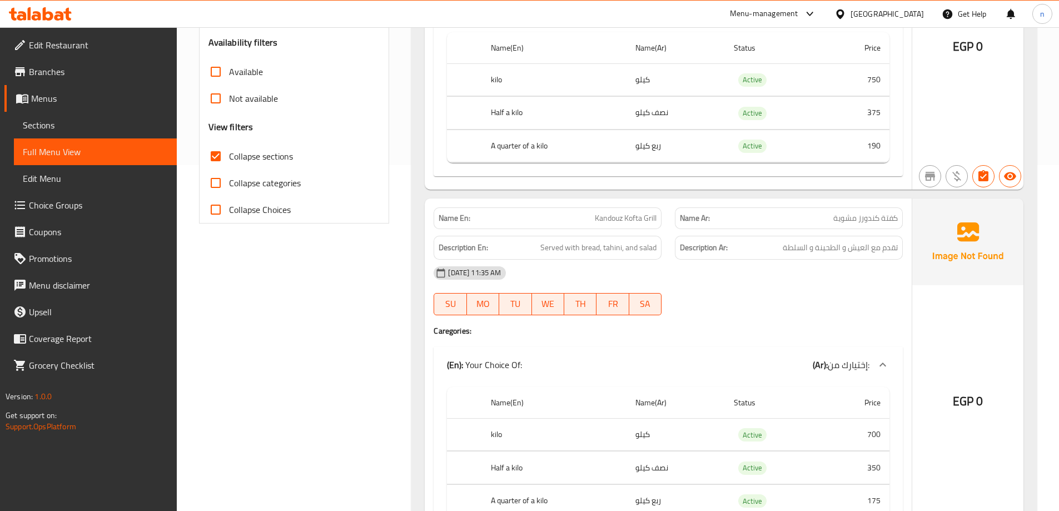
scroll to position [0, 0]
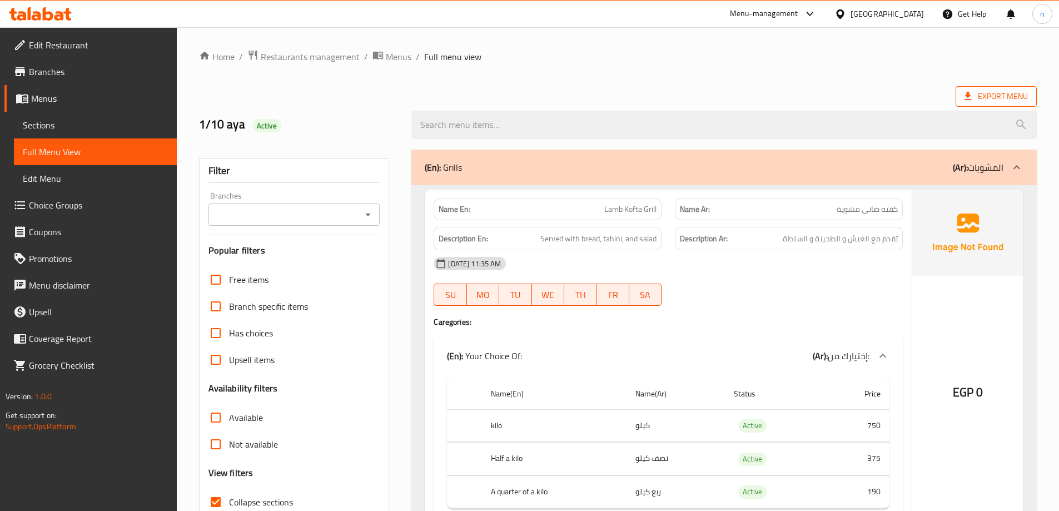
click at [994, 88] on span "Export Menu" at bounding box center [996, 96] width 81 height 21
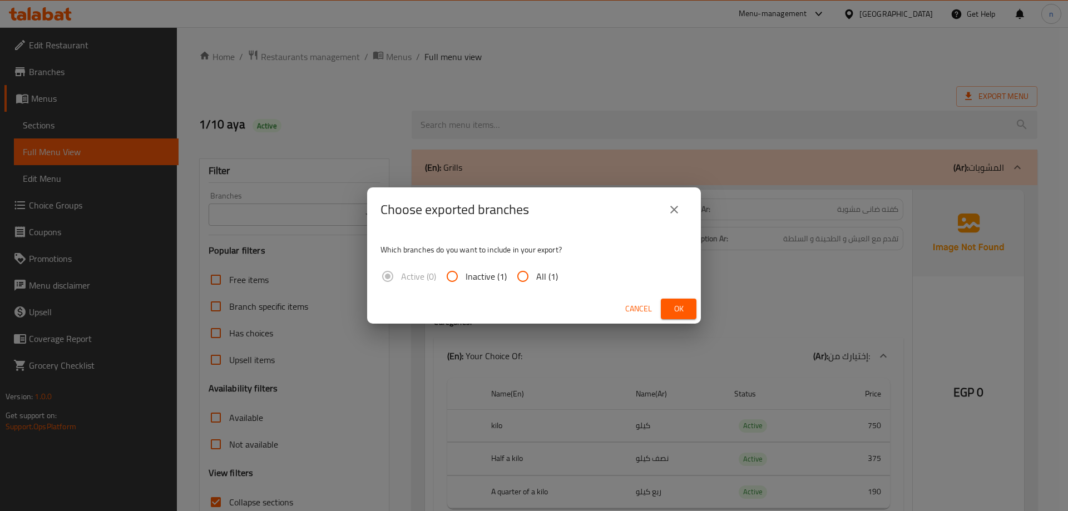
click at [529, 274] on input "All (1)" at bounding box center [522, 276] width 27 height 27
radio input "true"
click at [688, 307] on button "Ok" at bounding box center [679, 309] width 36 height 21
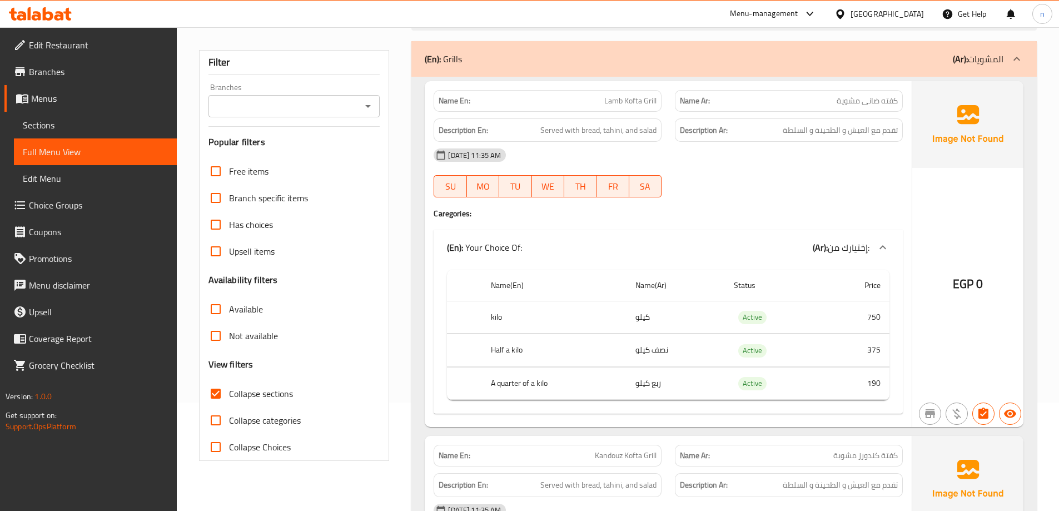
scroll to position [111, 0]
